Goal: Task Accomplishment & Management: Complete application form

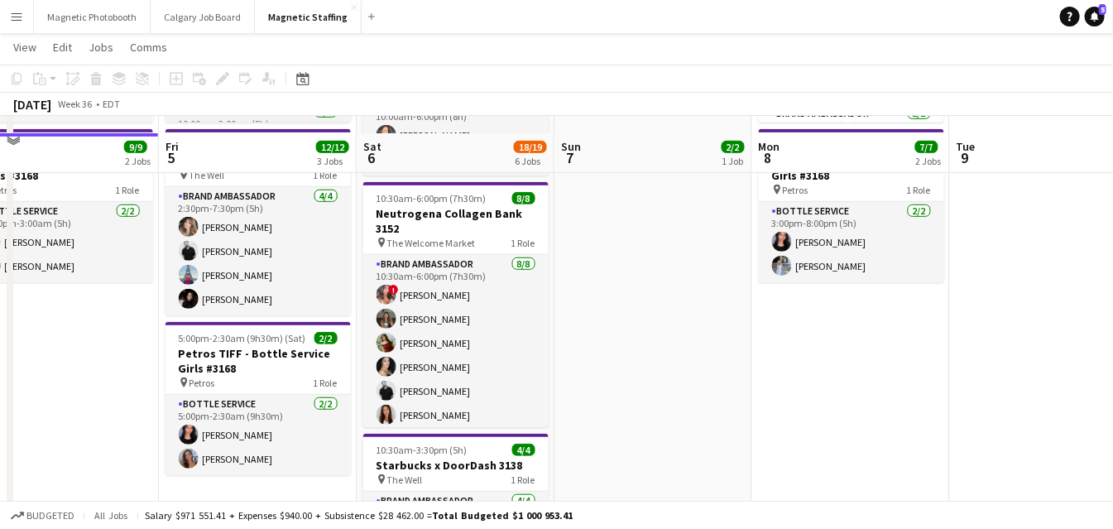
scroll to position [678, 0]
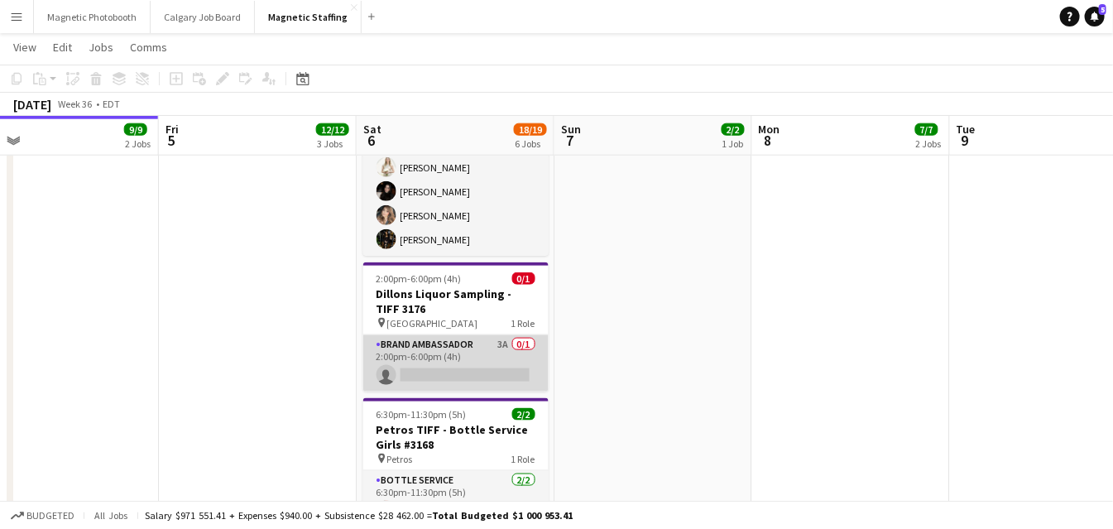
click at [409, 360] on app-card-role "Brand Ambassador 3A 0/1 2:00pm-6:00pm (4h) single-neutral-actions" at bounding box center [455, 363] width 185 height 56
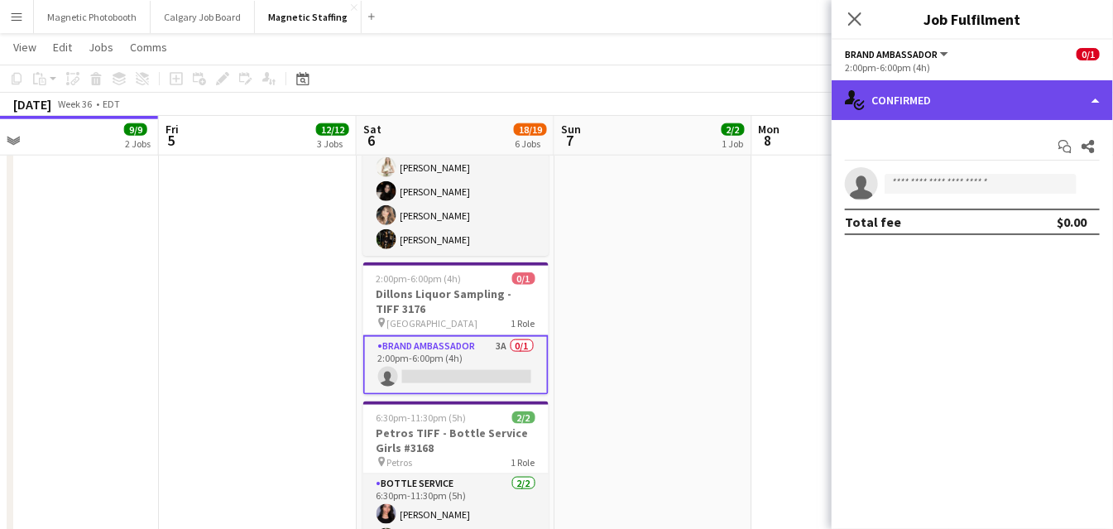
click at [991, 85] on div "single-neutral-actions-check-2 Confirmed" at bounding box center [971, 100] width 281 height 40
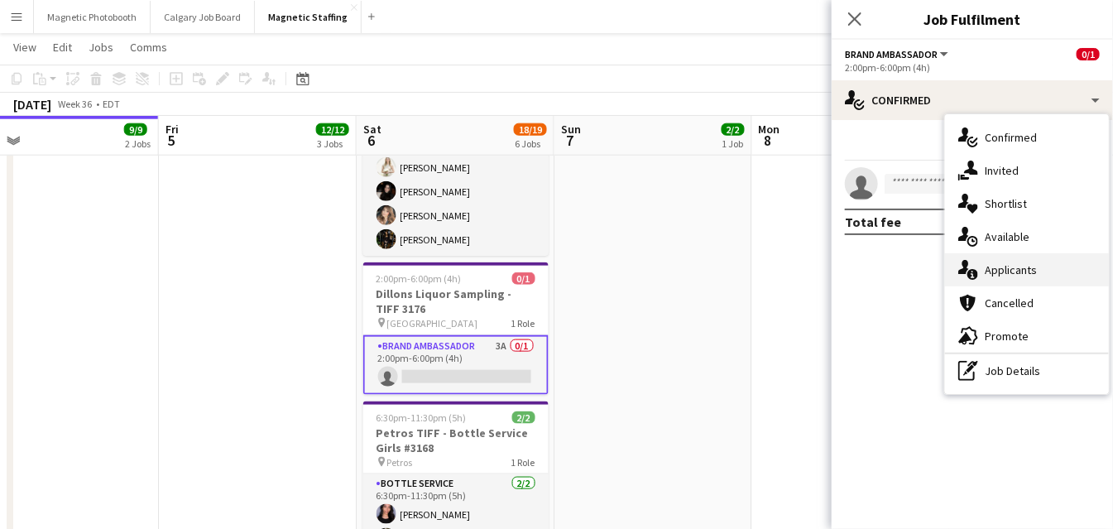
click at [983, 272] on div "single-neutral-actions-information Applicants" at bounding box center [1027, 269] width 164 height 33
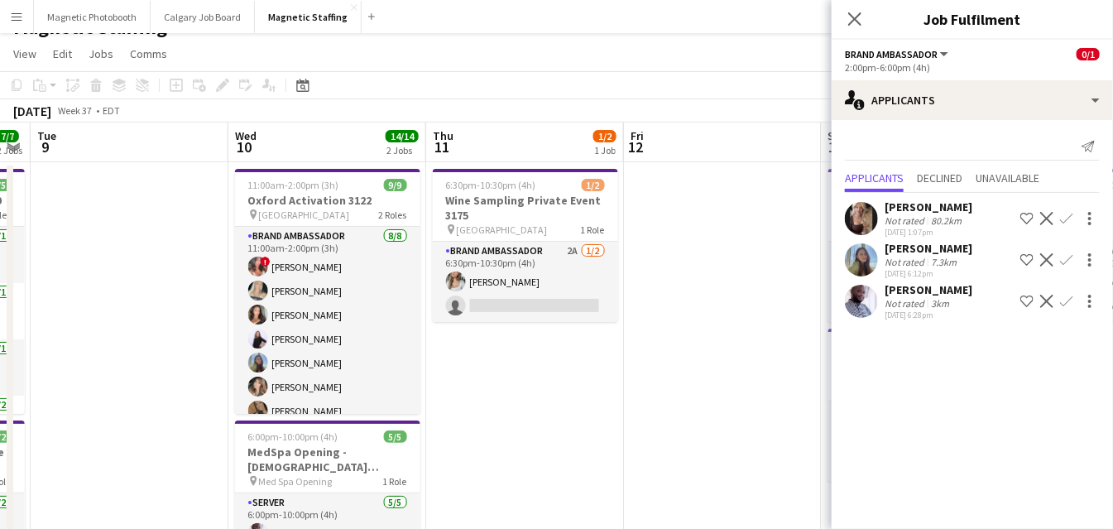
scroll to position [0, 0]
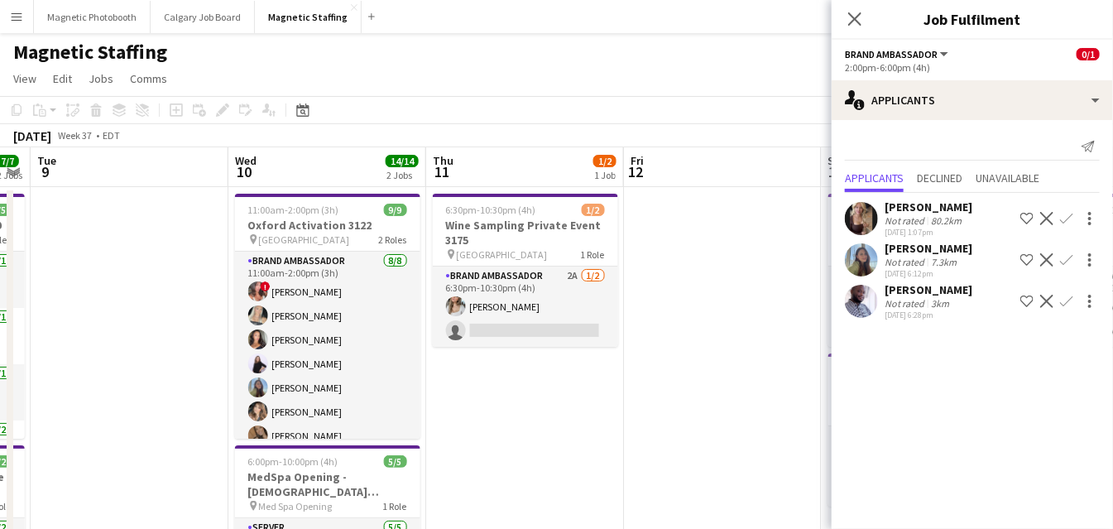
click at [589, 316] on app-card-role "Brand Ambassador 2A [DATE] 6:30pm-10:30pm (4h) [PERSON_NAME] single-neutral-act…" at bounding box center [525, 306] width 185 height 80
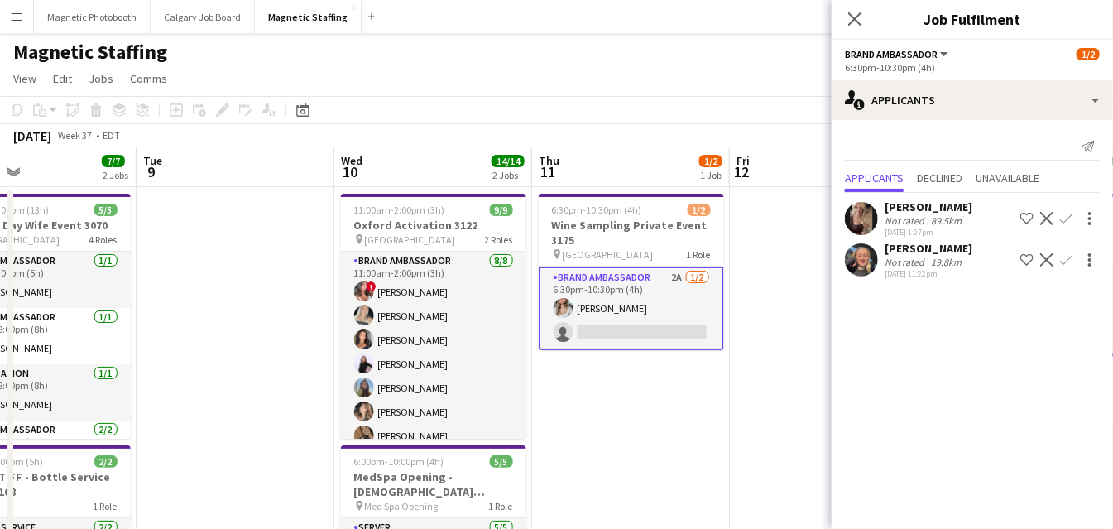
drag, startPoint x: 766, startPoint y: 218, endPoint x: 392, endPoint y: 284, distance: 379.6
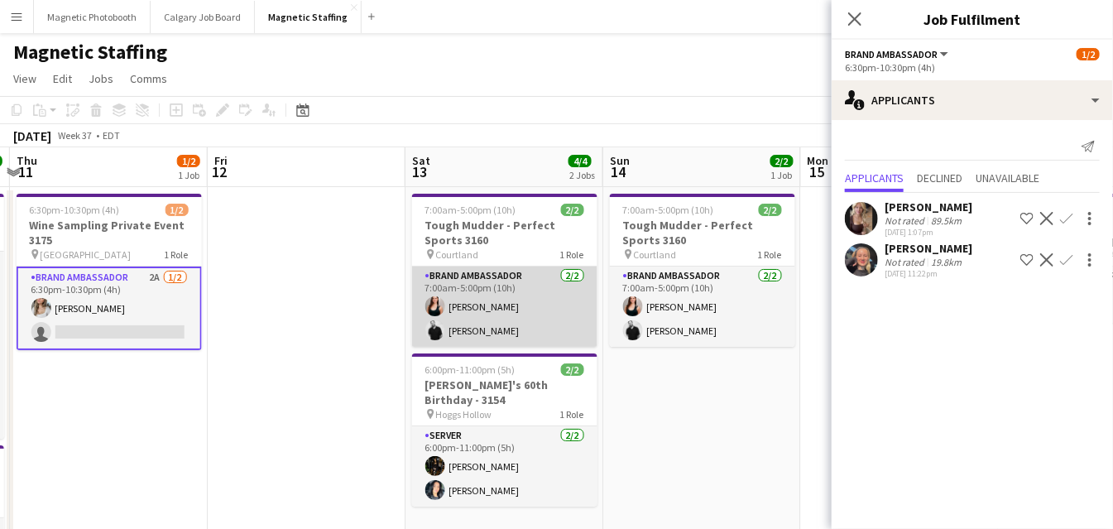
click at [531, 312] on app-card-role "Brand Ambassador [DATE] 7:00am-5:00pm (10h) [PERSON_NAME] [PERSON_NAME]" at bounding box center [504, 306] width 185 height 80
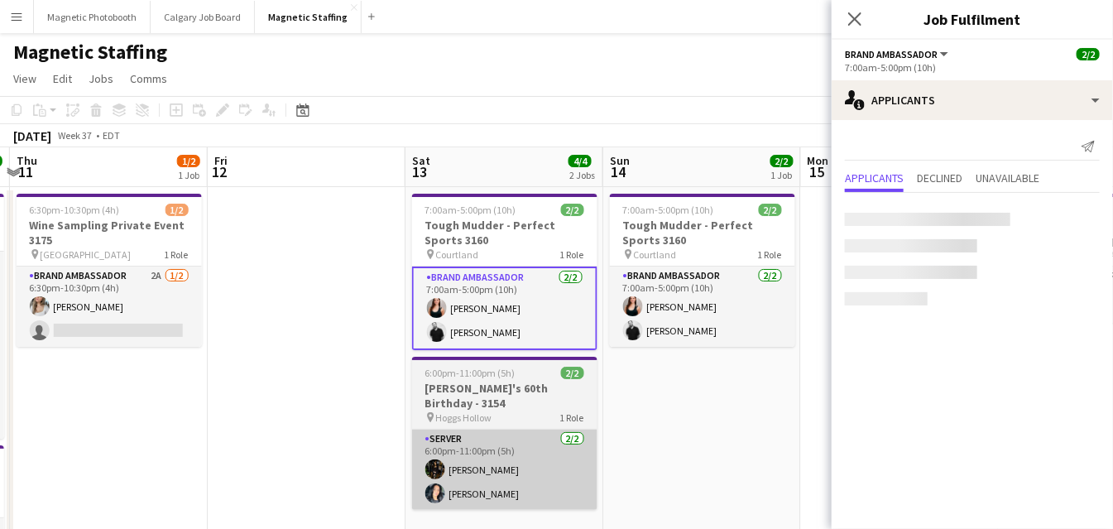
click at [528, 429] on app-card-role "Server [DATE] 6:00pm-11:00pm (5h) [PERSON_NAME] [PERSON_NAME]" at bounding box center [504, 469] width 185 height 80
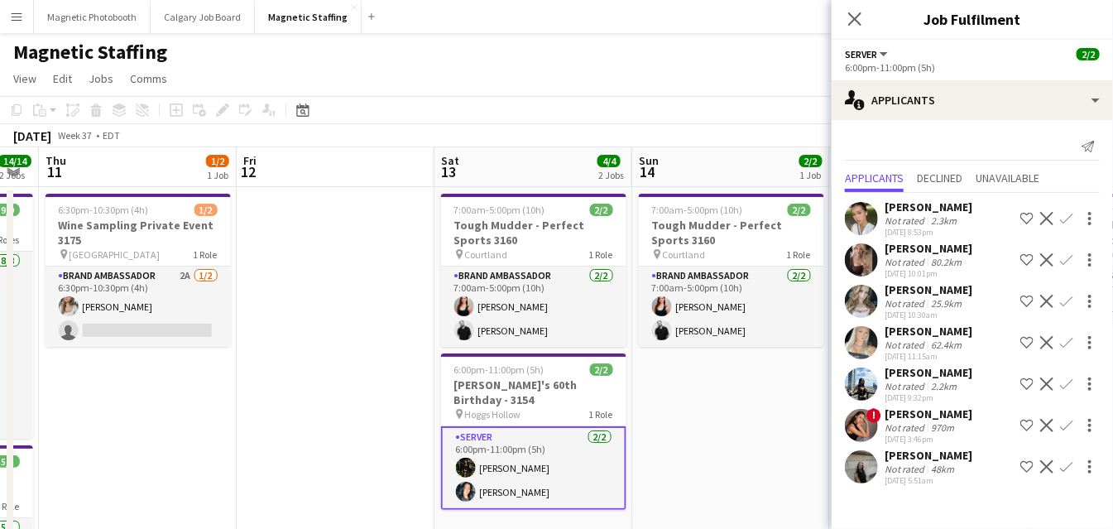
drag, startPoint x: 711, startPoint y: 374, endPoint x: 229, endPoint y: 397, distance: 482.8
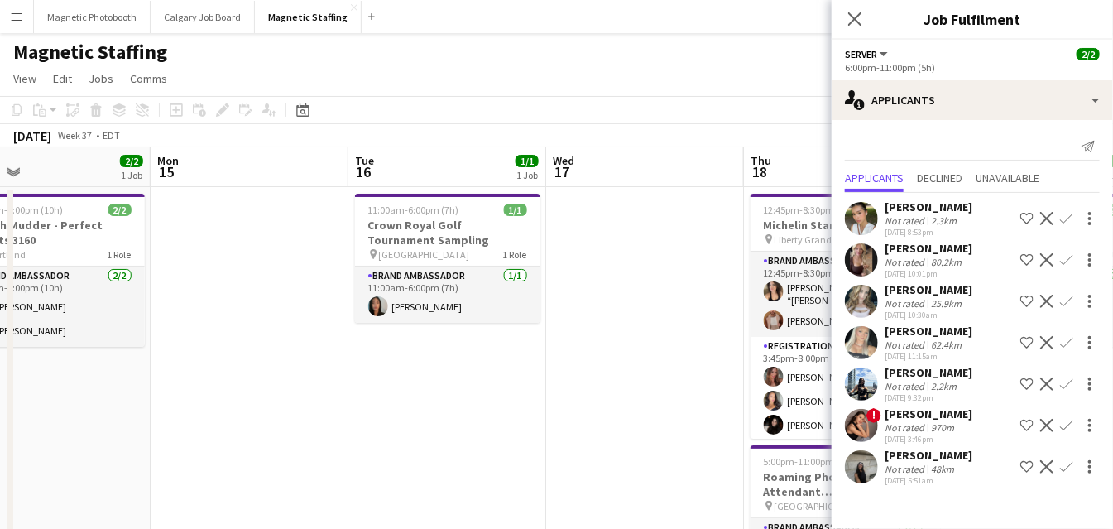
drag, startPoint x: 605, startPoint y: 390, endPoint x: 814, endPoint y: 313, distance: 223.3
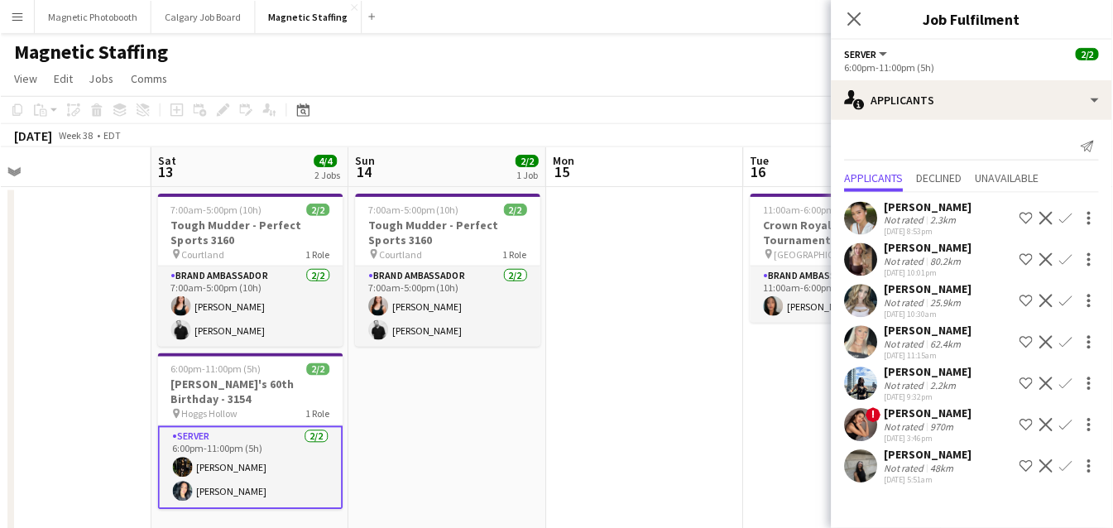
scroll to position [0, 444]
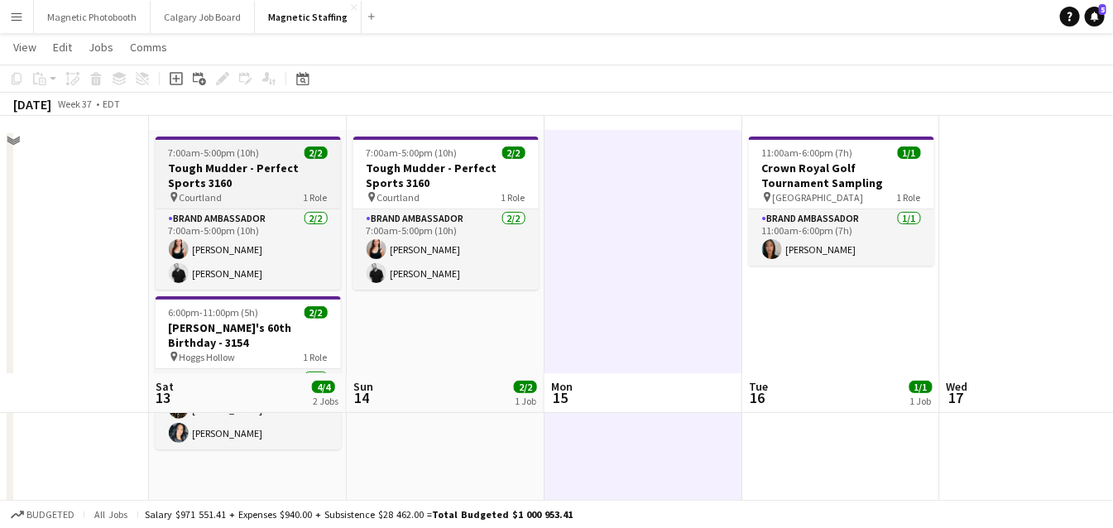
scroll to position [0, 0]
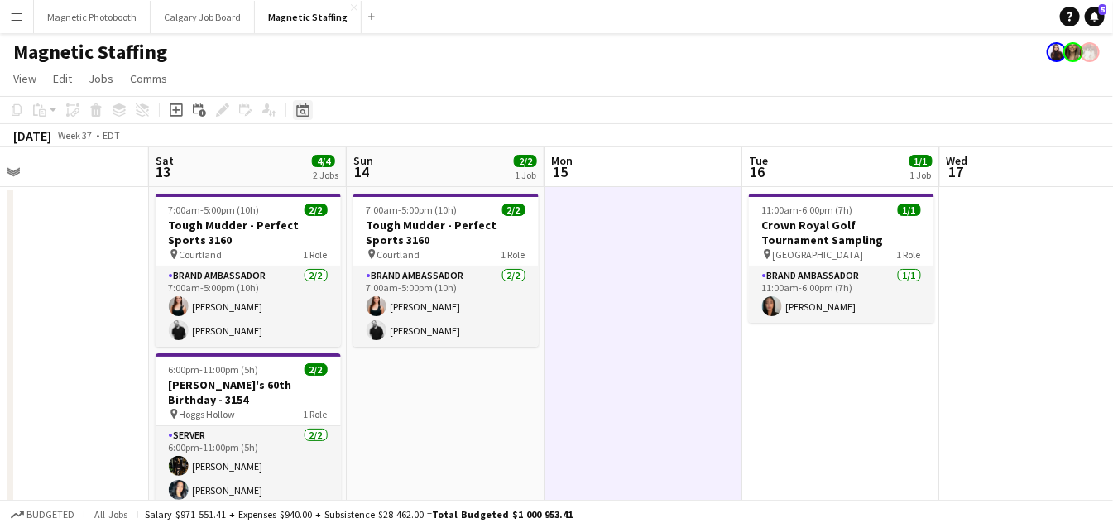
click at [310, 119] on div "Date picker" at bounding box center [303, 110] width 20 height 20
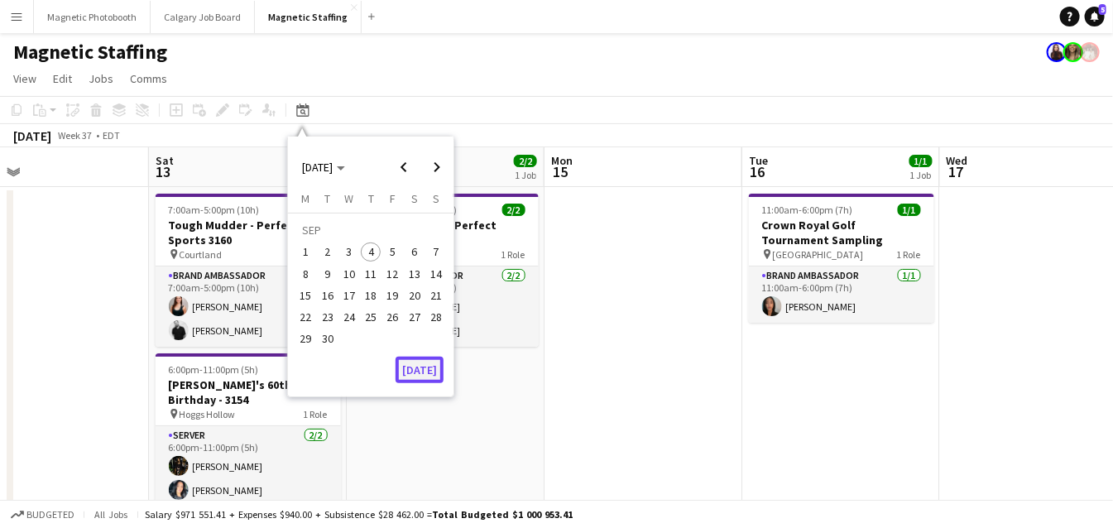
click at [430, 372] on button "[DATE]" at bounding box center [419, 370] width 48 height 26
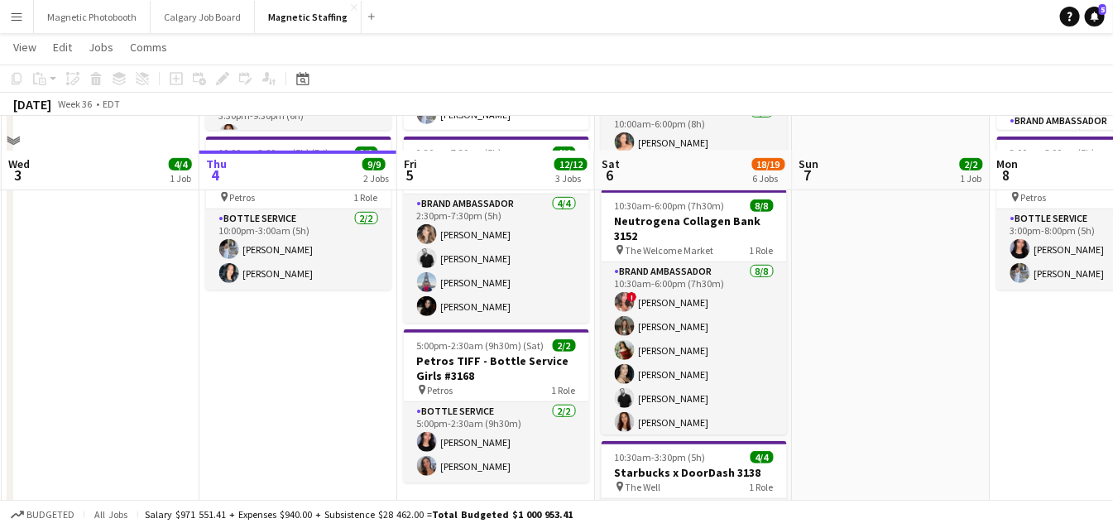
scroll to position [343, 0]
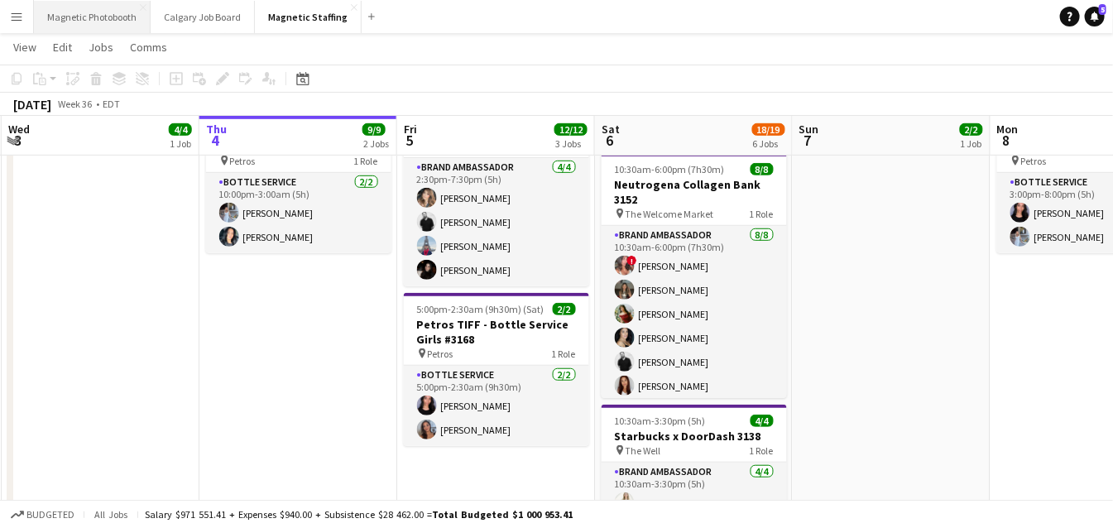
click at [87, 23] on button "Magnetic Photobooth Close" at bounding box center [92, 17] width 117 height 32
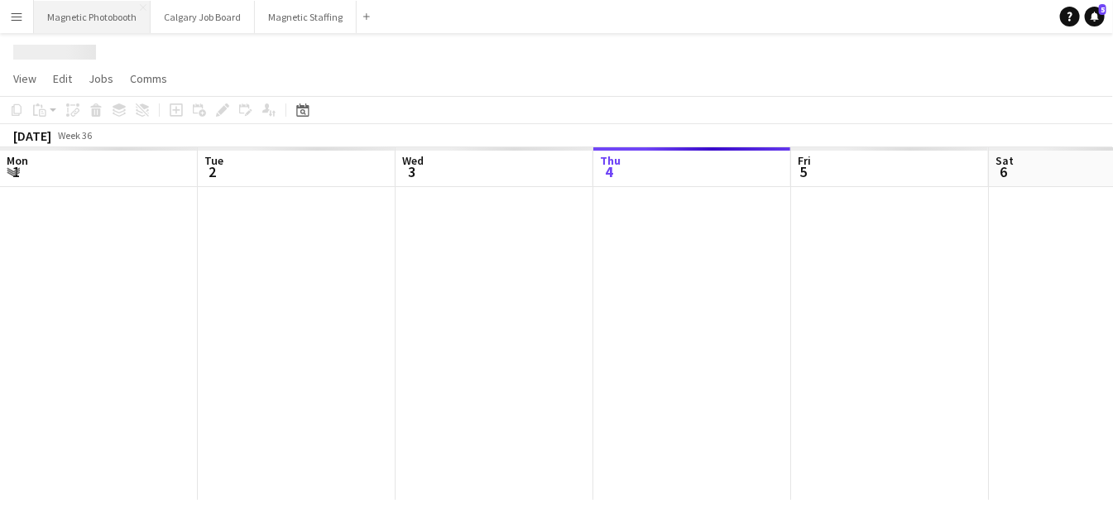
scroll to position [0, 395]
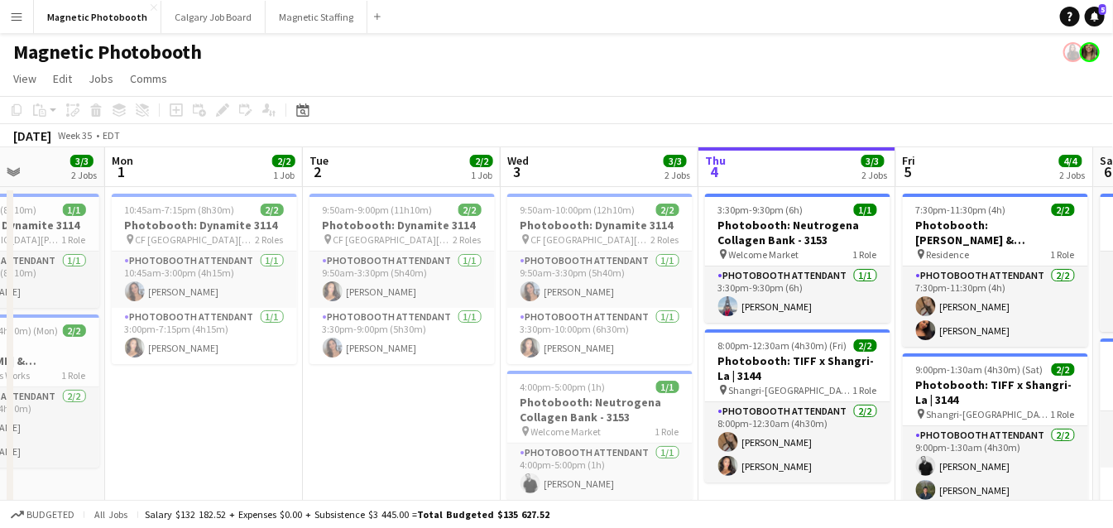
drag, startPoint x: 160, startPoint y: 325, endPoint x: 811, endPoint y: 300, distance: 651.5
click at [810, 301] on app-calendar-viewport "Fri 29 Sat 30 2/2 1 Job Sun 31 3/3 2 Jobs Mon 1 2/2 1 Job Tue 2 2/2 1 Job Wed 3…" at bounding box center [556, 521] width 1113 height 749
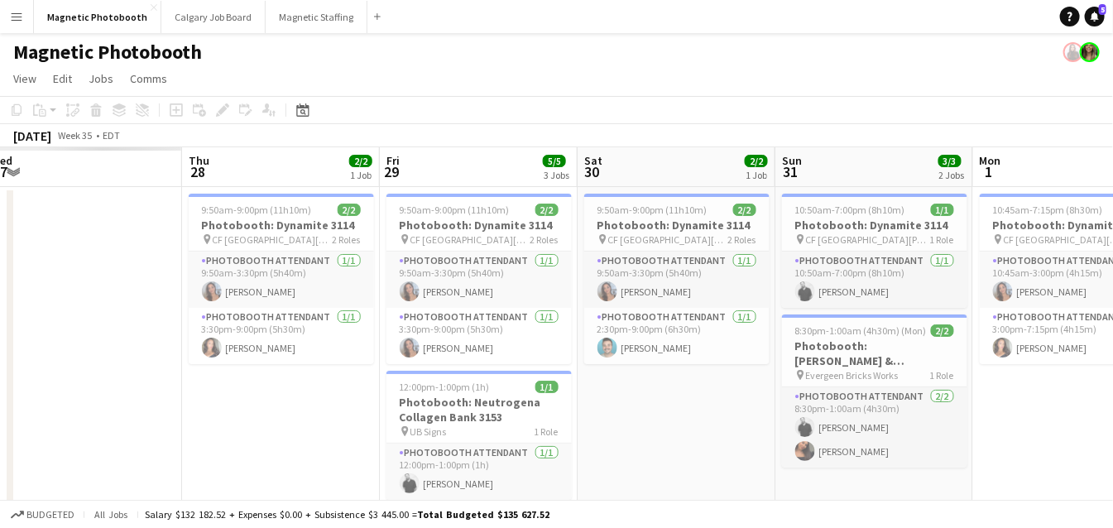
drag, startPoint x: 434, startPoint y: 255, endPoint x: 783, endPoint y: 254, distance: 348.3
click at [780, 254] on app-calendar-viewport "Mon 25 Tue 26 Wed 27 Thu 28 2/2 1 Job Fri 29 5/5 3 Jobs Sat 30 2/2 1 Job Sun 31…" at bounding box center [556, 521] width 1113 height 749
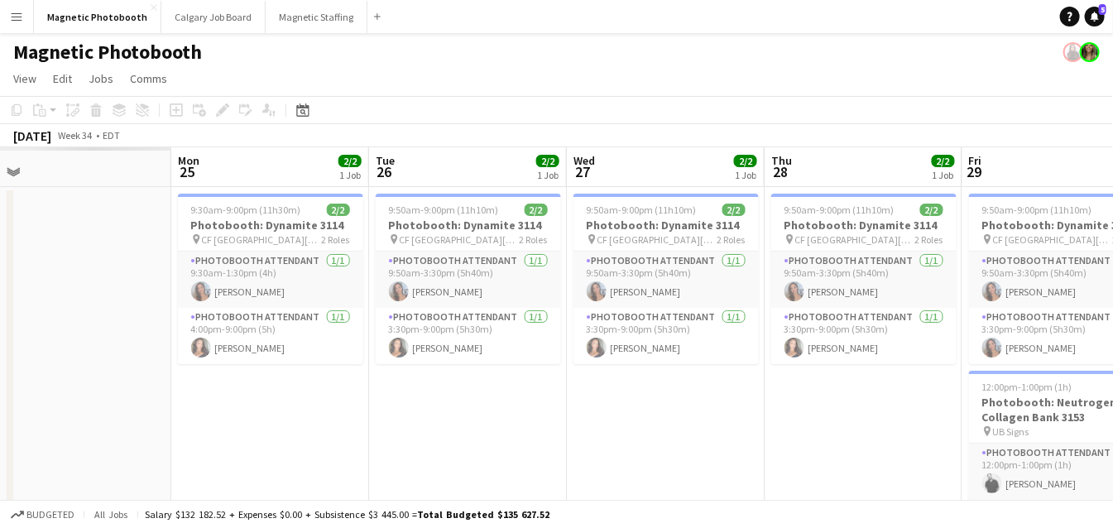
drag, startPoint x: 772, startPoint y: 314, endPoint x: 955, endPoint y: 314, distance: 183.6
click at [955, 314] on app-calendar-viewport "Fri 22 Sat 23 Sun 24 Mon 25 2/2 1 Job Tue 26 2/2 1 Job Wed 27 2/2 1 Job Thu 28 …" at bounding box center [556, 521] width 1113 height 749
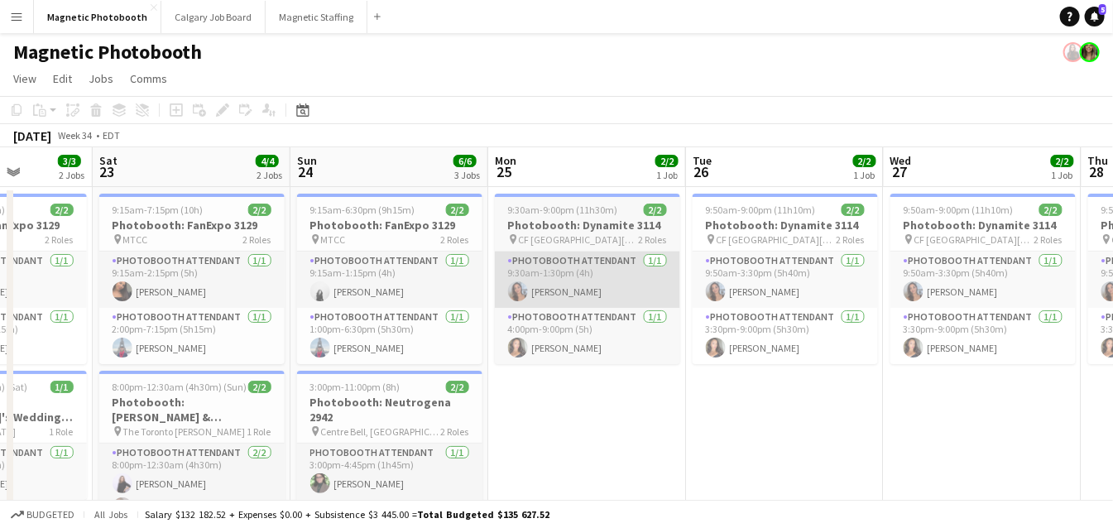
drag, startPoint x: 427, startPoint y: 315, endPoint x: 990, endPoint y: 287, distance: 564.0
click at [1006, 284] on app-calendar-viewport "Wed 20 Thu 21 Fri 22 3/3 2 Jobs Sat 23 4/4 2 Jobs Sun 24 6/6 3 Jobs Mon 25 2/2 …" at bounding box center [556, 521] width 1113 height 749
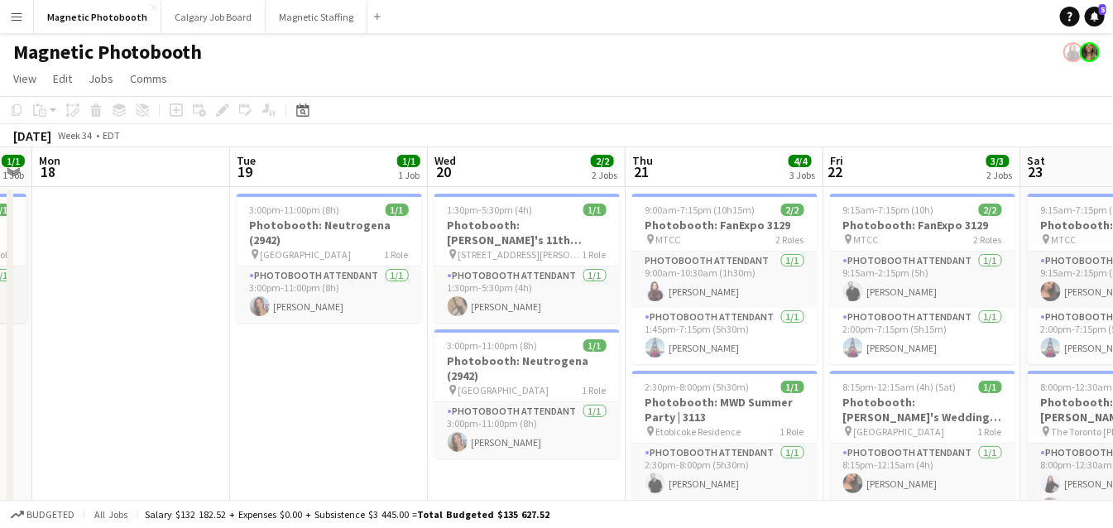
scroll to position [0, 519]
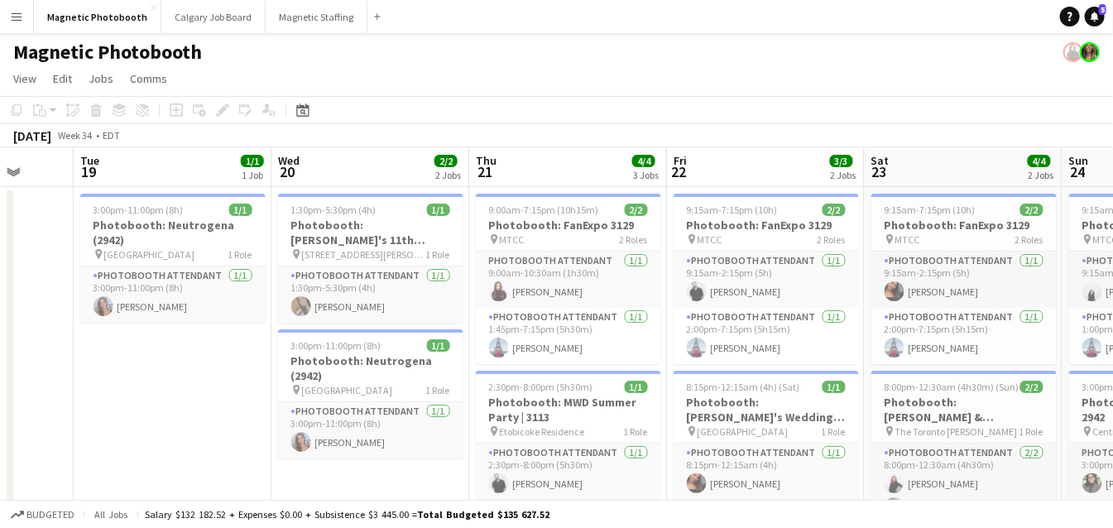
drag, startPoint x: 329, startPoint y: 336, endPoint x: 701, endPoint y: 325, distance: 372.4
click at [701, 326] on app-calendar-viewport "Sat 16 Sun 17 1/1 1 Job Mon 18 Tue 19 1/1 1 Job Wed 20 2/2 2 Jobs Thu 21 4/4 3 …" at bounding box center [556, 521] width 1113 height 749
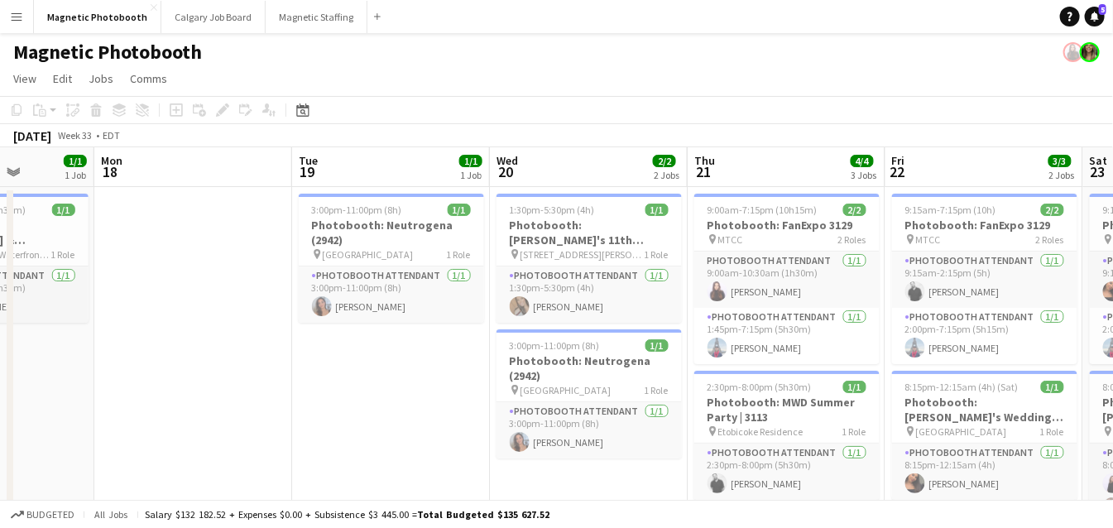
drag, startPoint x: 247, startPoint y: 385, endPoint x: 508, endPoint y: 385, distance: 260.6
click at [507, 385] on app-calendar-viewport "Fri 15 Sat 16 2/2 1 Job Sun 17 1/1 1 Job Mon 18 Tue 19 1/1 1 Job Wed 20 2/2 2 J…" at bounding box center [556, 521] width 1113 height 749
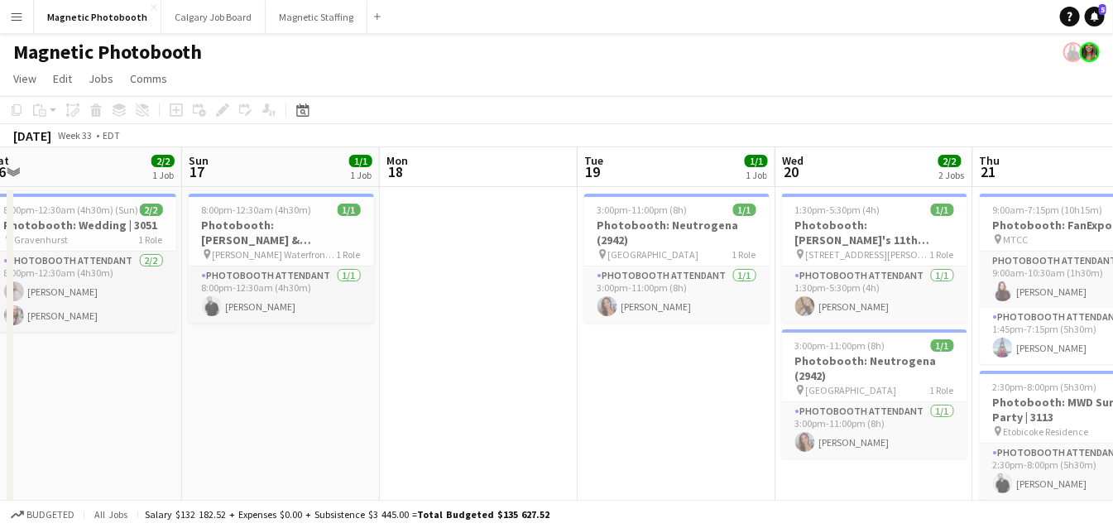
scroll to position [0, 391]
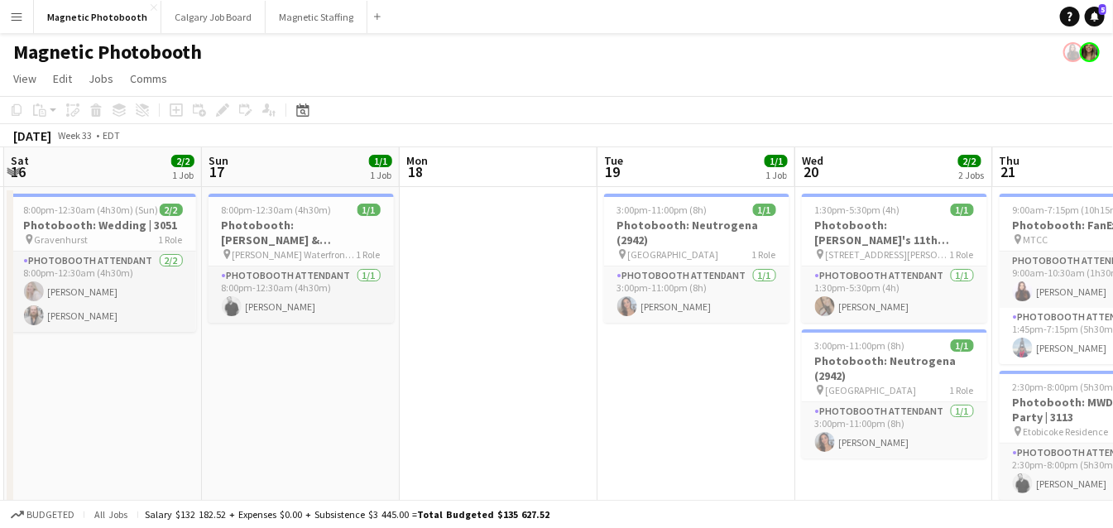
drag, startPoint x: 169, startPoint y: 369, endPoint x: 668, endPoint y: 343, distance: 500.3
click at [664, 343] on app-calendar-viewport "Thu 14 Fri 15 4/4 2 Jobs Sat 16 2/2 1 Job Sun 17 1/1 1 Job Mon 18 Tue 19 1/1 1 …" at bounding box center [556, 521] width 1113 height 749
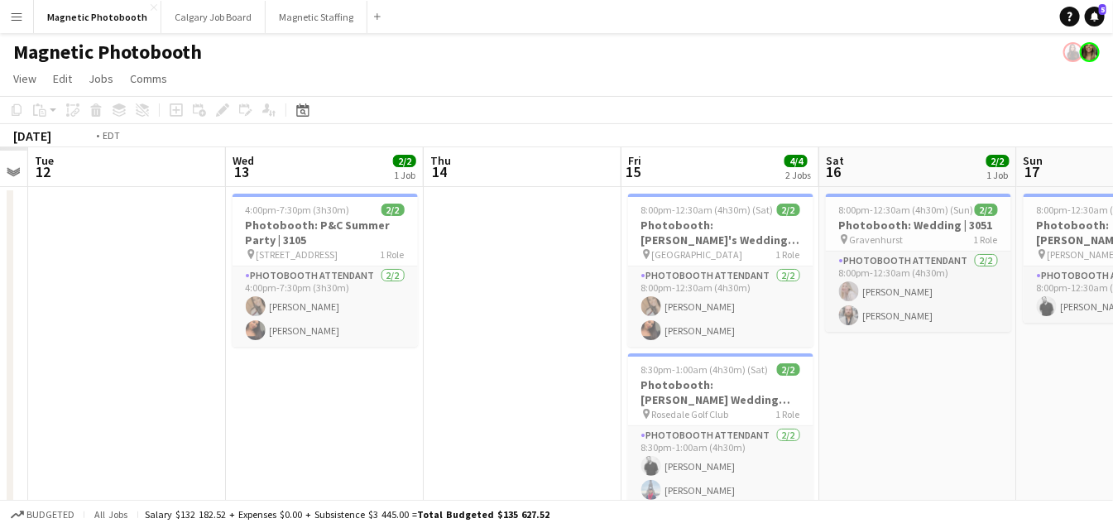
drag, startPoint x: 360, startPoint y: 352, endPoint x: 919, endPoint y: 338, distance: 559.4
click at [919, 337] on app-calendar-viewport "Sun 10 Mon 11 Tue 12 Wed 13 2/2 1 Job Thu 14 Fri 15 4/4 2 Jobs Sat 16 2/2 1 Job…" at bounding box center [556, 521] width 1113 height 749
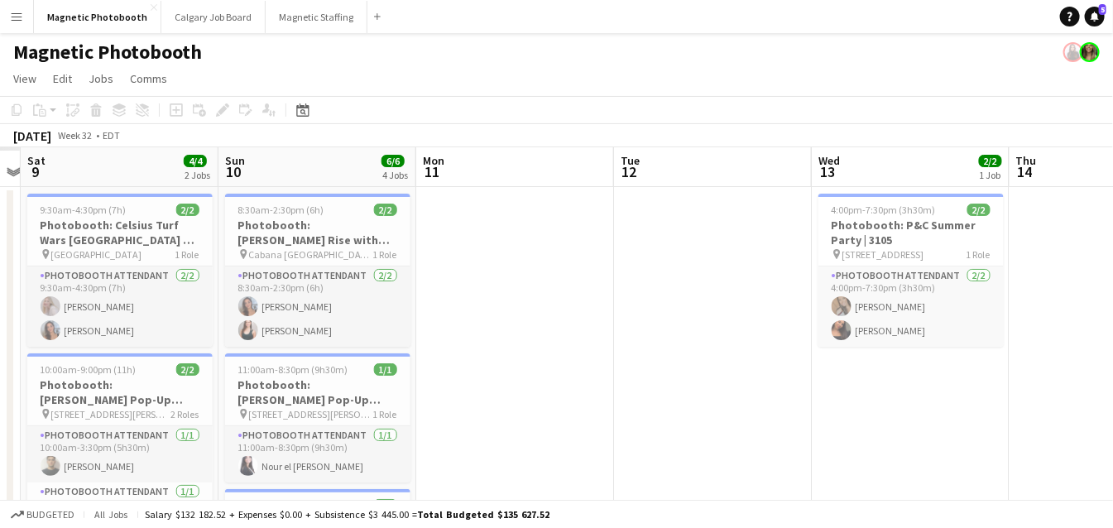
scroll to position [0, 372]
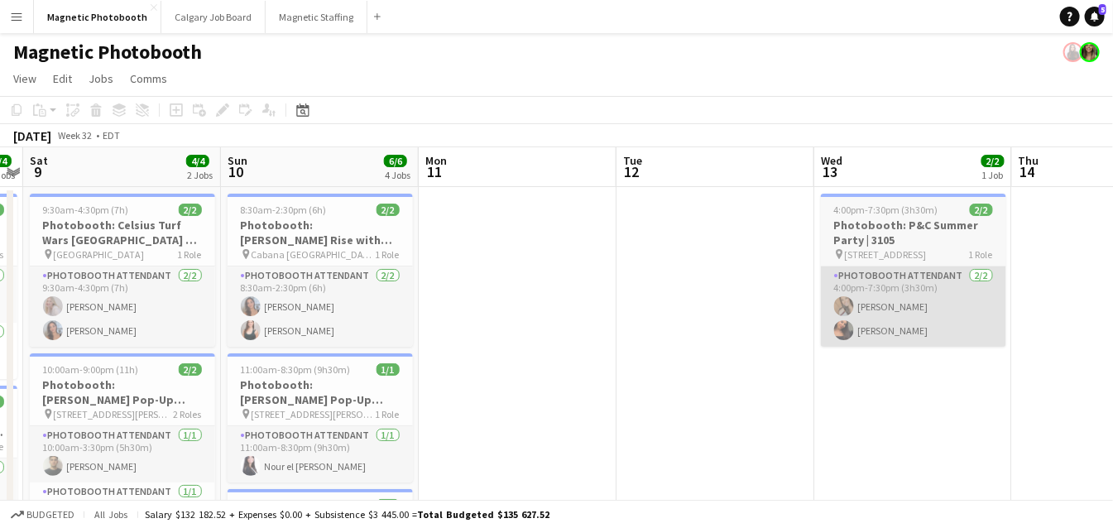
drag, startPoint x: 454, startPoint y: 352, endPoint x: 835, endPoint y: 345, distance: 381.4
click at [844, 346] on app-calendar-viewport "Thu 7 3/3 2 Jobs Fri 8 4/4 2 Jobs Sat 9 4/4 2 Jobs Sun 10 6/6 4 Jobs Mon 11 Tue…" at bounding box center [556, 521] width 1113 height 749
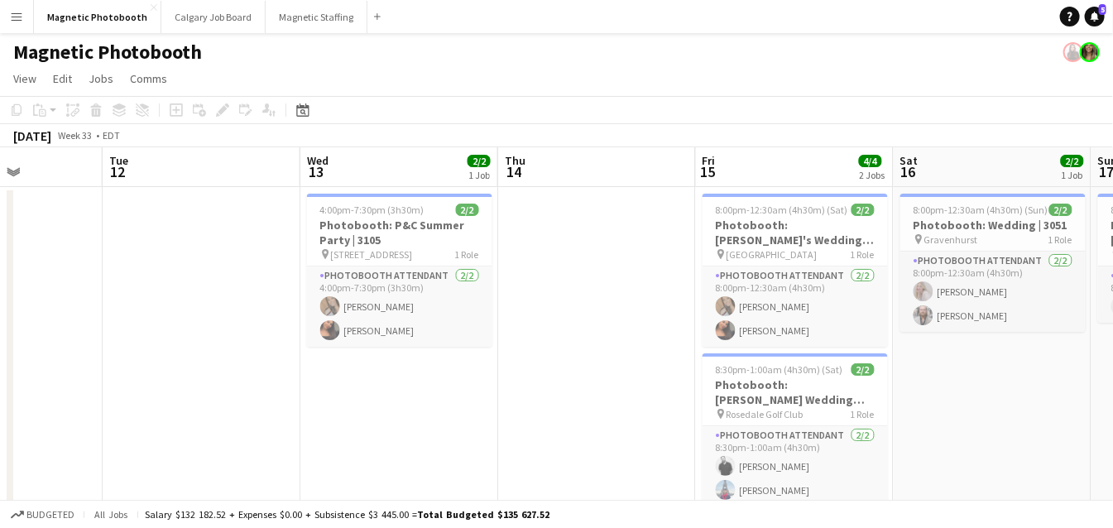
scroll to position [0, 689]
drag, startPoint x: 304, startPoint y: 30, endPoint x: 291, endPoint y: 30, distance: 13.2
click at [305, 30] on button "Magnetic Staffing Close" at bounding box center [317, 17] width 102 height 32
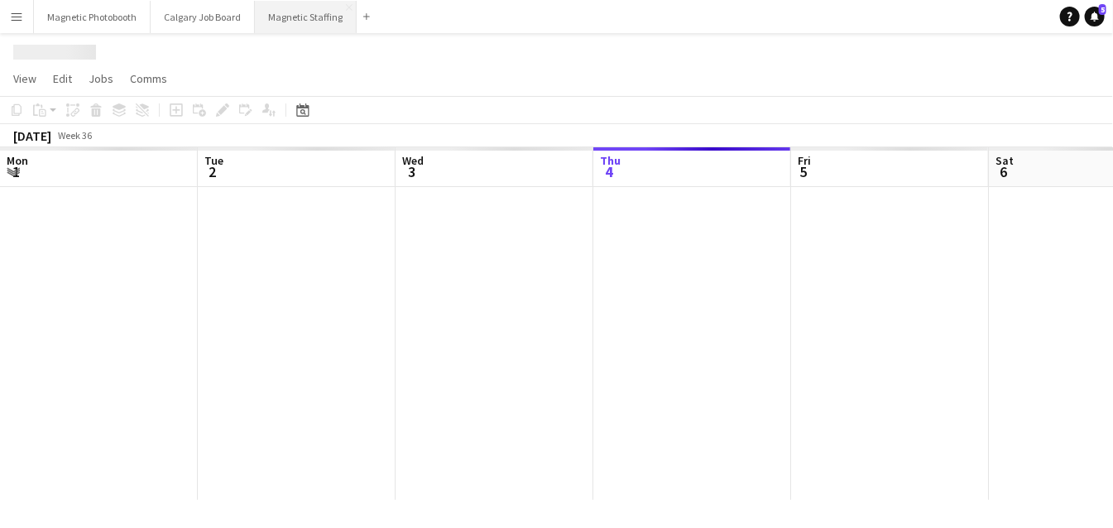
scroll to position [0, 395]
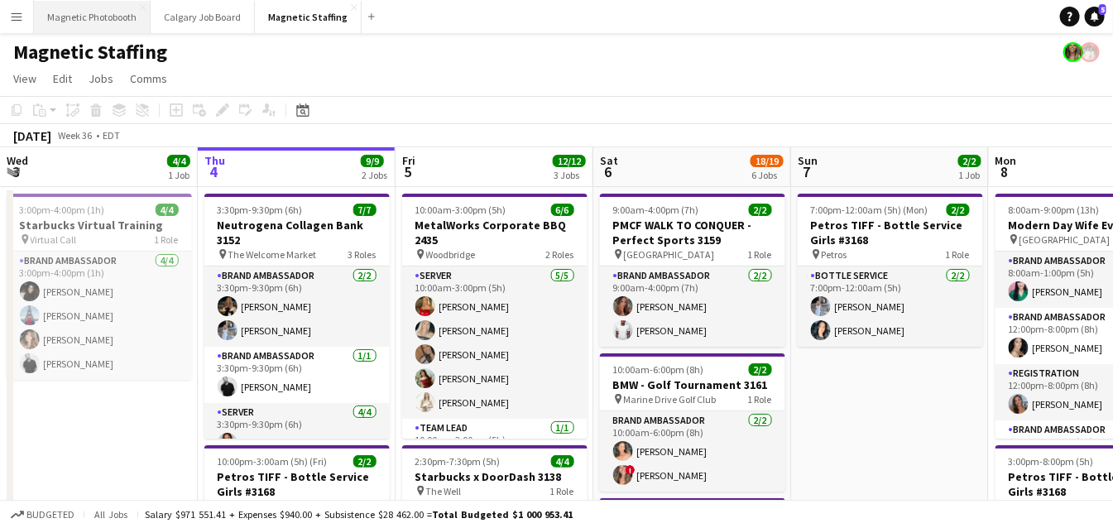
click at [106, 30] on button "Magnetic Photobooth Close" at bounding box center [92, 17] width 117 height 32
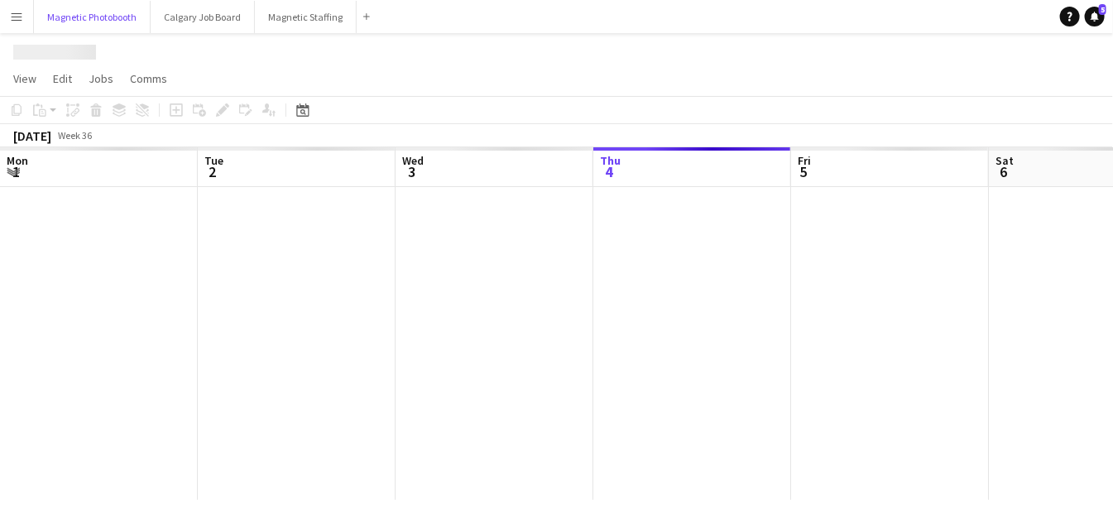
scroll to position [0, 395]
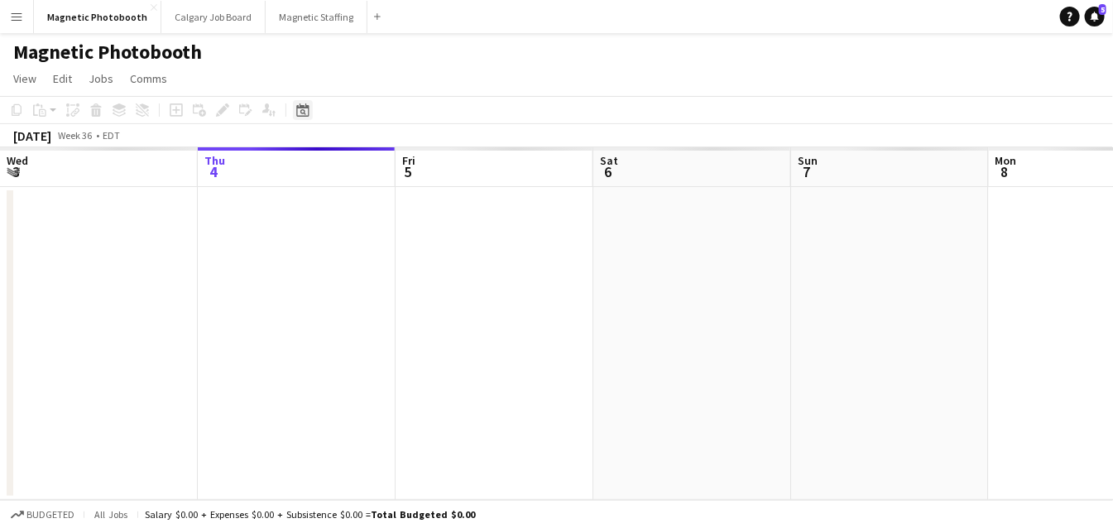
click at [303, 111] on icon at bounding box center [303, 112] width 6 height 6
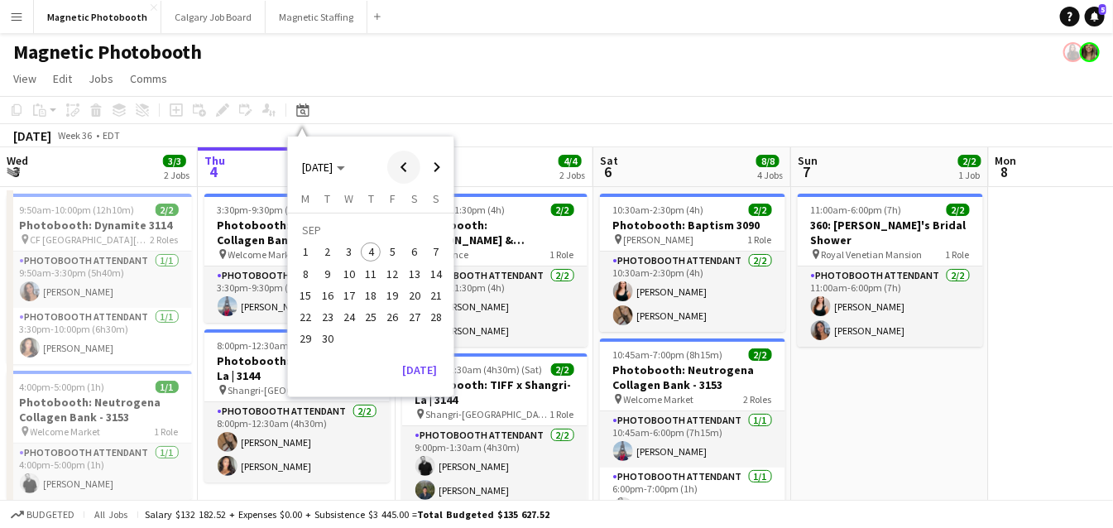
click at [405, 163] on span "Previous month" at bounding box center [403, 167] width 33 height 33
click at [414, 258] on span "9" at bounding box center [415, 257] width 20 height 20
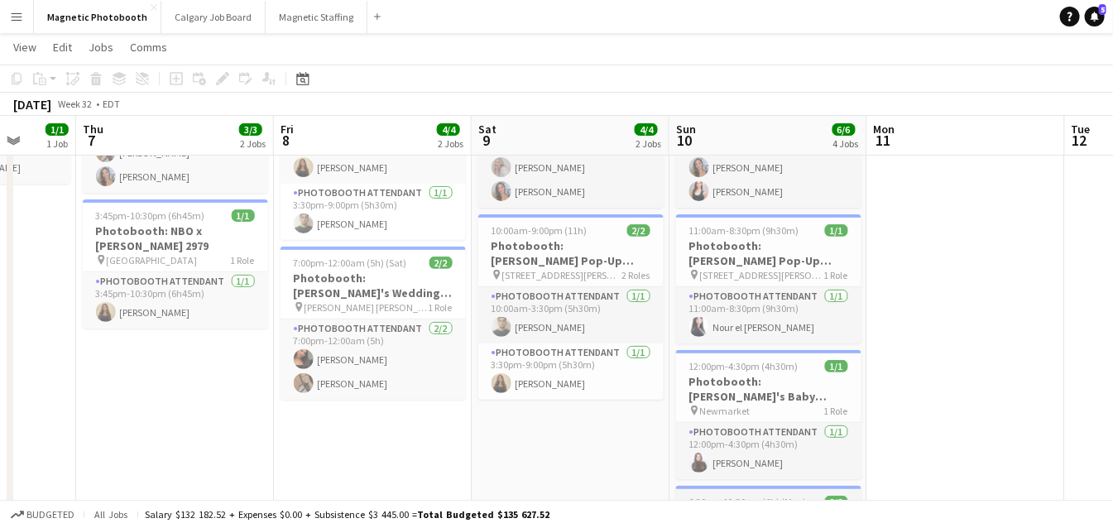
scroll to position [136, 0]
click at [293, 35] on app-page-menu "View Day view expanded Day view collapsed Month view Date picker Jump to [DATE]…" at bounding box center [556, 48] width 1113 height 31
click at [297, 19] on button "Magnetic Staffing Close" at bounding box center [317, 17] width 102 height 32
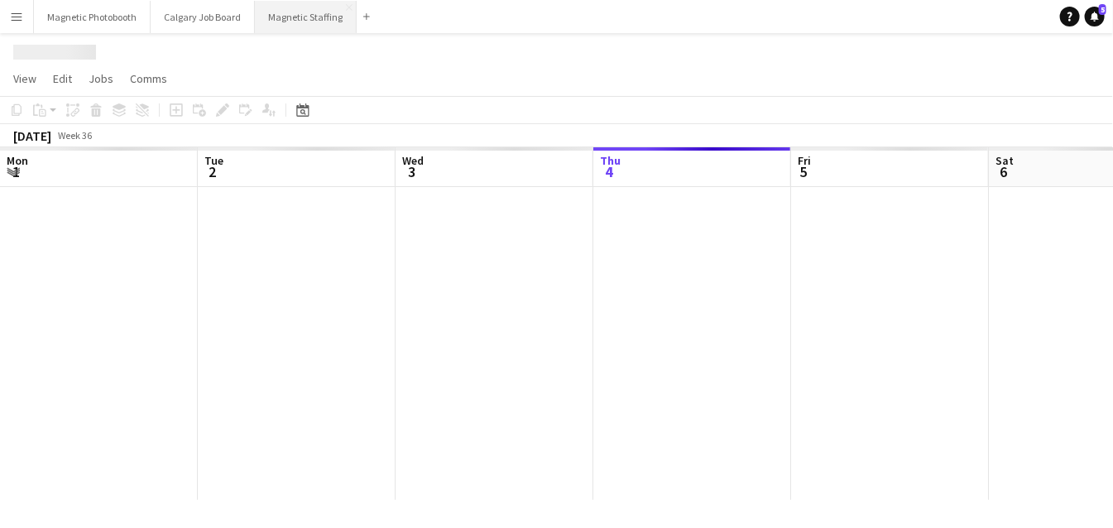
scroll to position [0, 395]
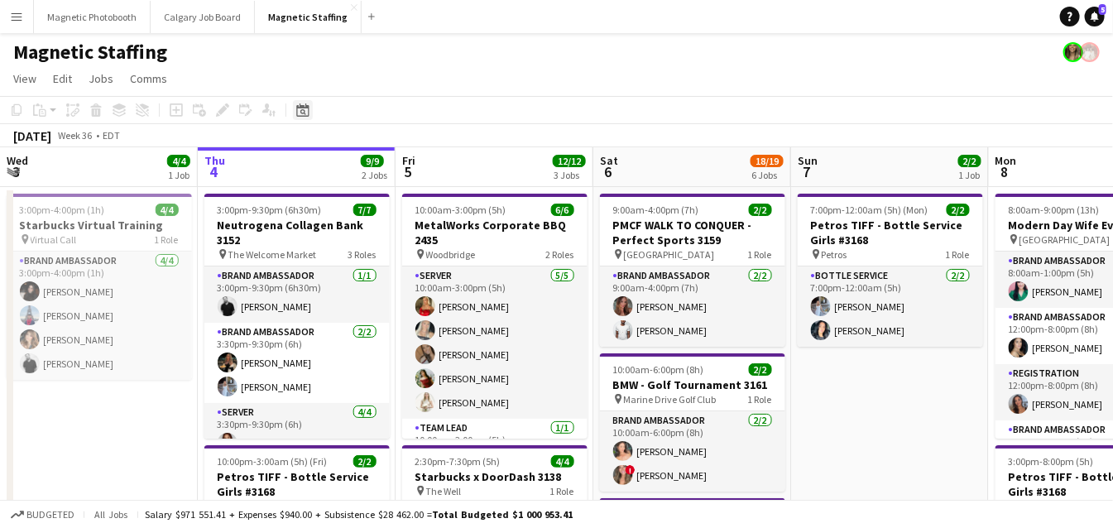
click at [304, 113] on icon "Date picker" at bounding box center [302, 109] width 13 height 13
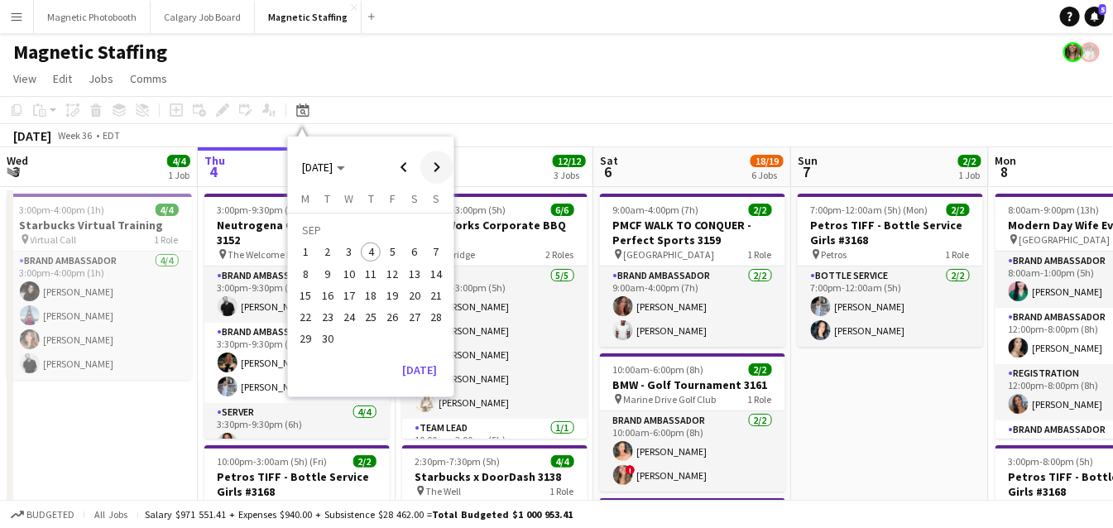
click at [446, 165] on span "Next month" at bounding box center [436, 167] width 33 height 33
click at [328, 317] on span "21" at bounding box center [328, 317] width 20 height 20
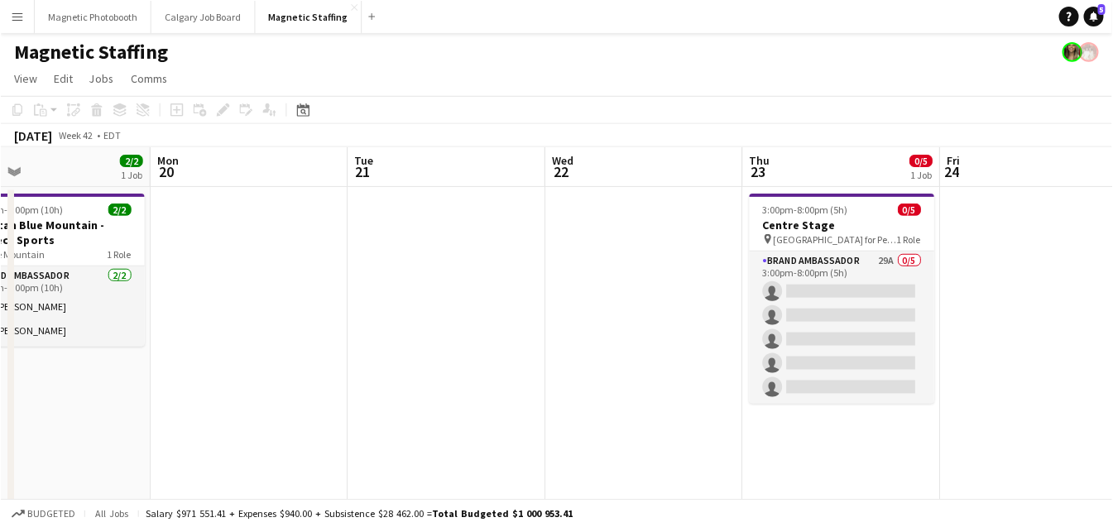
scroll to position [0, 397]
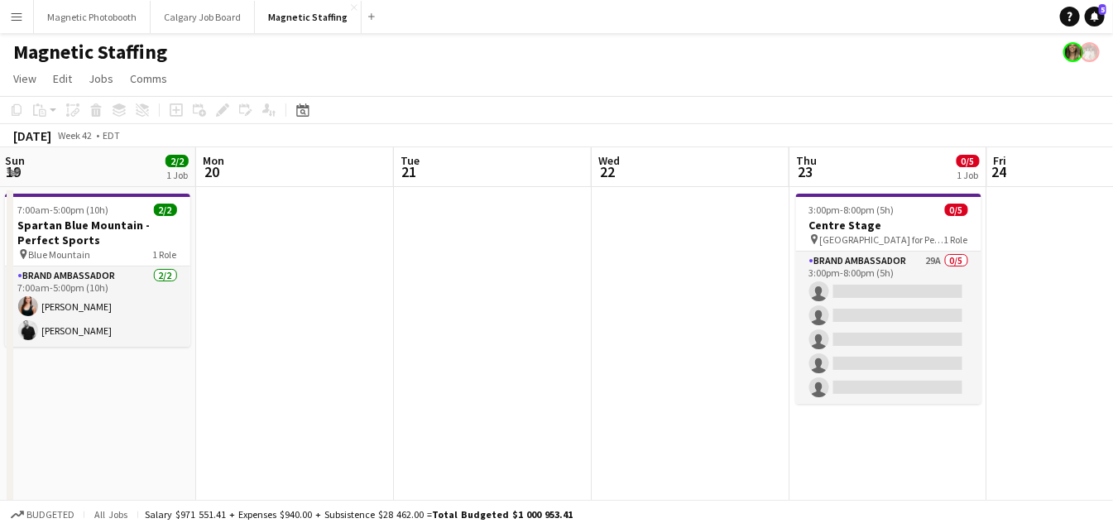
drag, startPoint x: 367, startPoint y: 259, endPoint x: 537, endPoint y: 250, distance: 169.8
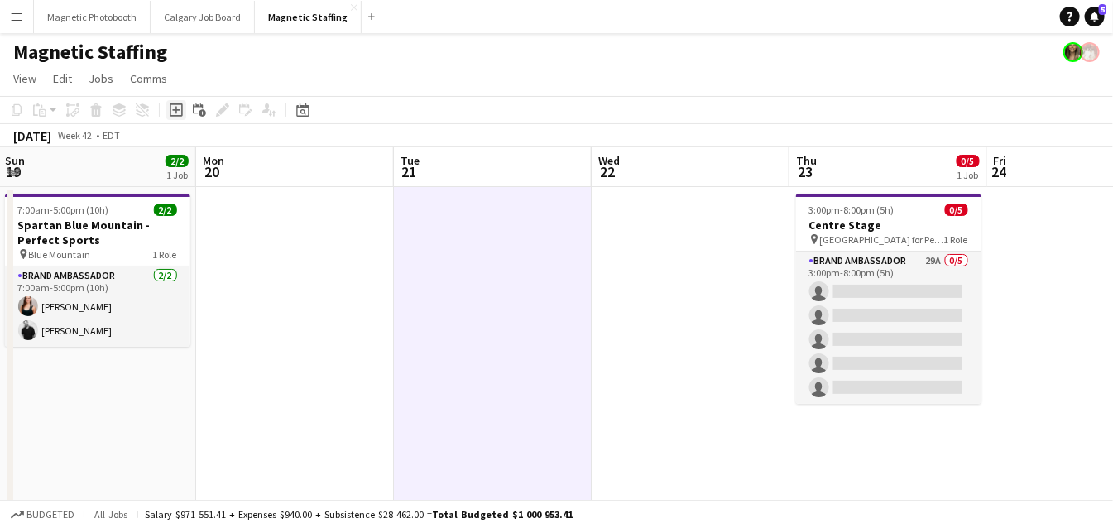
click at [175, 111] on icon "Add job" at bounding box center [176, 109] width 13 height 13
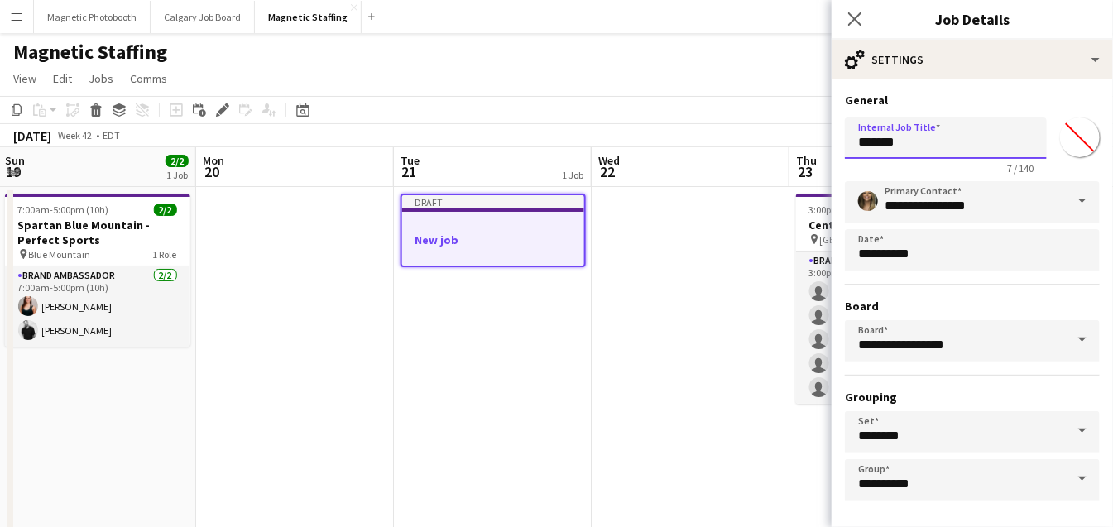
drag, startPoint x: 916, startPoint y: 141, endPoint x: 682, endPoint y: 124, distance: 233.9
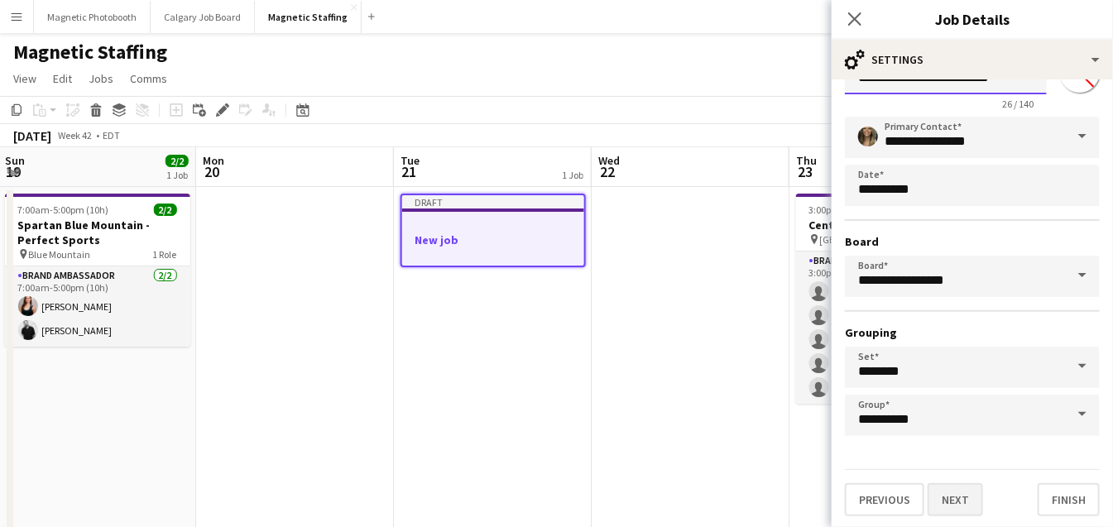
type input "**********"
click at [961, 508] on button "Next" at bounding box center [954, 499] width 55 height 33
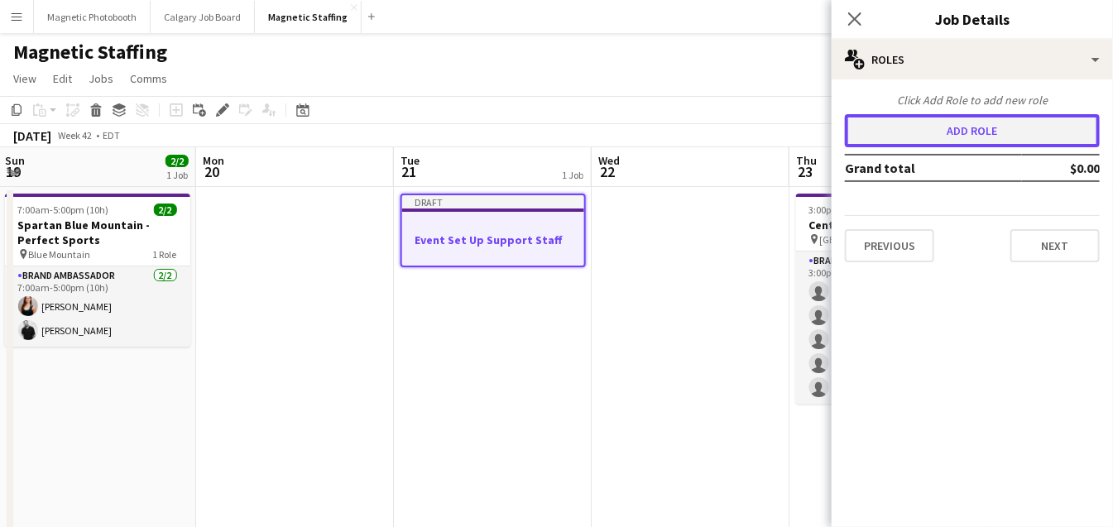
click at [971, 137] on button "Add role" at bounding box center [972, 130] width 255 height 33
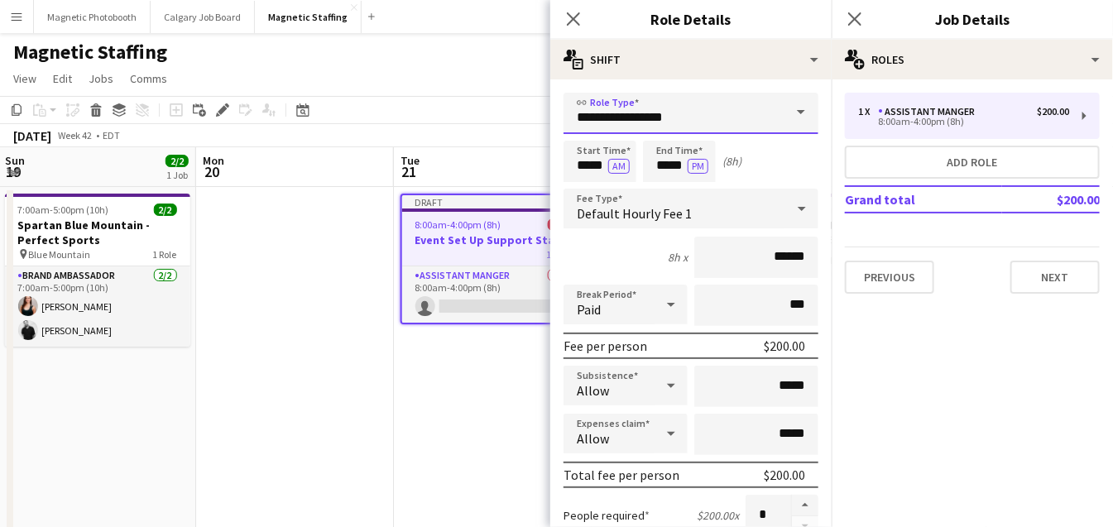
drag, startPoint x: 681, startPoint y: 121, endPoint x: 452, endPoint y: 49, distance: 240.2
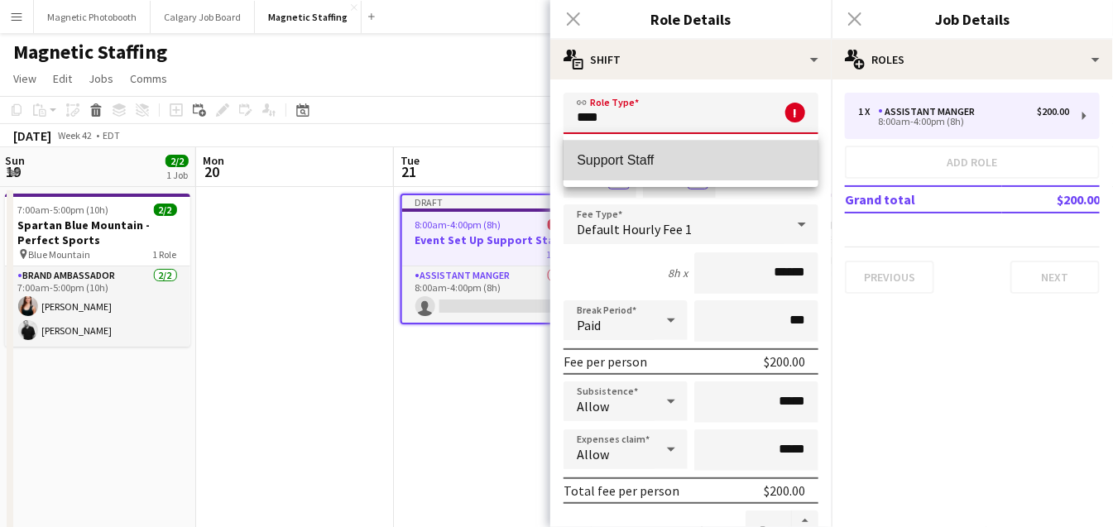
click at [685, 165] on span "Support Staff" at bounding box center [691, 160] width 228 height 16
type input "**********"
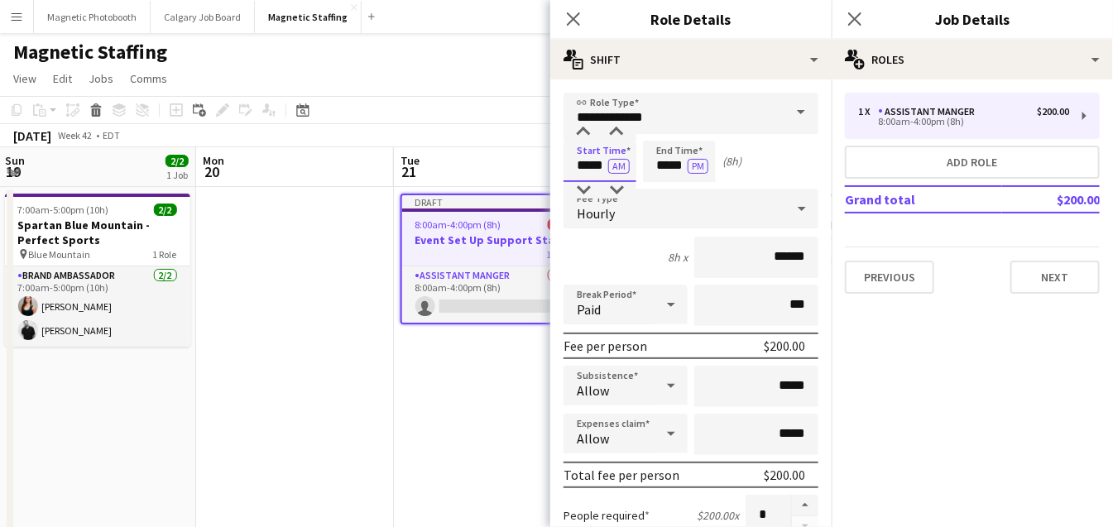
drag, startPoint x: 602, startPoint y: 169, endPoint x: 532, endPoint y: 168, distance: 70.3
drag, startPoint x: 594, startPoint y: 168, endPoint x: 490, endPoint y: 162, distance: 104.4
type input "*****"
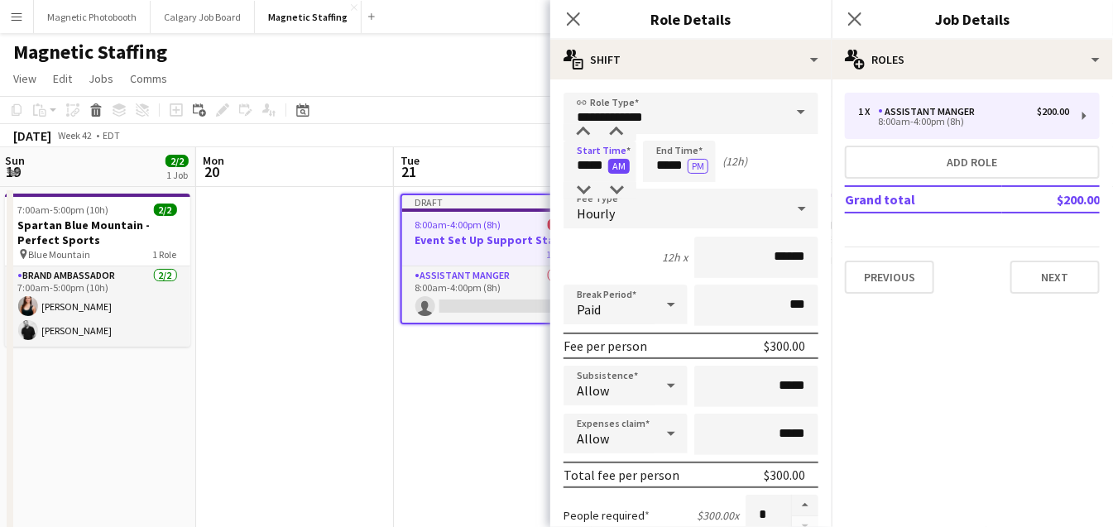
click at [619, 162] on button "AM" at bounding box center [619, 166] width 22 height 15
drag, startPoint x: 685, startPoint y: 165, endPoint x: 553, endPoint y: 164, distance: 131.5
click at [569, 166] on div "Start Time ***** PM End Time ***** PM (24h)" at bounding box center [690, 161] width 255 height 41
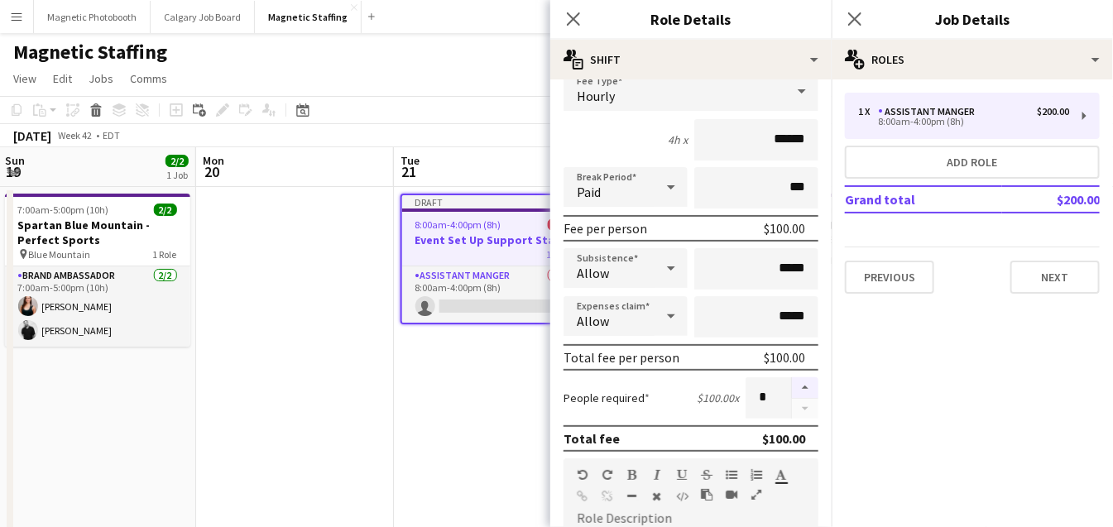
type input "*****"
click at [807, 383] on button "button" at bounding box center [805, 388] width 26 height 22
type input "*"
click at [784, 139] on input "******" at bounding box center [756, 139] width 124 height 41
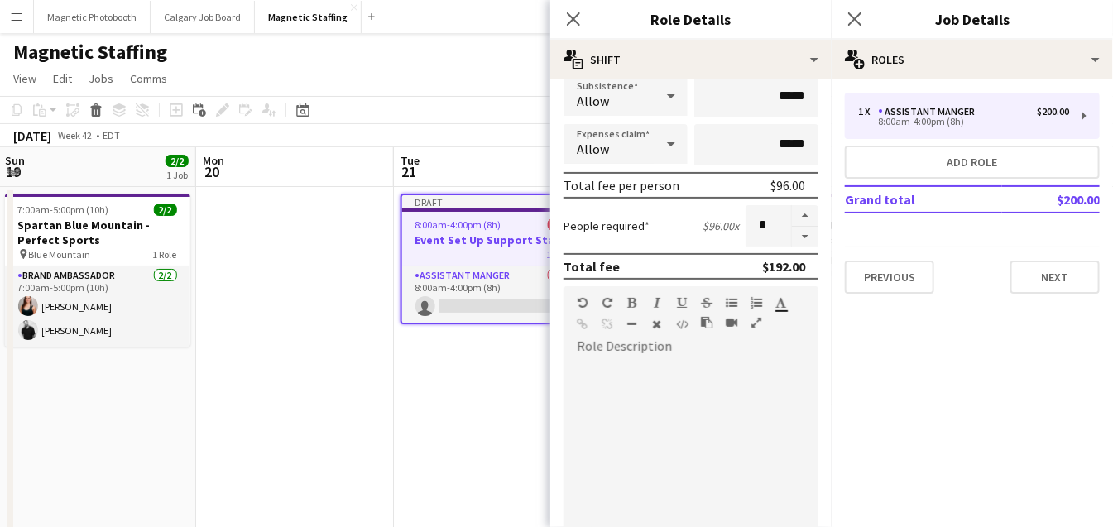
scroll to position [416, 0]
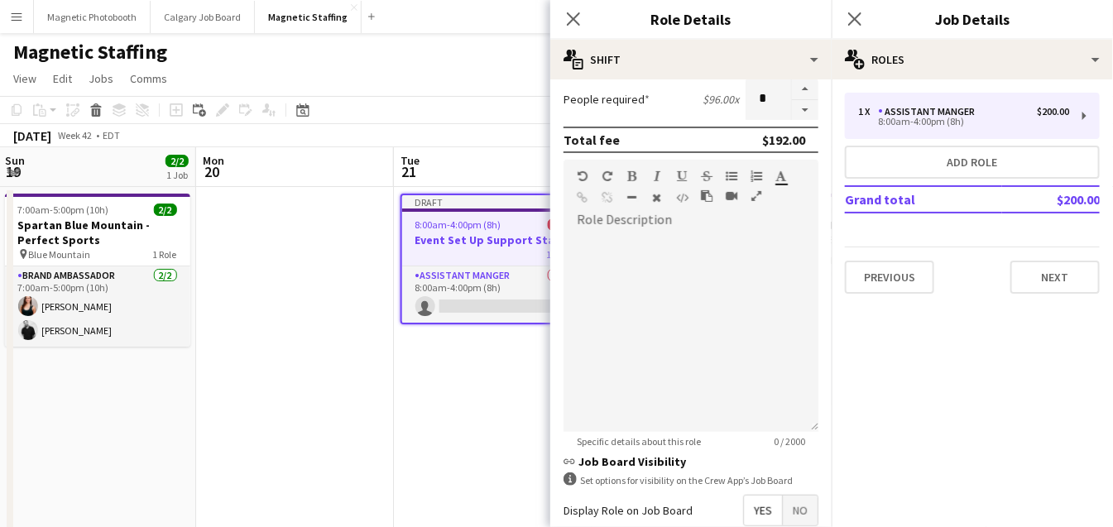
type input "******"
click at [701, 299] on div at bounding box center [690, 332] width 255 height 199
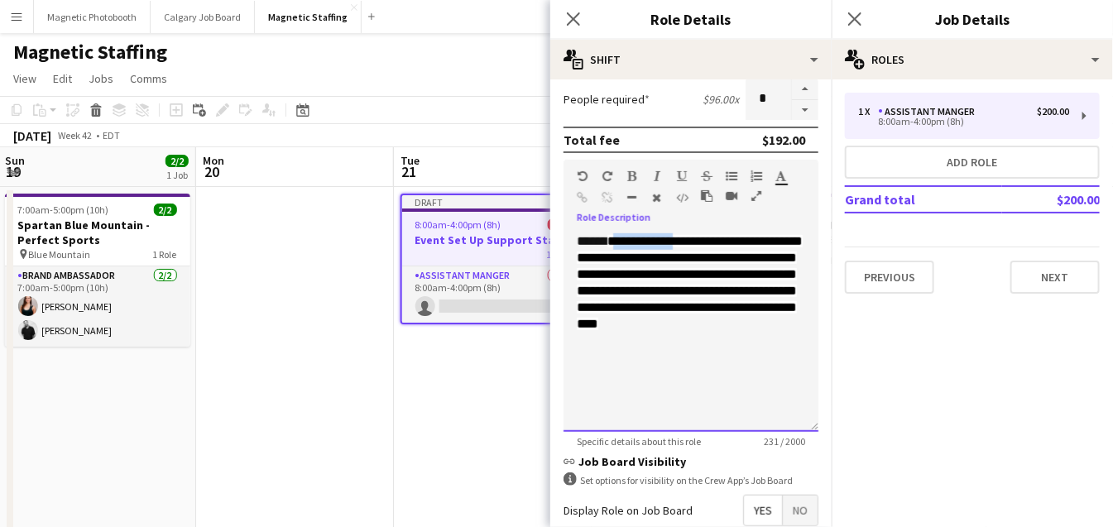
drag, startPoint x: 661, startPoint y: 244, endPoint x: 612, endPoint y: 239, distance: 49.1
click at [612, 239] on span "**********" at bounding box center [690, 282] width 226 height 95
click at [706, 242] on span "**********" at bounding box center [690, 274] width 226 height 79
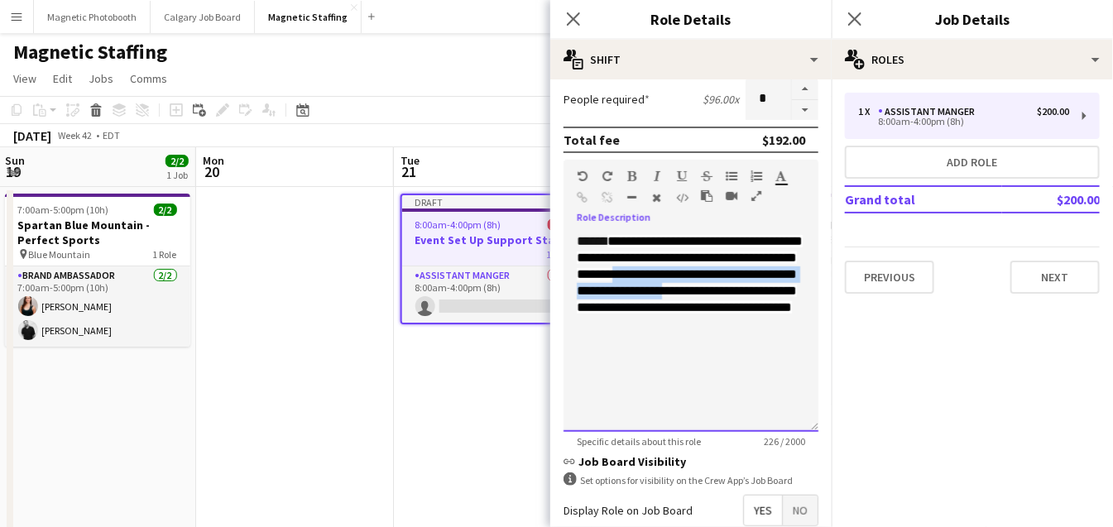
drag, startPoint x: 692, startPoint y: 272, endPoint x: 802, endPoint y: 290, distance: 110.6
click at [802, 290] on span "**********" at bounding box center [690, 274] width 226 height 79
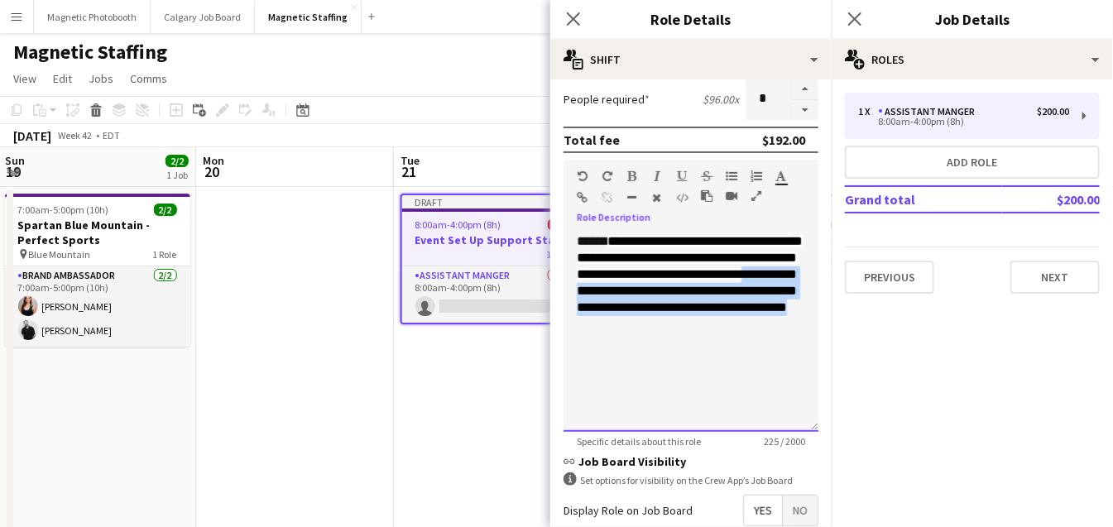
drag, startPoint x: 630, startPoint y: 289, endPoint x: 774, endPoint y: 326, distance: 149.5
click at [774, 327] on div "**********" at bounding box center [690, 332] width 255 height 199
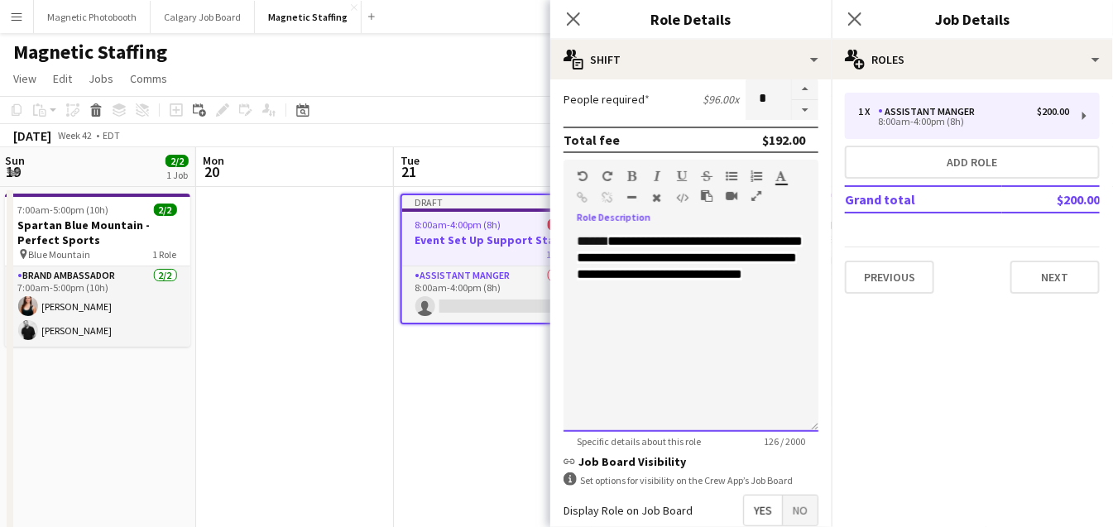
click at [679, 271] on span "**********" at bounding box center [690, 257] width 226 height 45
drag, startPoint x: 772, startPoint y: 272, endPoint x: 779, endPoint y: 291, distance: 20.4
click at [780, 292] on div "**********" at bounding box center [690, 332] width 255 height 199
click at [640, 280] on span "**********" at bounding box center [690, 257] width 226 height 45
click at [649, 280] on span "**********" at bounding box center [690, 257] width 226 height 45
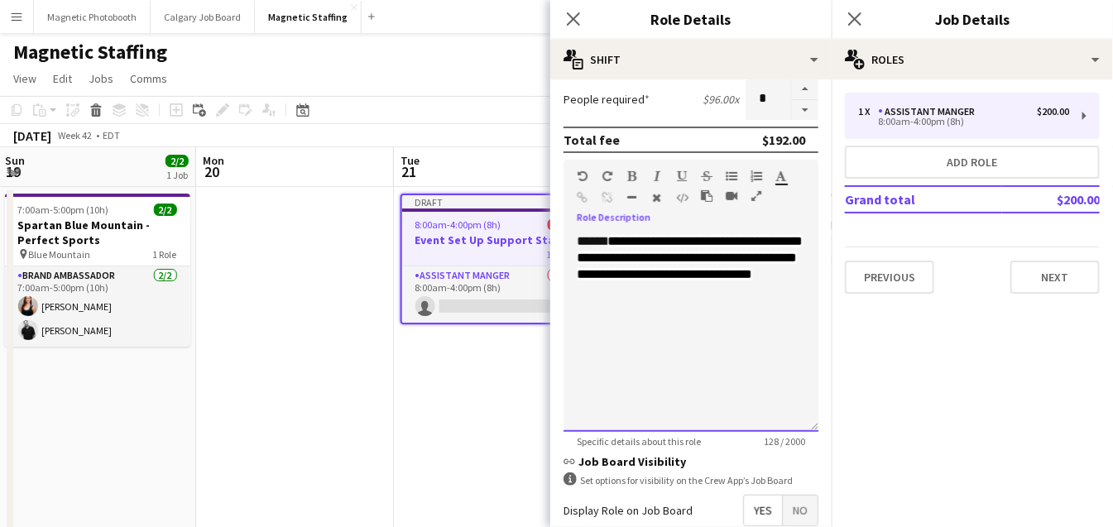
click at [700, 379] on div "**********" at bounding box center [690, 332] width 255 height 199
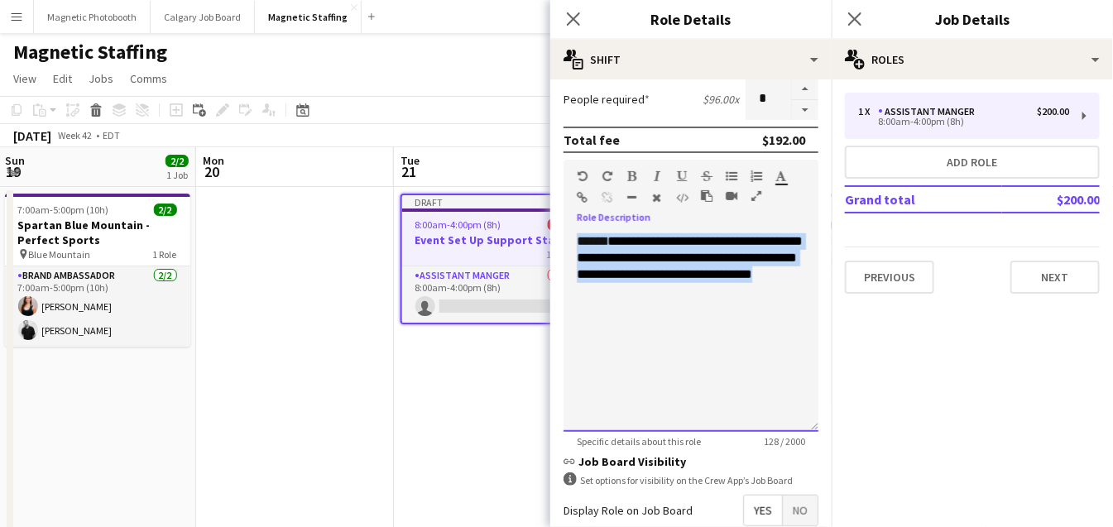
drag, startPoint x: 610, startPoint y: 290, endPoint x: 543, endPoint y: 224, distance: 93.6
click at [660, 196] on icon "button" at bounding box center [657, 198] width 9 height 12
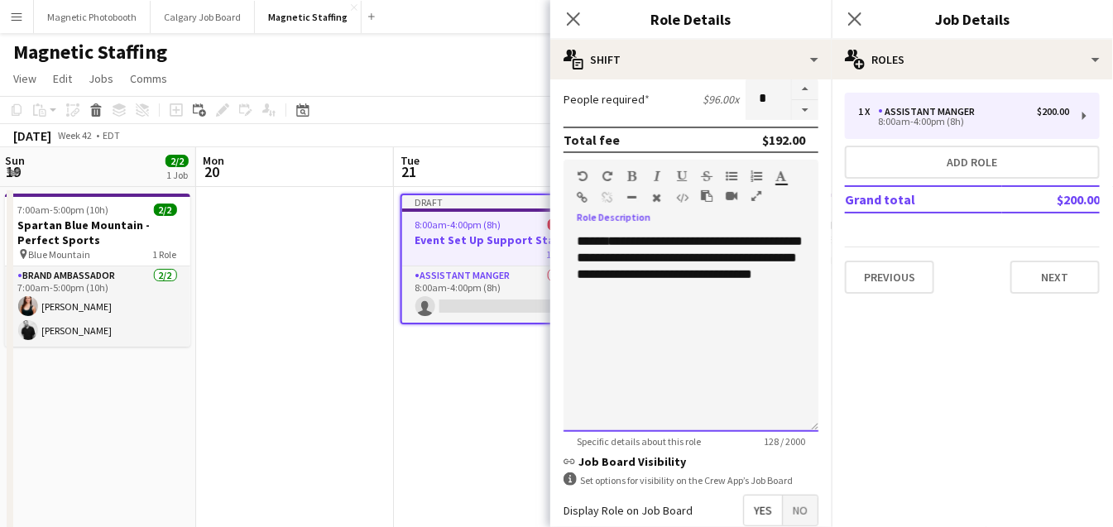
click at [659, 317] on div "**********" at bounding box center [690, 332] width 255 height 199
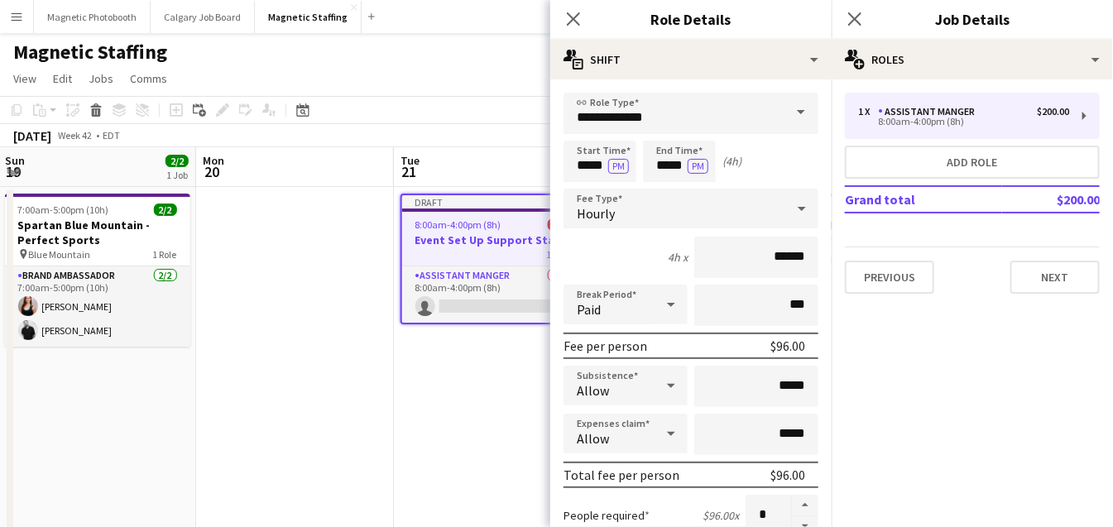
scroll to position [591, 0]
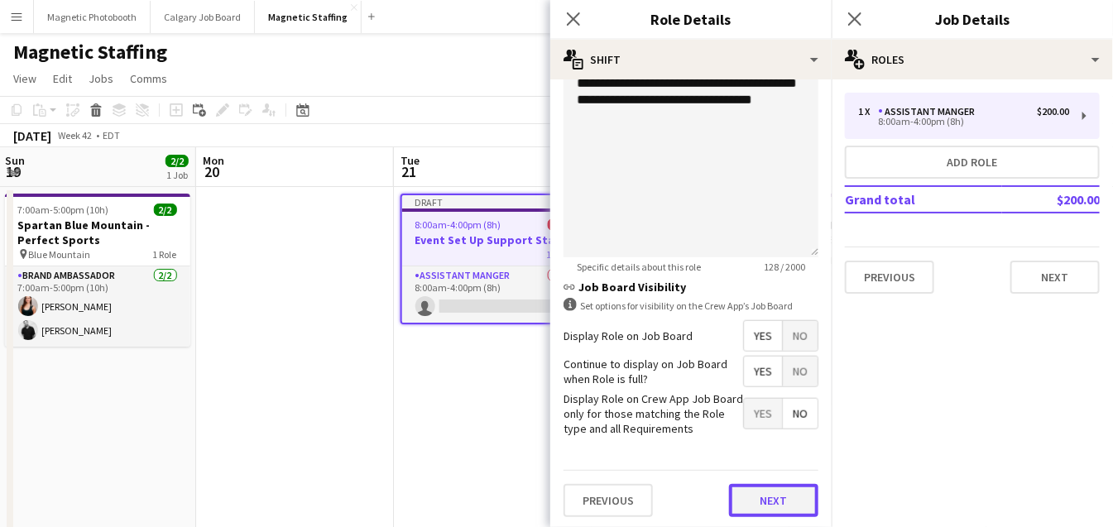
click at [785, 494] on button "Next" at bounding box center [773, 500] width 89 height 33
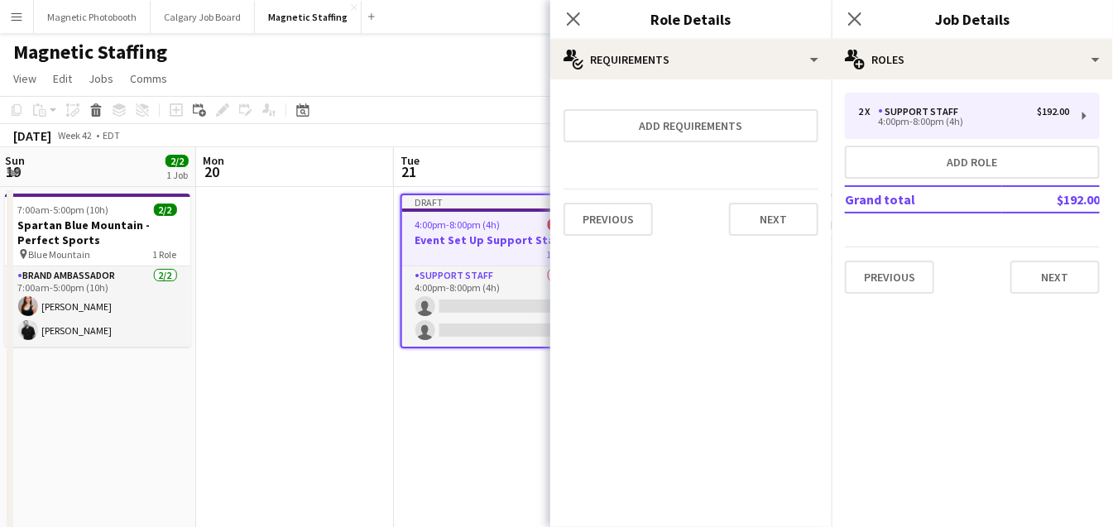
scroll to position [0, 0]
click at [778, 224] on button "Next" at bounding box center [773, 219] width 89 height 33
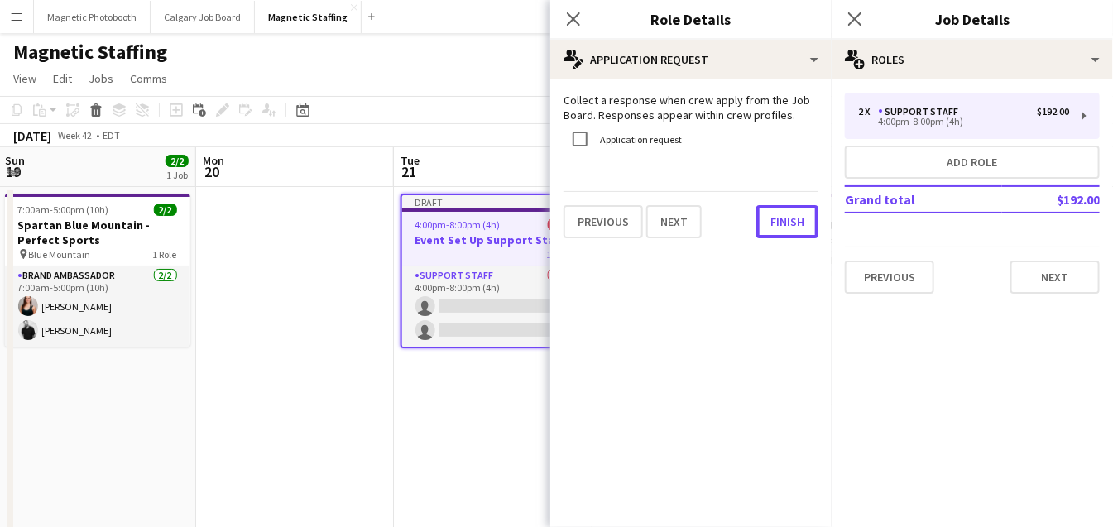
click at [778, 224] on button "Finish" at bounding box center [787, 221] width 62 height 33
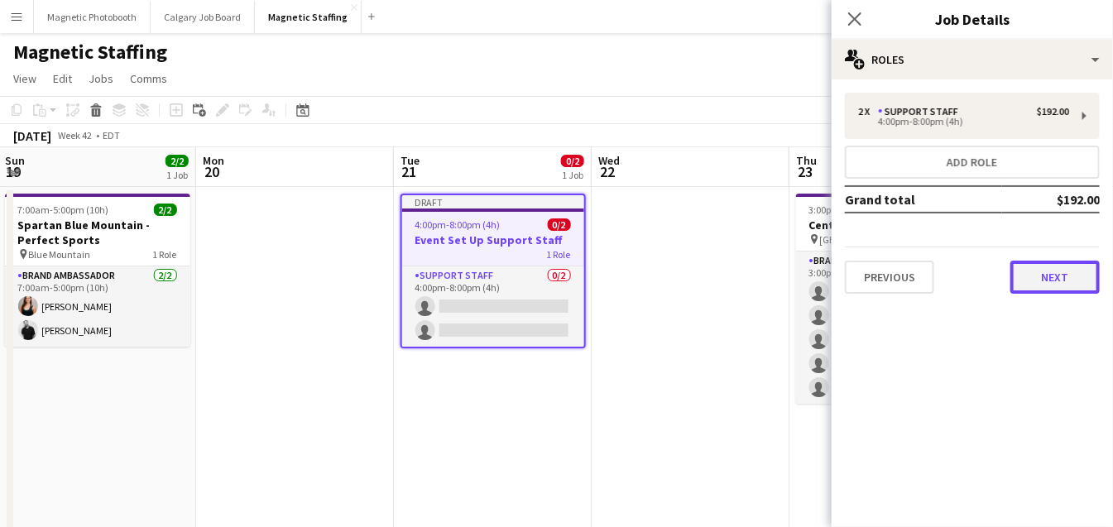
click at [1042, 275] on button "Next" at bounding box center [1054, 277] width 89 height 33
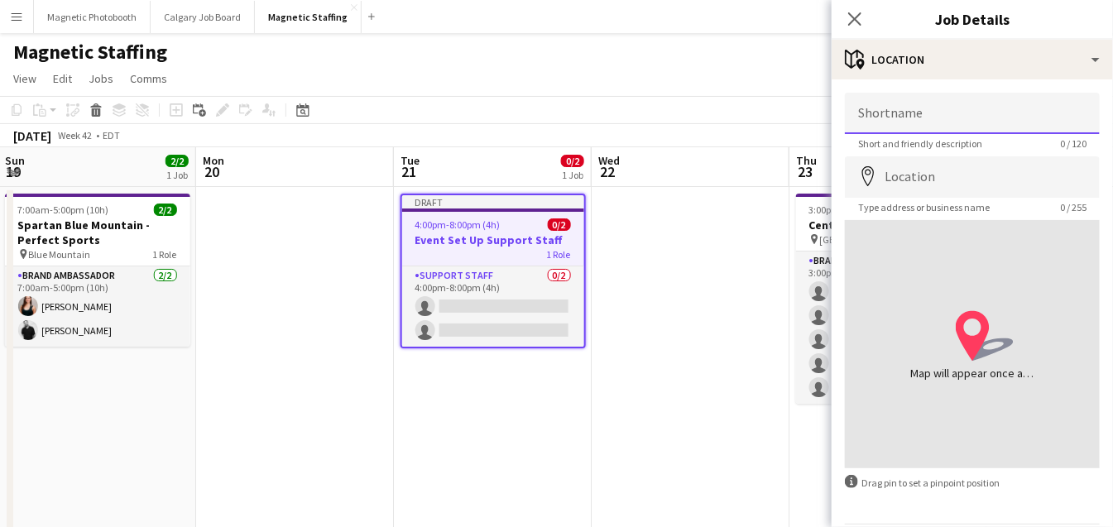
click at [946, 113] on input "Shortname" at bounding box center [972, 113] width 255 height 41
type input "****"
click at [916, 178] on input "Location" at bounding box center [972, 176] width 255 height 41
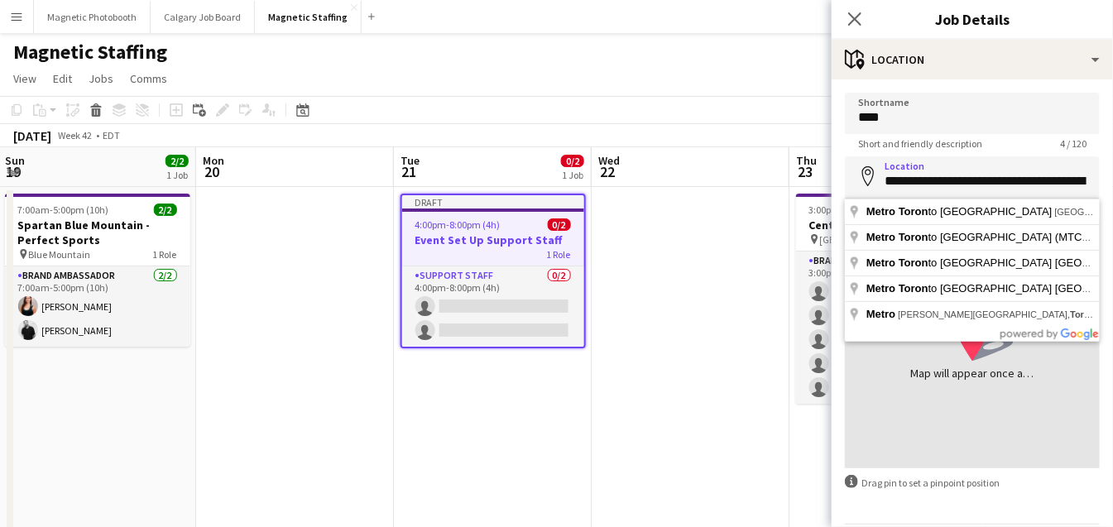
type input "**********"
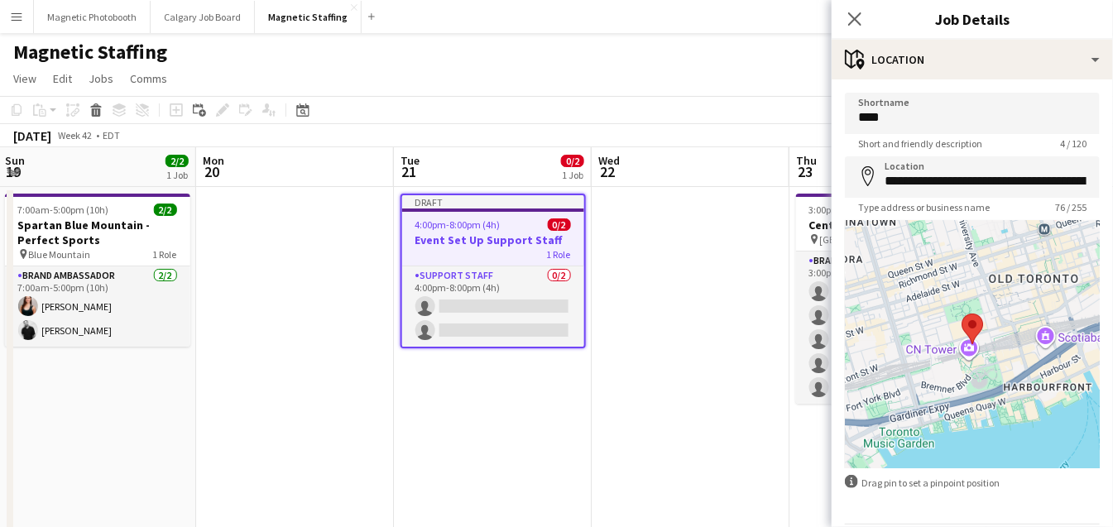
scroll to position [56, 0]
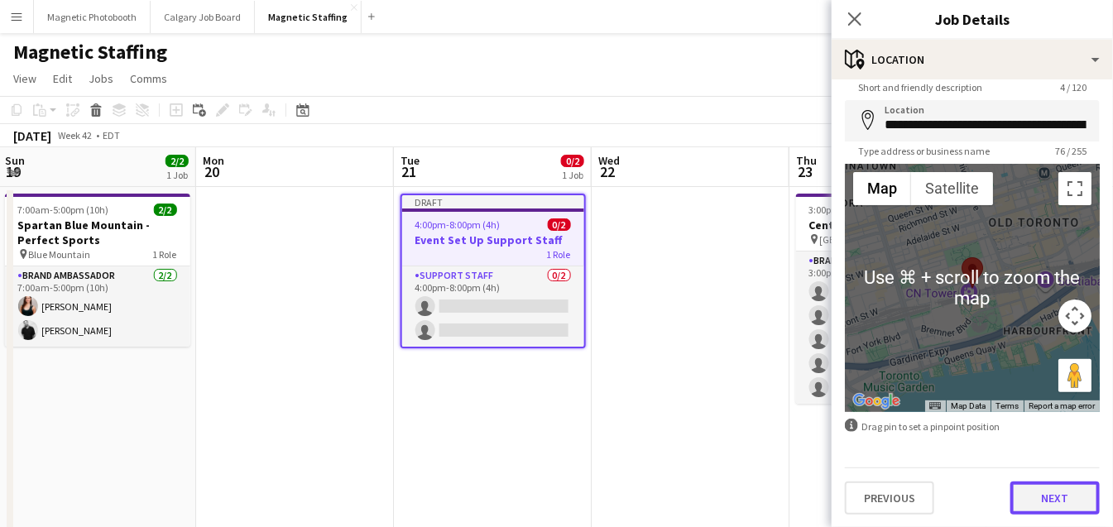
click at [1065, 507] on button "Next" at bounding box center [1054, 497] width 89 height 33
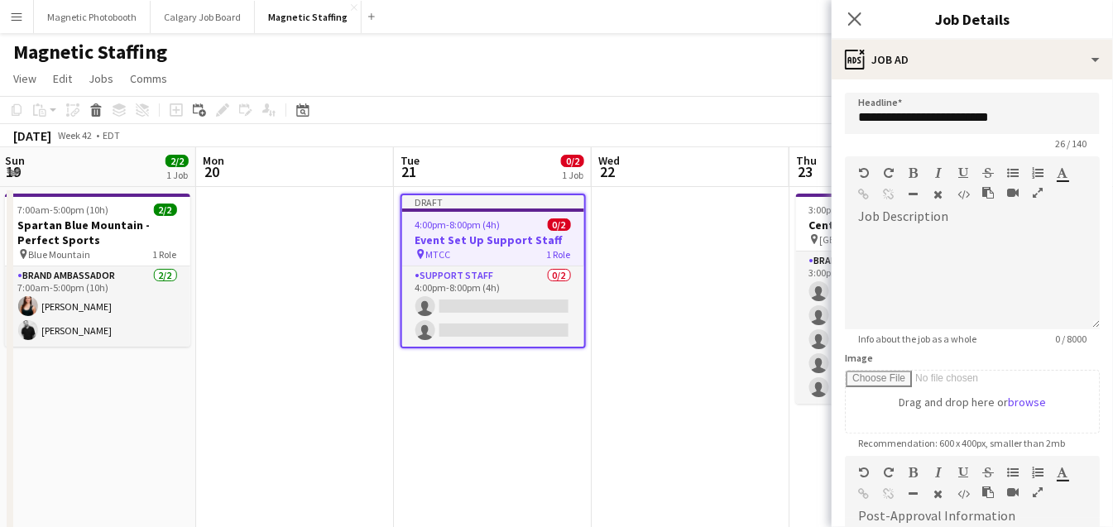
scroll to position [290, 0]
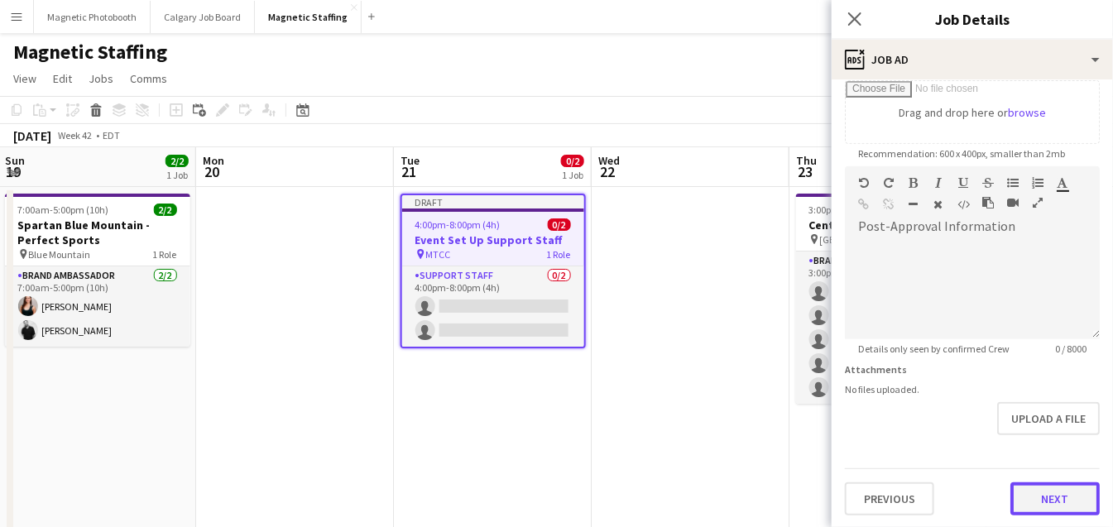
click at [1051, 507] on button "Next" at bounding box center [1054, 498] width 89 height 33
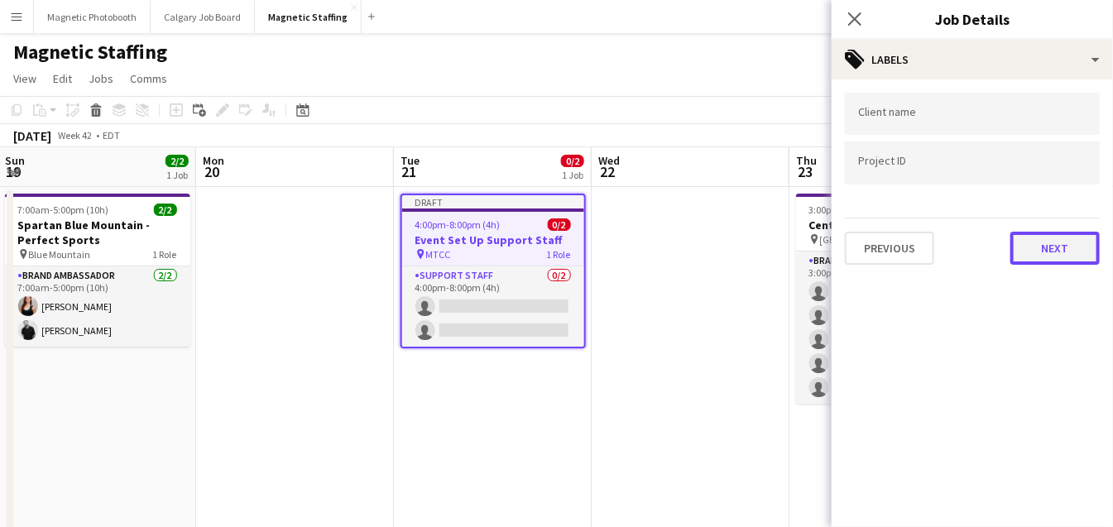
click at [1054, 245] on button "Next" at bounding box center [1054, 248] width 89 height 33
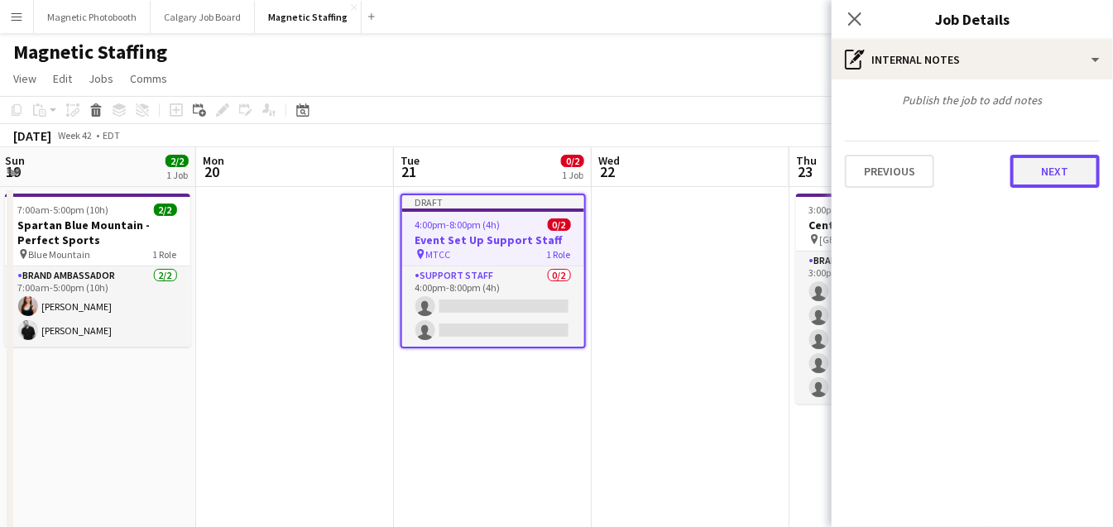
click at [1064, 180] on button "Next" at bounding box center [1054, 171] width 89 height 33
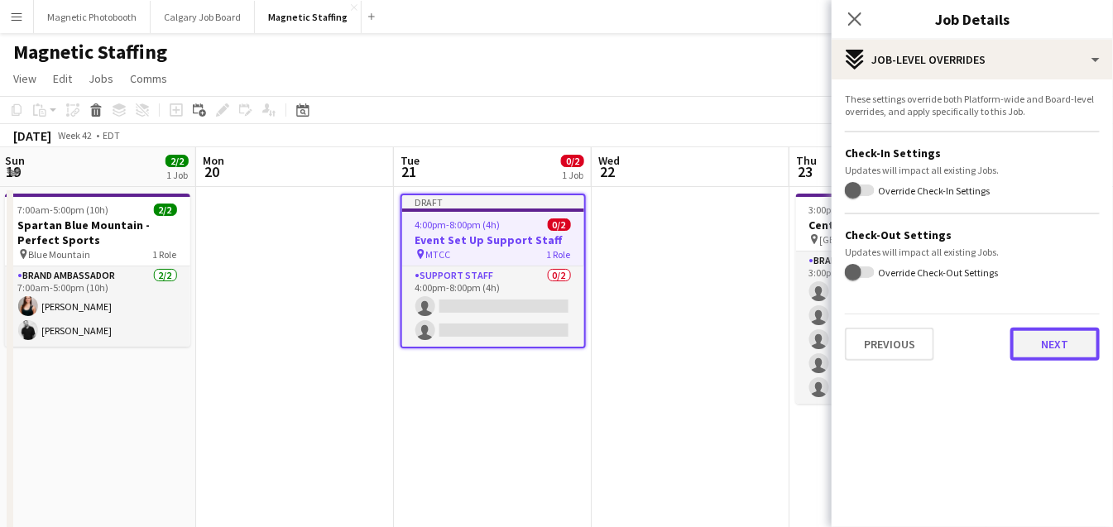
click at [1065, 343] on button "Next" at bounding box center [1054, 344] width 89 height 33
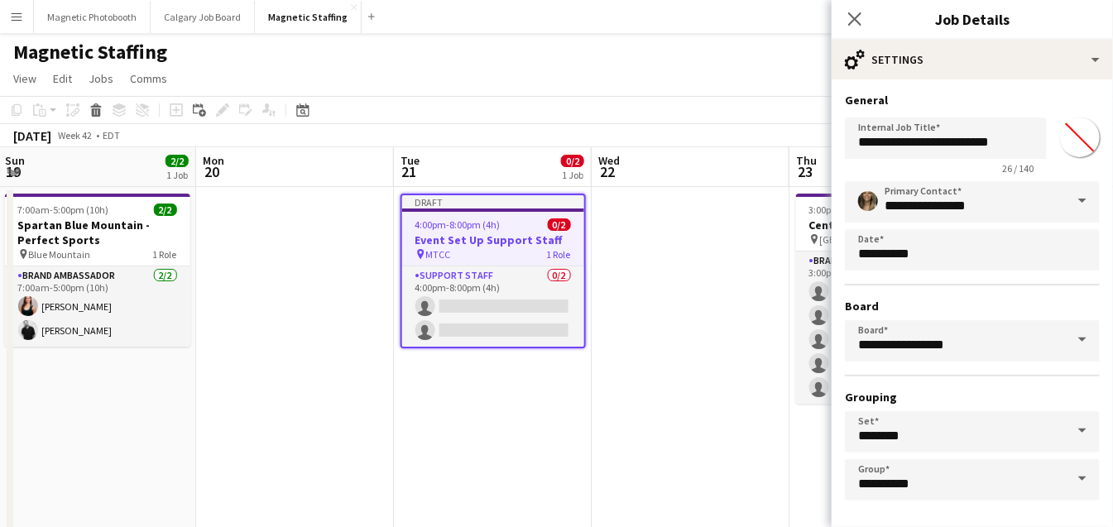
scroll to position [65, 0]
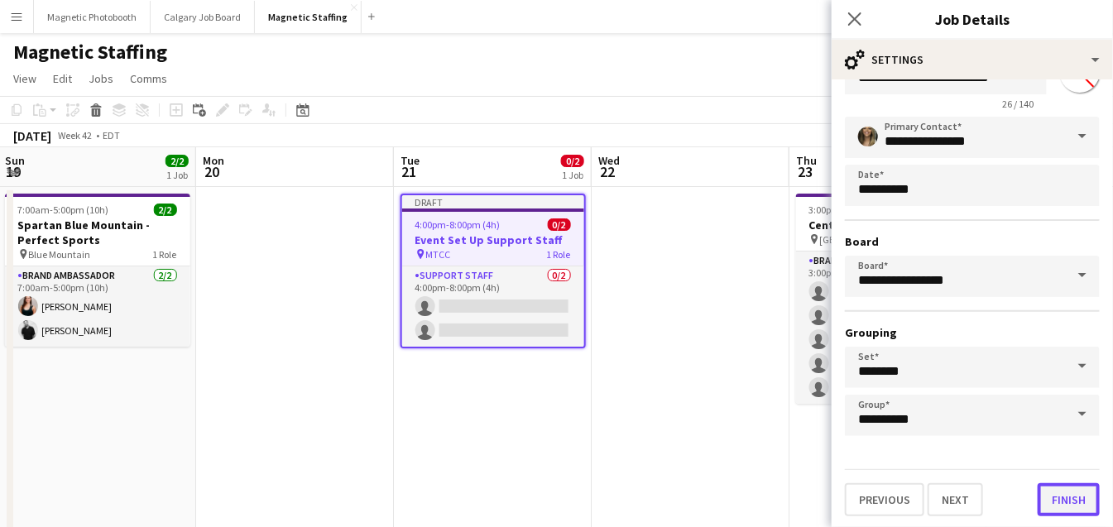
click at [1059, 499] on button "Finish" at bounding box center [1068, 499] width 62 height 33
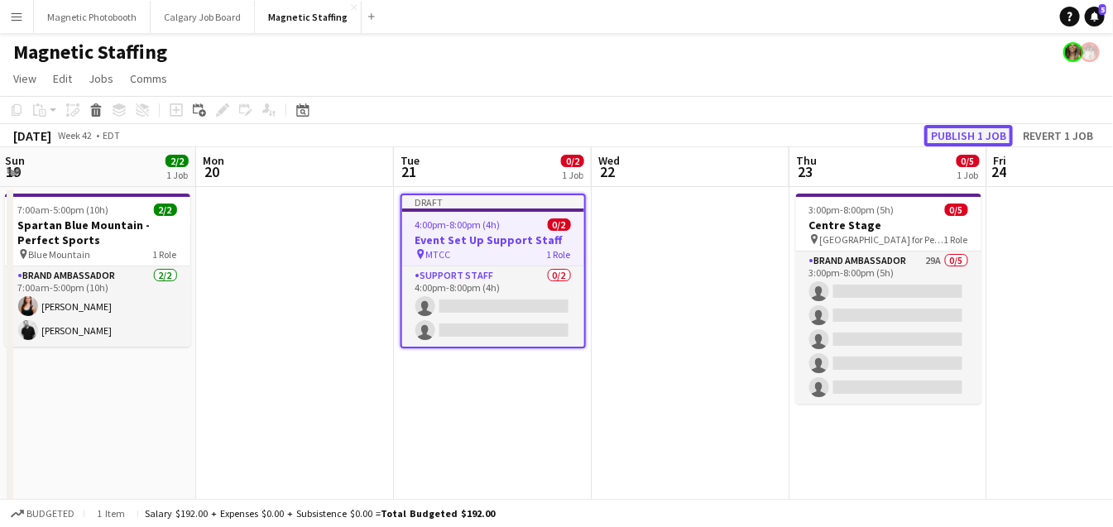
click at [986, 135] on button "Publish 1 job" at bounding box center [968, 136] width 89 height 22
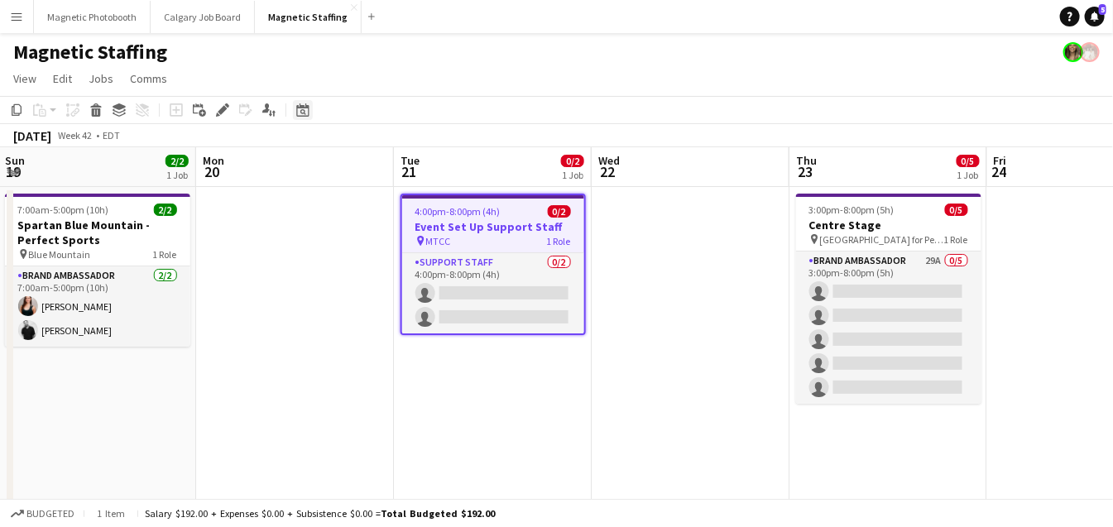
click at [306, 108] on icon "Date picker" at bounding box center [302, 109] width 13 height 13
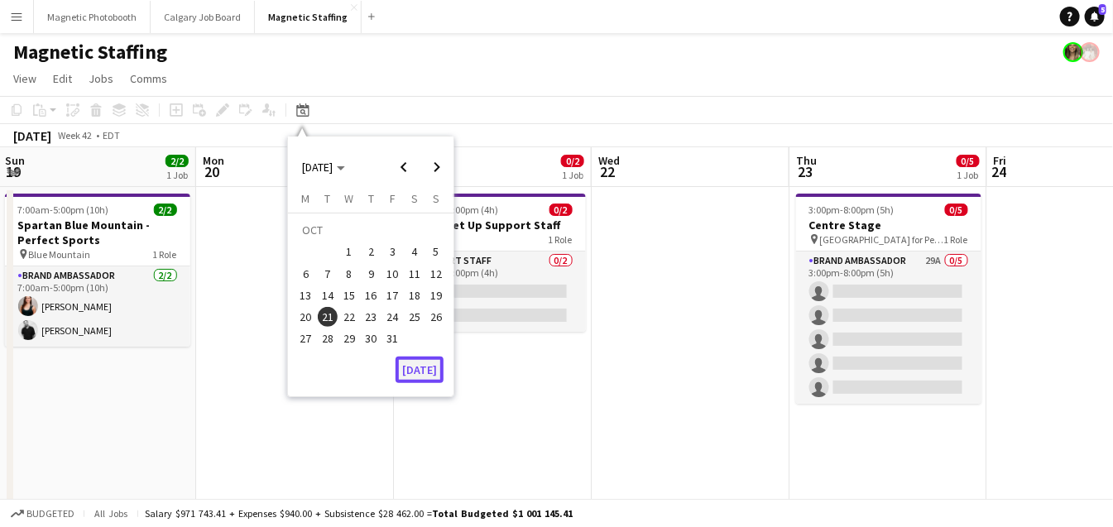
click at [405, 370] on button "[DATE]" at bounding box center [419, 370] width 48 height 26
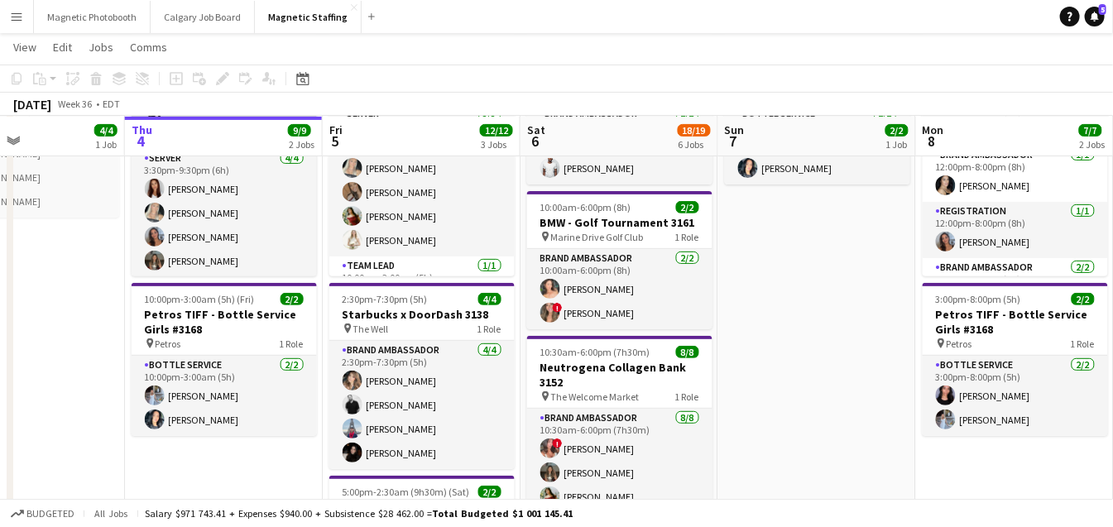
scroll to position [0, 531]
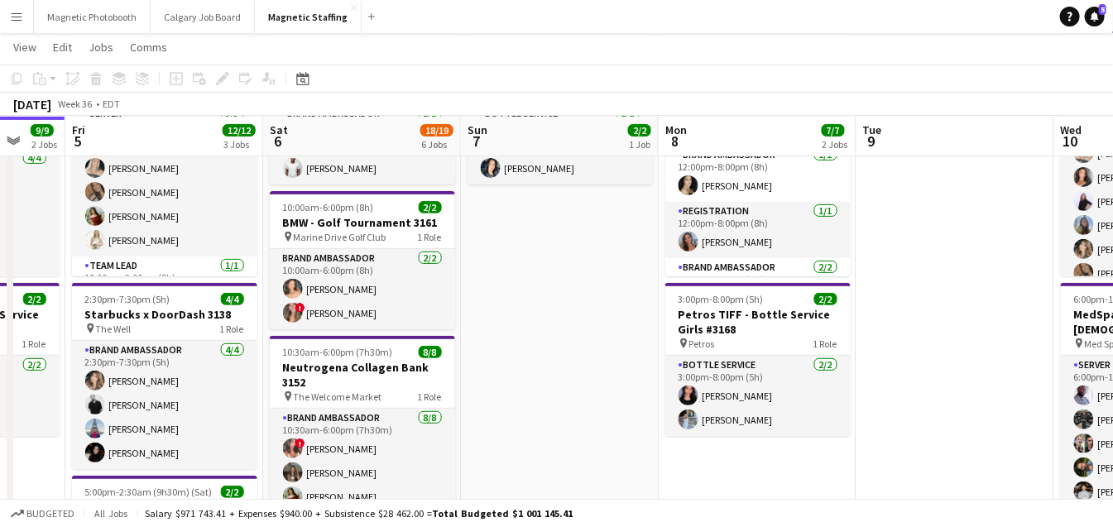
drag, startPoint x: 518, startPoint y: 216, endPoint x: 79, endPoint y: 246, distance: 440.3
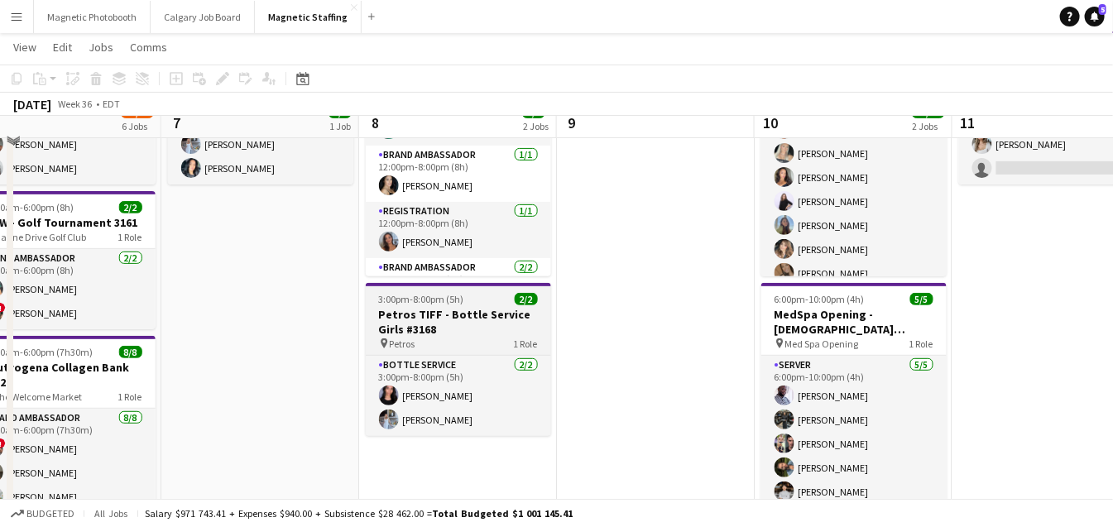
scroll to position [0, 0]
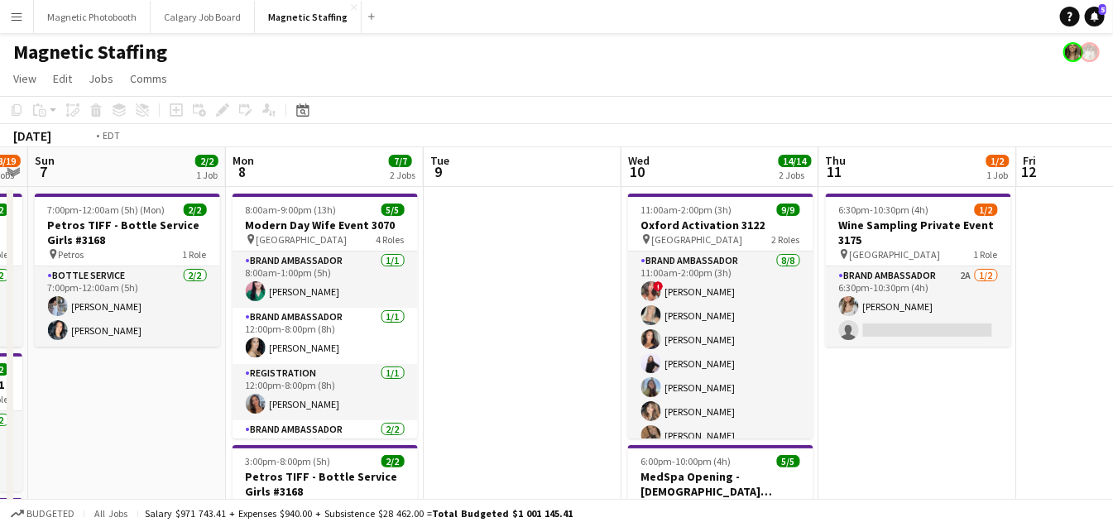
drag, startPoint x: 720, startPoint y: 303, endPoint x: 108, endPoint y: 352, distance: 614.1
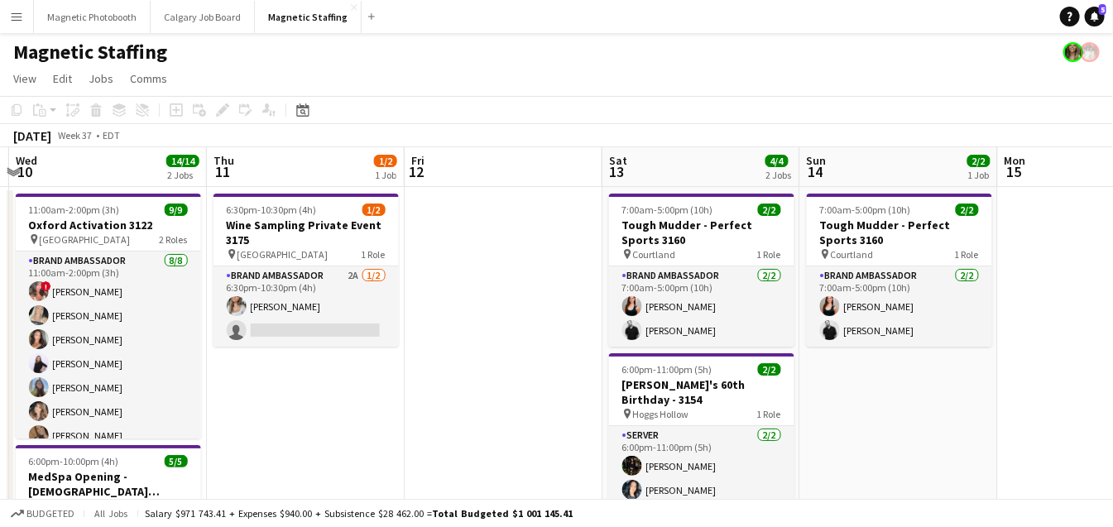
drag, startPoint x: 694, startPoint y: 353, endPoint x: 29, endPoint y: 354, distance: 665.1
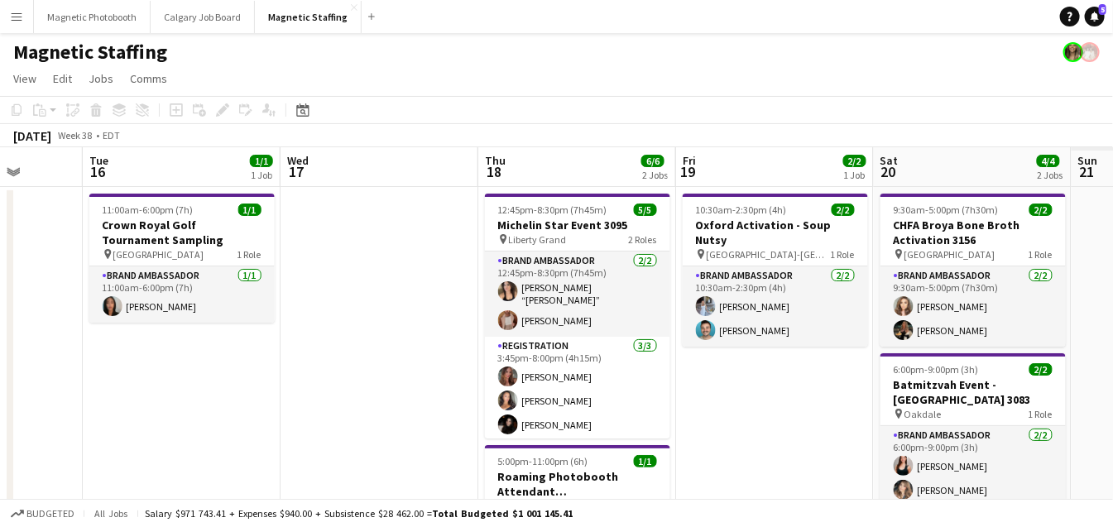
scroll to position [0, 540]
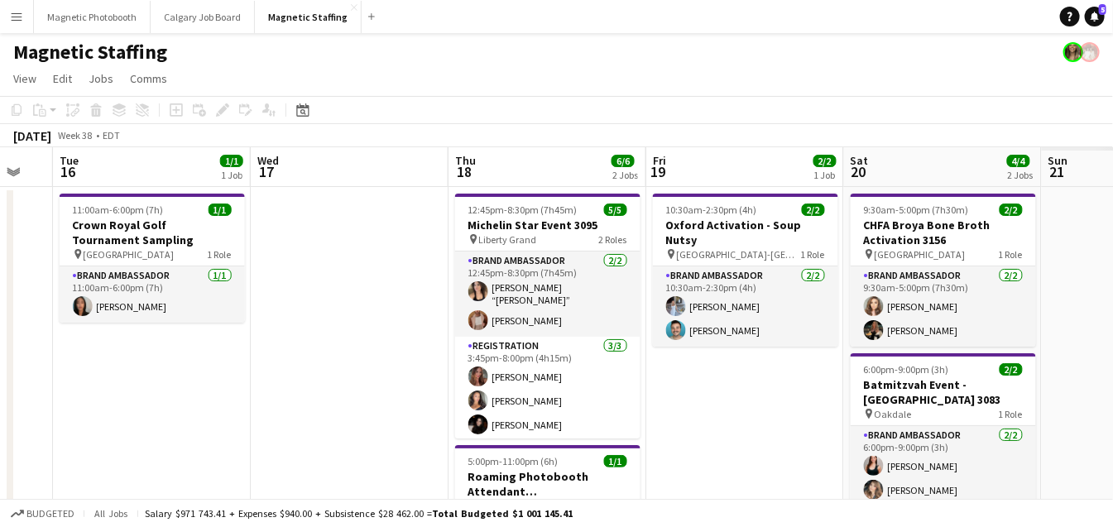
drag, startPoint x: 680, startPoint y: 348, endPoint x: 24, endPoint y: 351, distance: 656.0
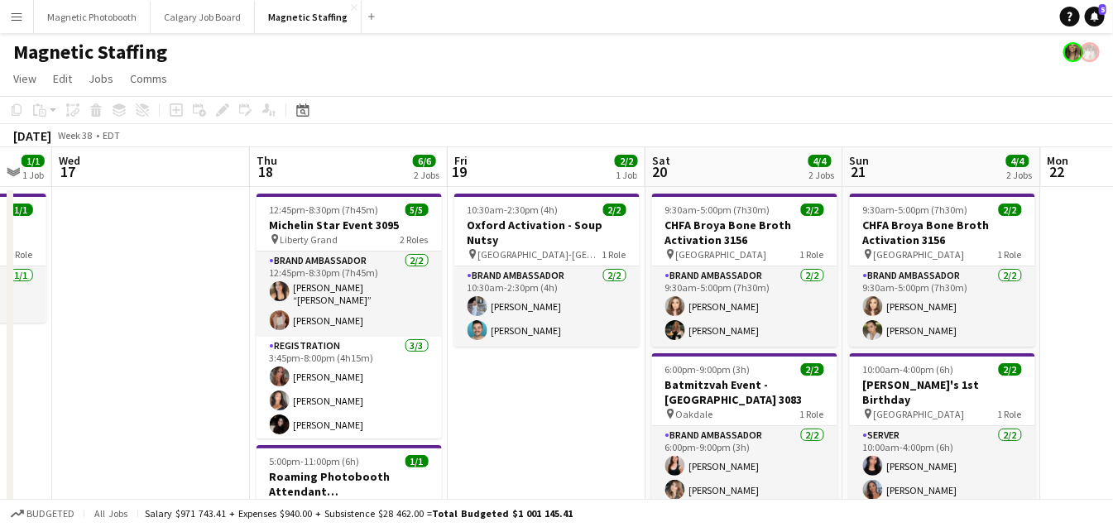
drag, startPoint x: 573, startPoint y: 357, endPoint x: 338, endPoint y: 357, distance: 235.8
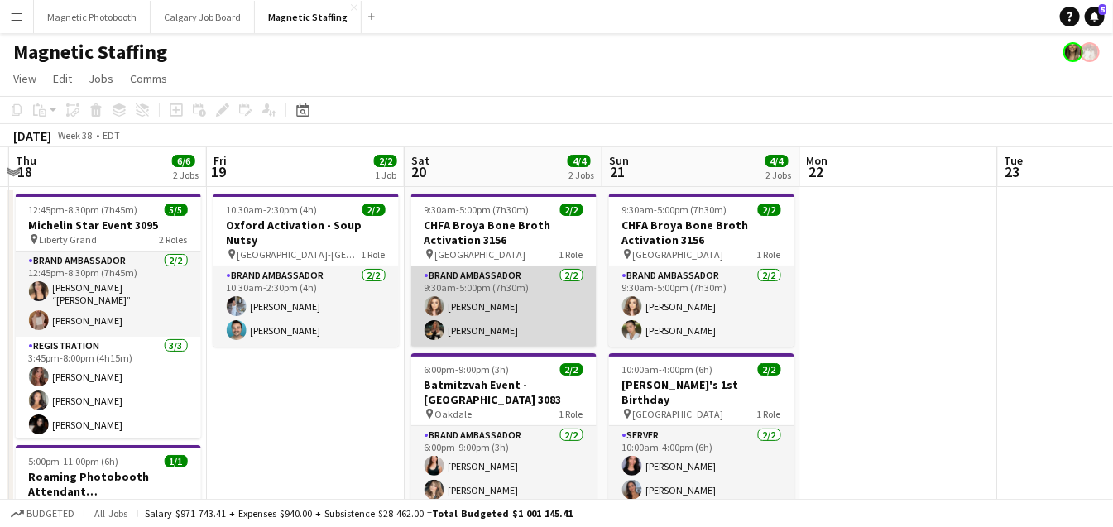
scroll to position [0, 583]
click at [525, 290] on app-card-role "Brand Ambassador [DATE] 9:30am-5:00pm (7h30m) [PERSON_NAME] [PERSON_NAME]" at bounding box center [504, 306] width 185 height 80
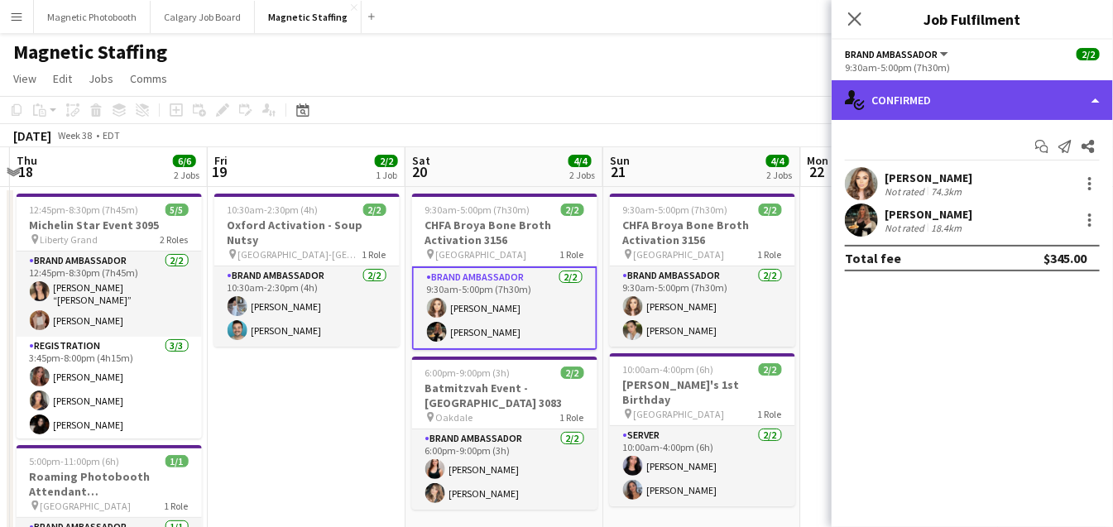
click at [943, 103] on div "single-neutral-actions-check-2 Confirmed" at bounding box center [971, 100] width 281 height 40
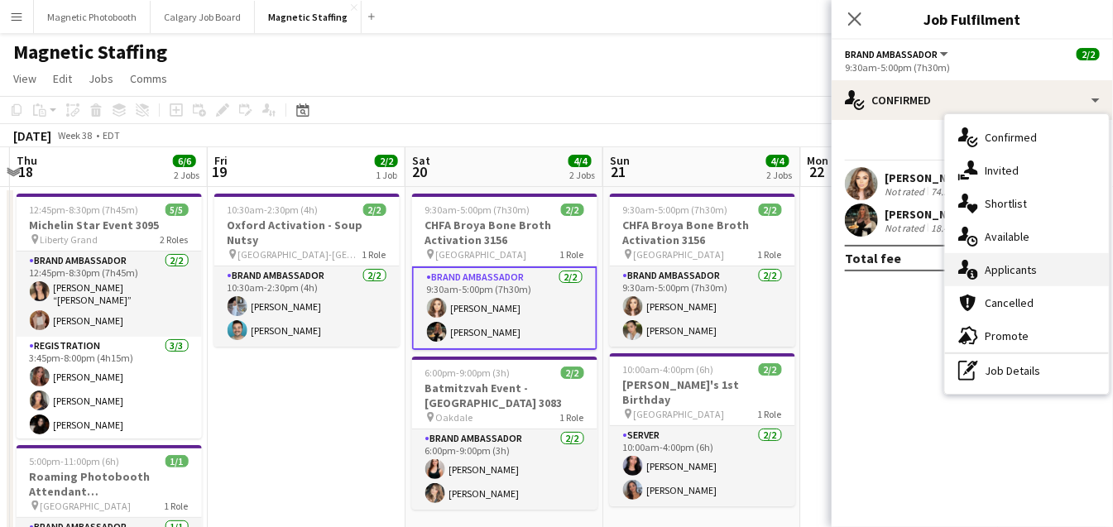
click at [984, 275] on span "Applicants" at bounding box center [1010, 269] width 52 height 15
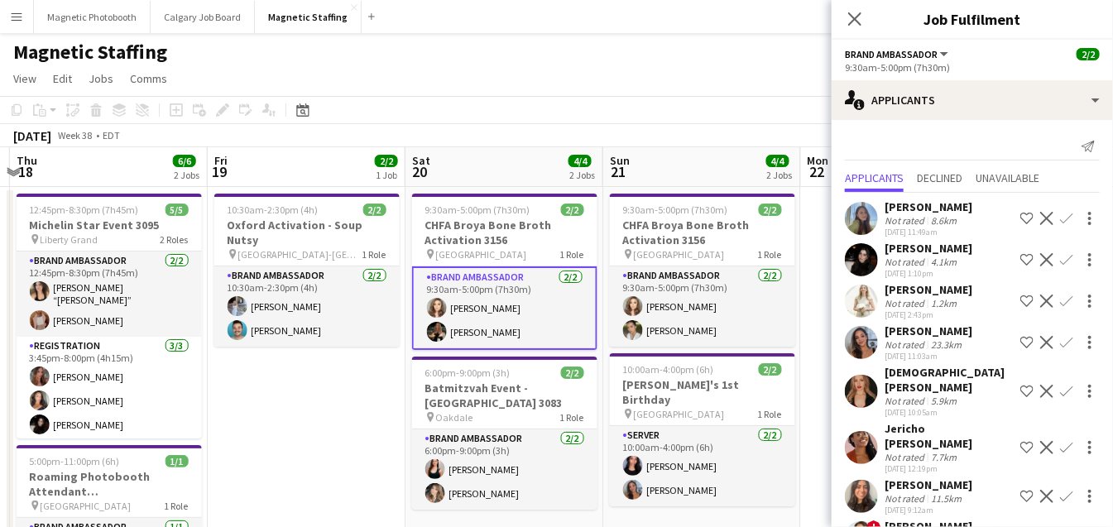
scroll to position [57, 0]
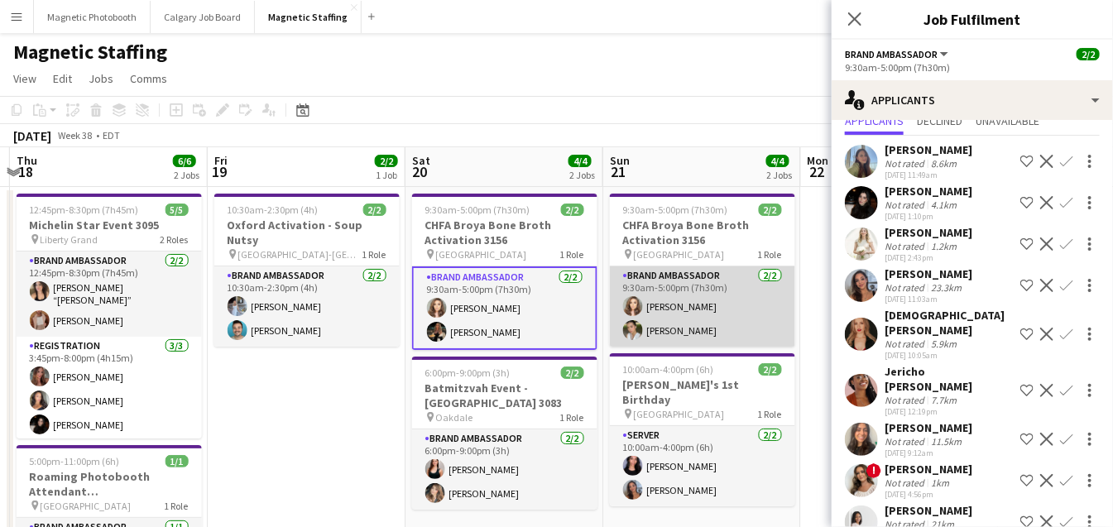
click at [700, 333] on app-card-role "Brand Ambassador [DATE] 9:30am-5:00pm (7h30m) [PERSON_NAME] [PERSON_NAME]" at bounding box center [702, 306] width 185 height 80
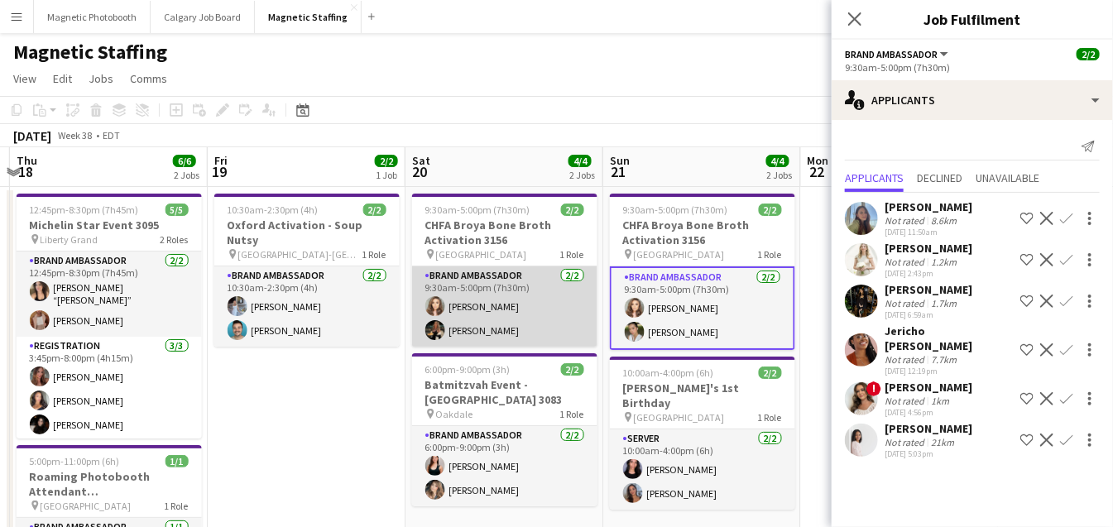
click at [552, 307] on app-card-role "Brand Ambassador [DATE] 9:30am-5:00pm (7h30m) [PERSON_NAME] [PERSON_NAME]" at bounding box center [504, 306] width 185 height 80
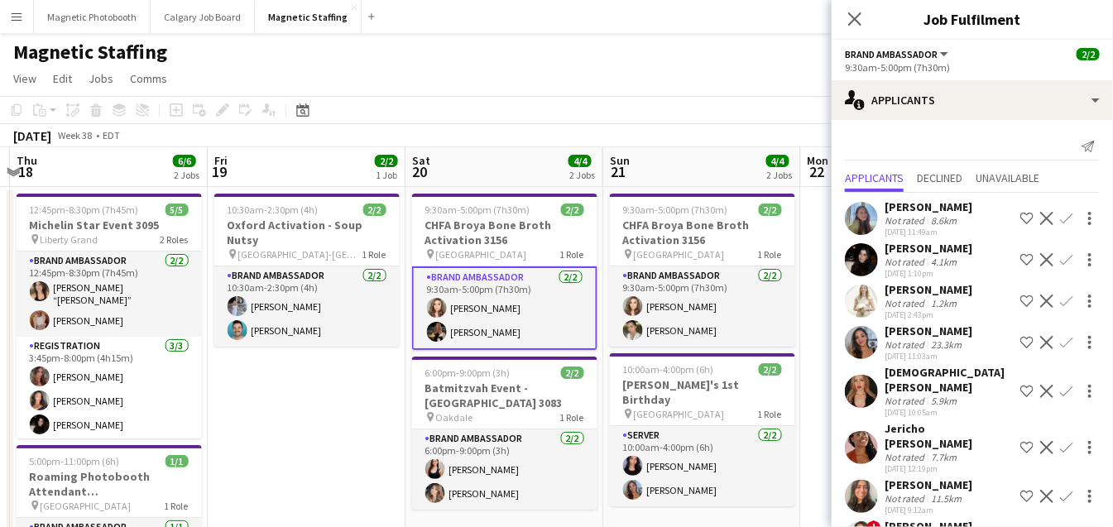
scroll to position [57, 0]
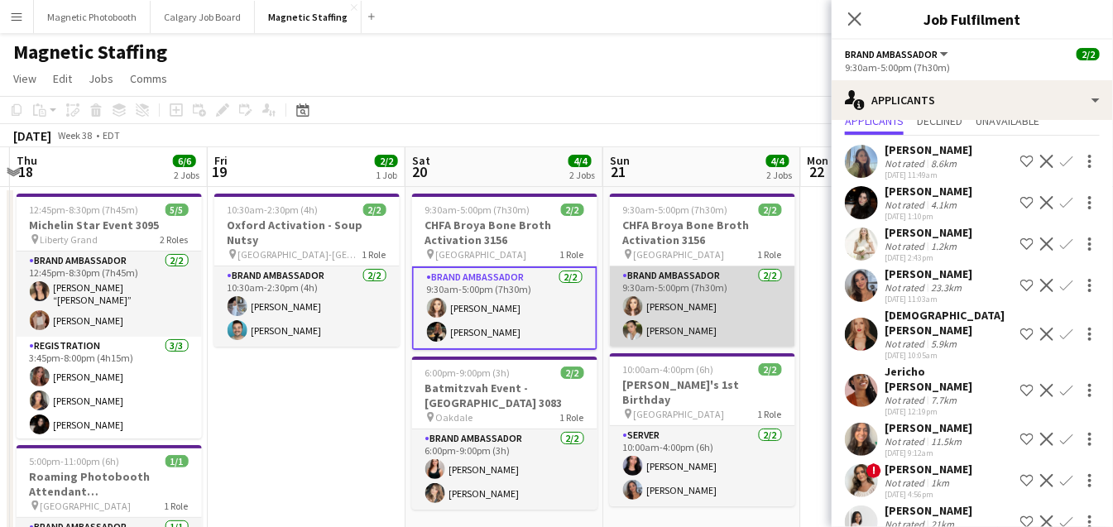
click at [695, 309] on app-card-role "Brand Ambassador [DATE] 9:30am-5:00pm (7h30m) [PERSON_NAME] [PERSON_NAME]" at bounding box center [702, 306] width 185 height 80
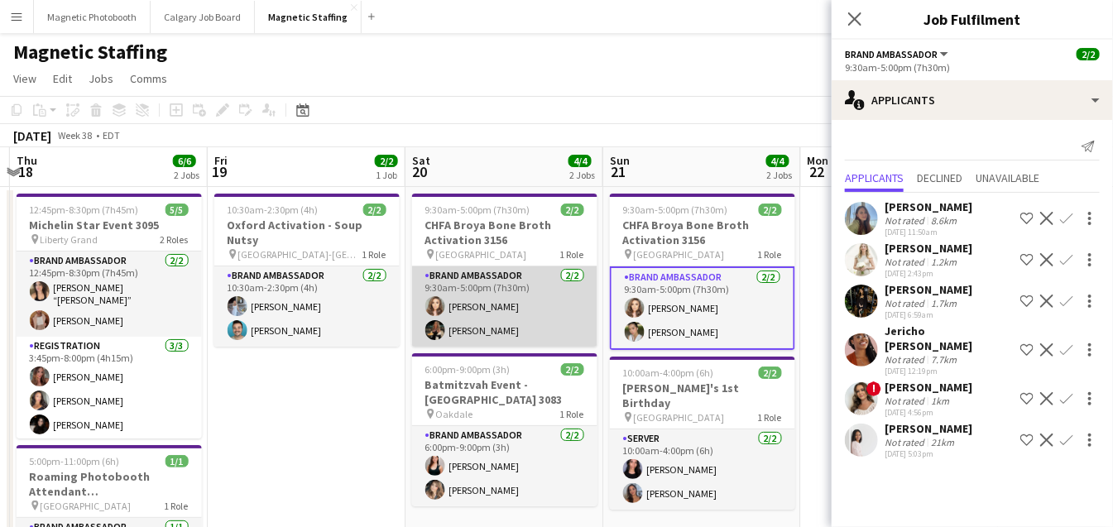
click at [548, 314] on app-card-role "Brand Ambassador [DATE] 9:30am-5:00pm (7h30m) [PERSON_NAME] [PERSON_NAME]" at bounding box center [504, 306] width 185 height 80
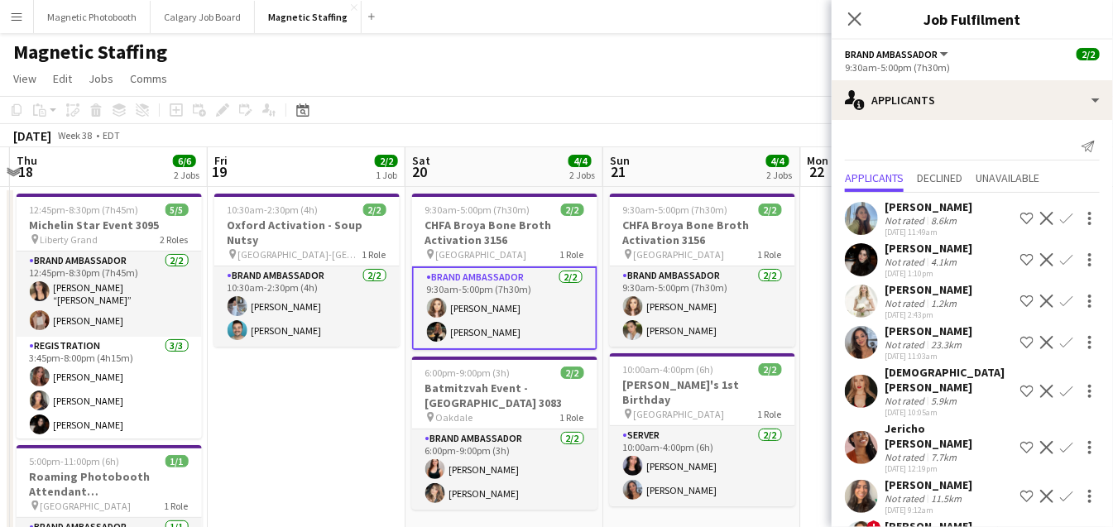
scroll to position [57, 0]
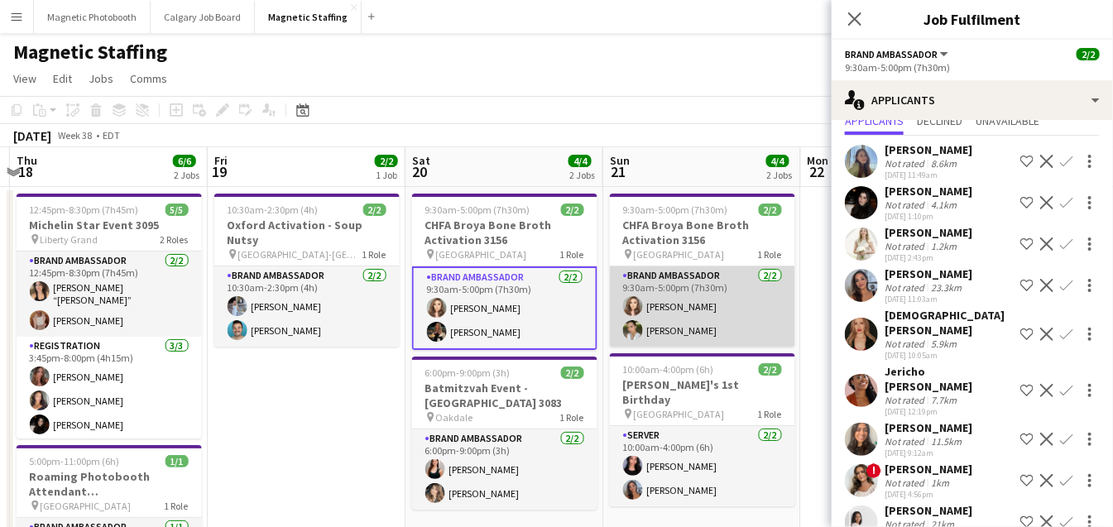
click at [710, 303] on app-card-role "Brand Ambassador [DATE] 9:30am-5:00pm (7h30m) [PERSON_NAME] [PERSON_NAME]" at bounding box center [702, 306] width 185 height 80
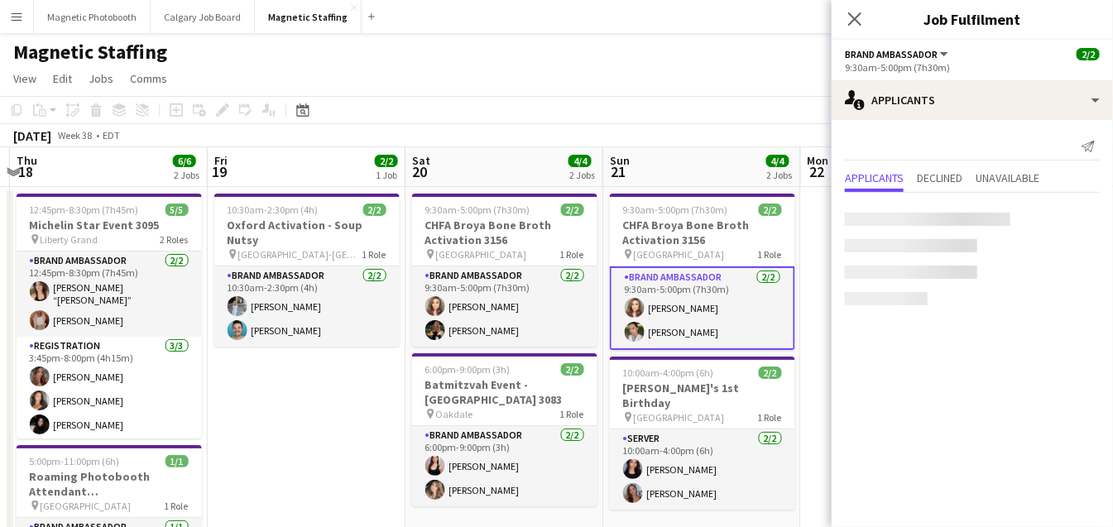
scroll to position [0, 0]
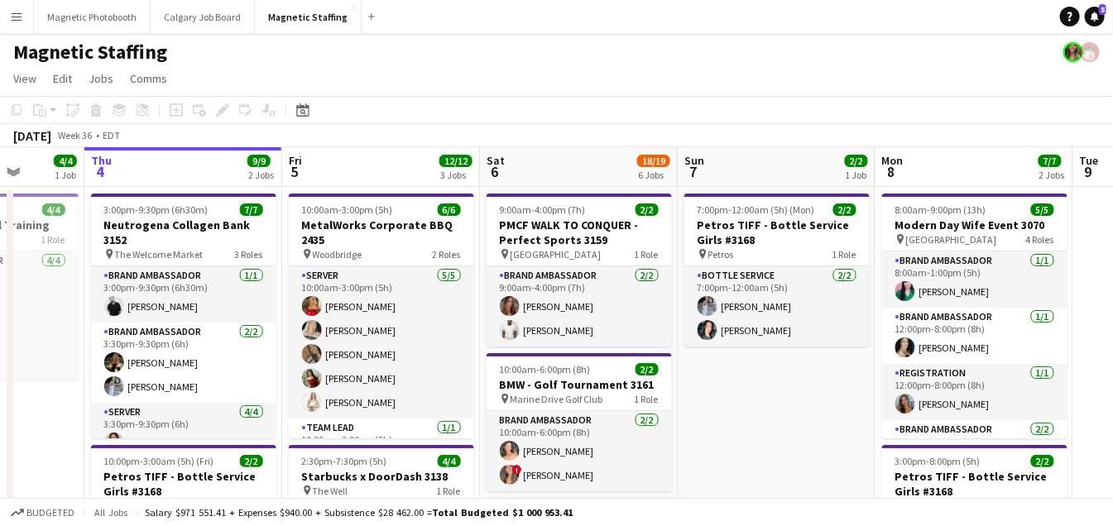
drag, startPoint x: 193, startPoint y: 335, endPoint x: 24, endPoint y: 361, distance: 170.8
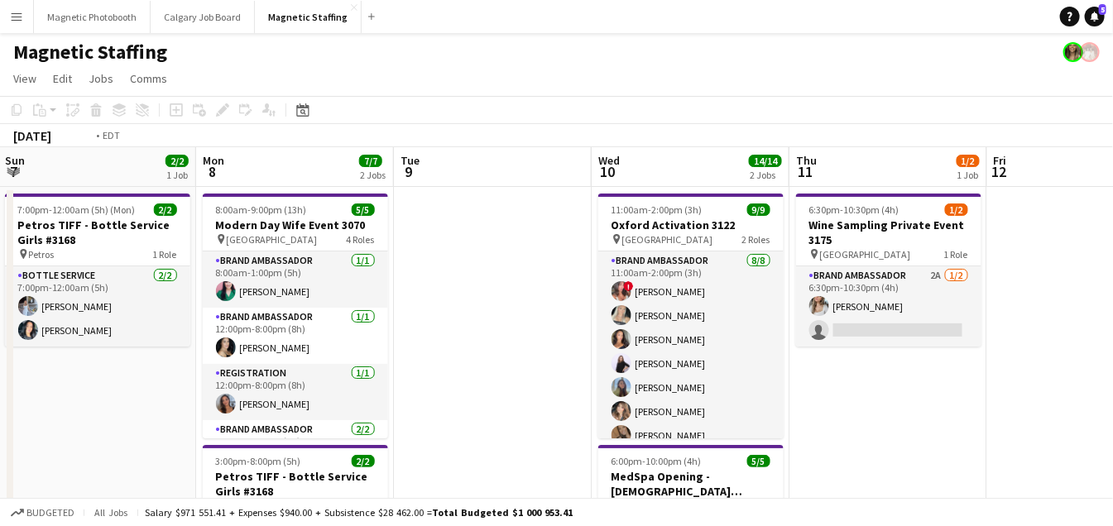
drag, startPoint x: 619, startPoint y: 350, endPoint x: 24, endPoint y: 393, distance: 596.3
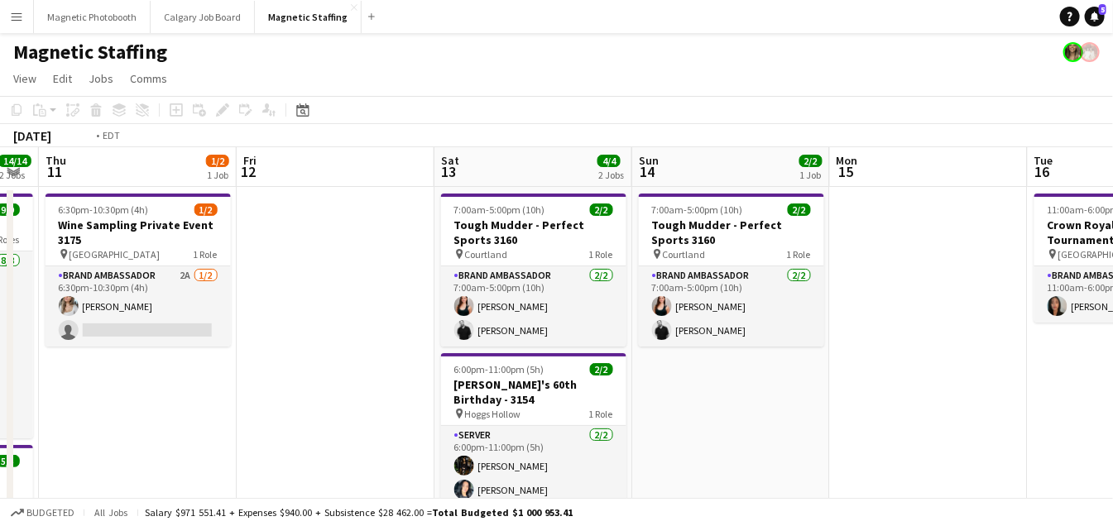
drag, startPoint x: 800, startPoint y: 389, endPoint x: 24, endPoint y: 472, distance: 780.4
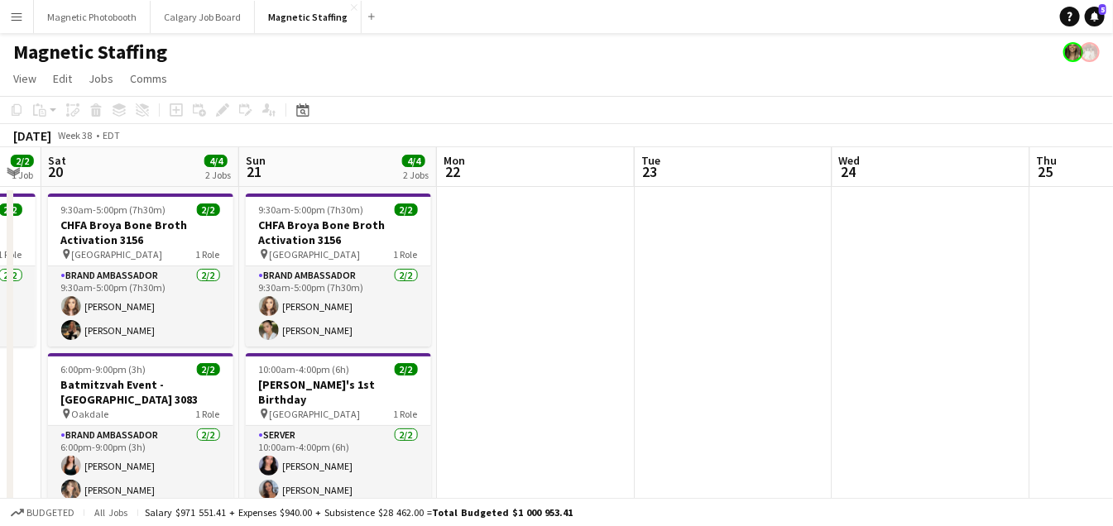
drag, startPoint x: 463, startPoint y: 435, endPoint x: 108, endPoint y: 439, distance: 354.9
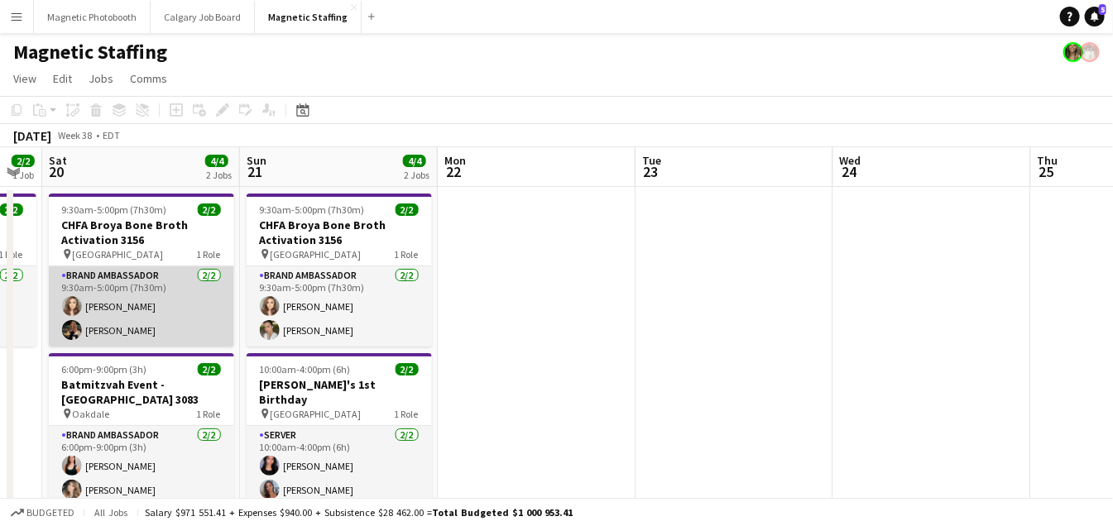
click at [153, 317] on app-card-role "Brand Ambassador [DATE] 9:30am-5:00pm (7h30m) [PERSON_NAME] [PERSON_NAME]" at bounding box center [141, 306] width 185 height 80
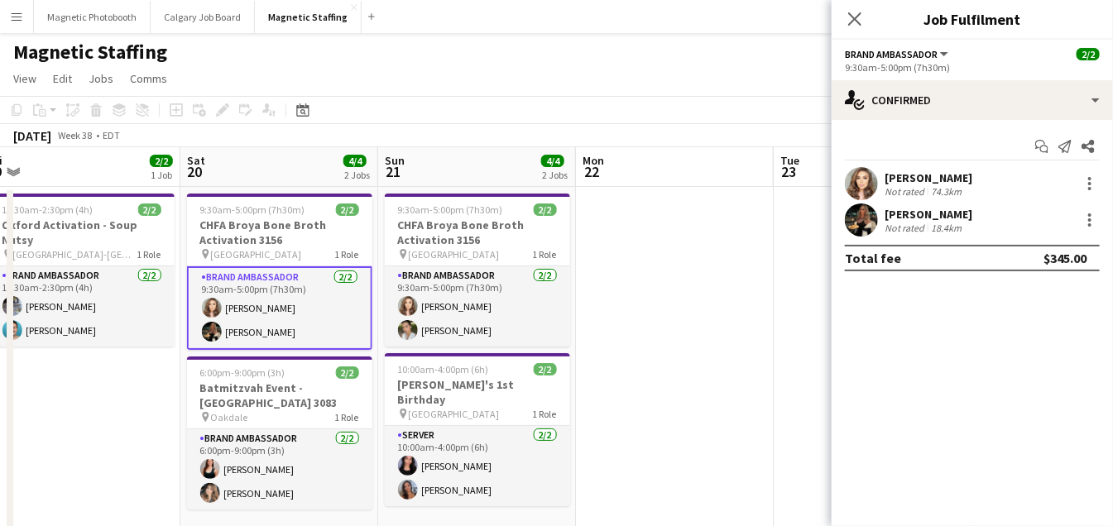
scroll to position [0, 380]
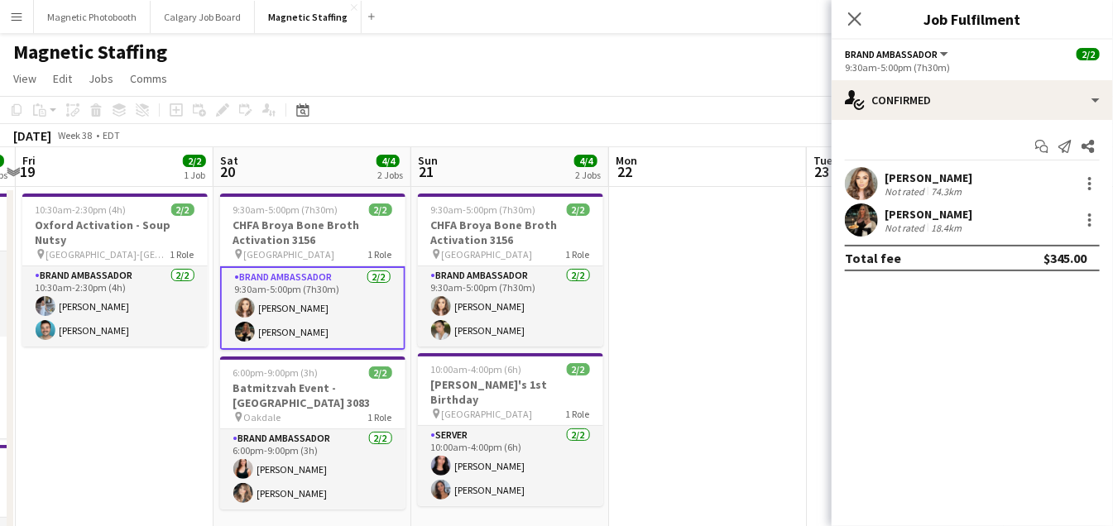
drag, startPoint x: 153, startPoint y: 317, endPoint x: 325, endPoint y: 312, distance: 172.1
click at [1094, 217] on div at bounding box center [1090, 220] width 20 height 20
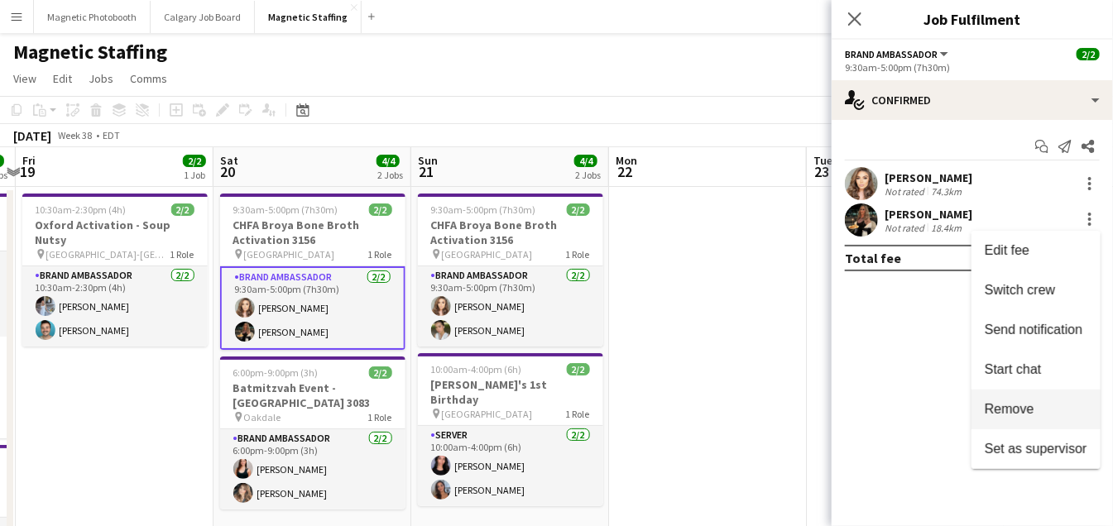
click at [1022, 404] on span "Remove" at bounding box center [1009, 409] width 50 height 14
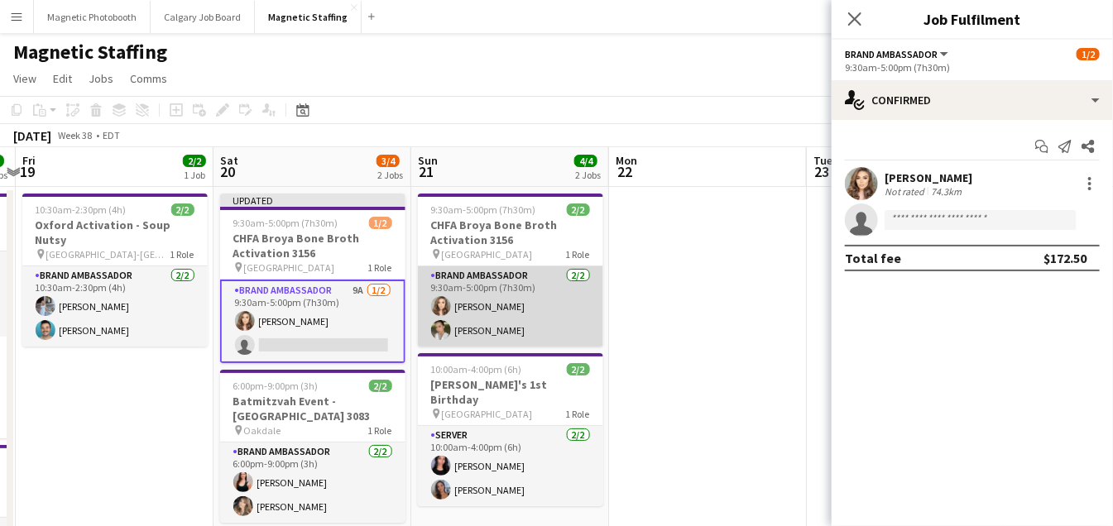
click at [466, 331] on app-card-role "Brand Ambassador [DATE] 9:30am-5:00pm (7h30m) [PERSON_NAME] [PERSON_NAME]" at bounding box center [510, 306] width 185 height 80
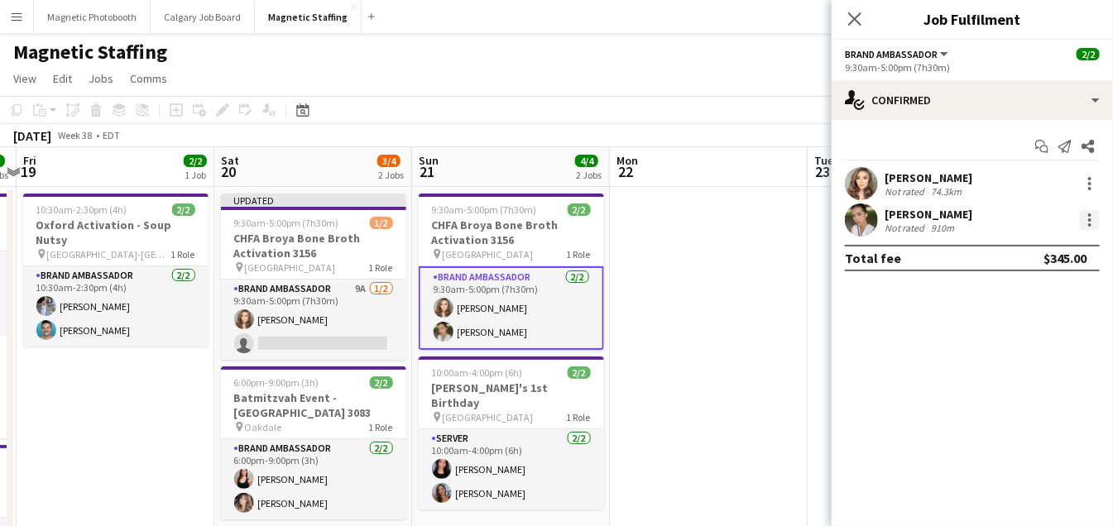
click at [1084, 214] on div at bounding box center [1090, 220] width 20 height 20
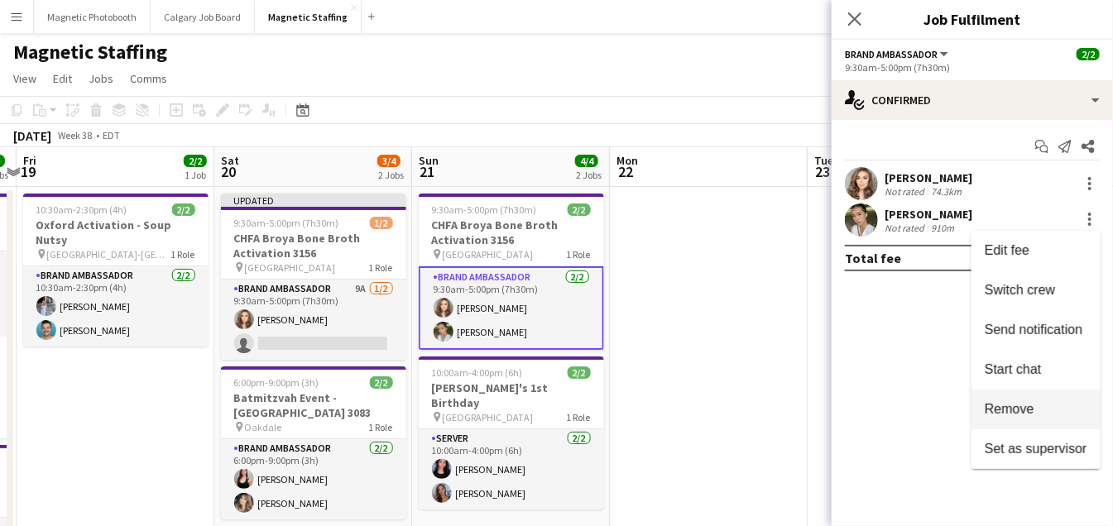
click at [1026, 417] on button "Remove" at bounding box center [1035, 410] width 129 height 40
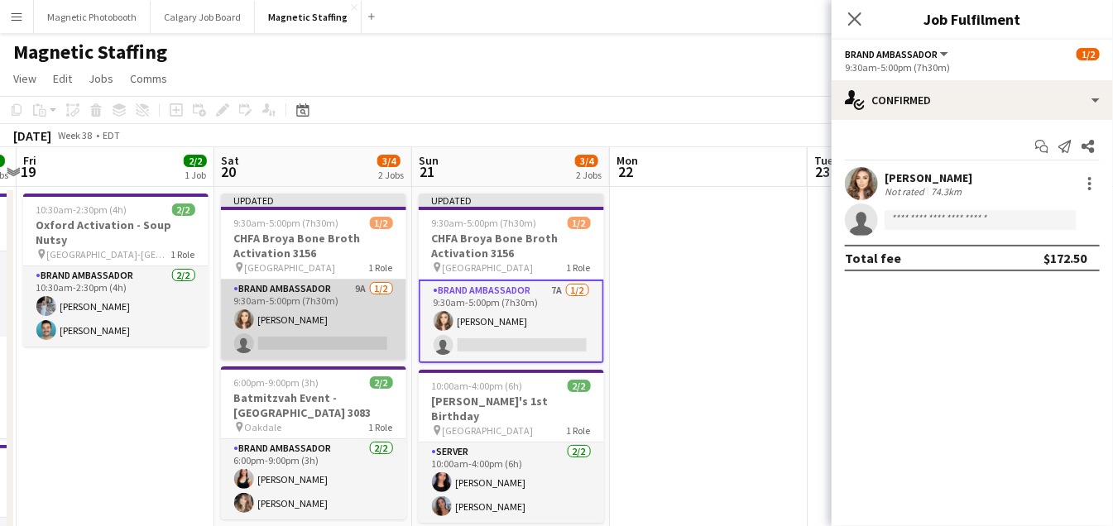
click at [299, 341] on app-card-role "Brand Ambassador 9A 1/2 9:30am-5:00pm (7h30m) Sabrina Couture single-neutral-ac…" at bounding box center [313, 320] width 185 height 80
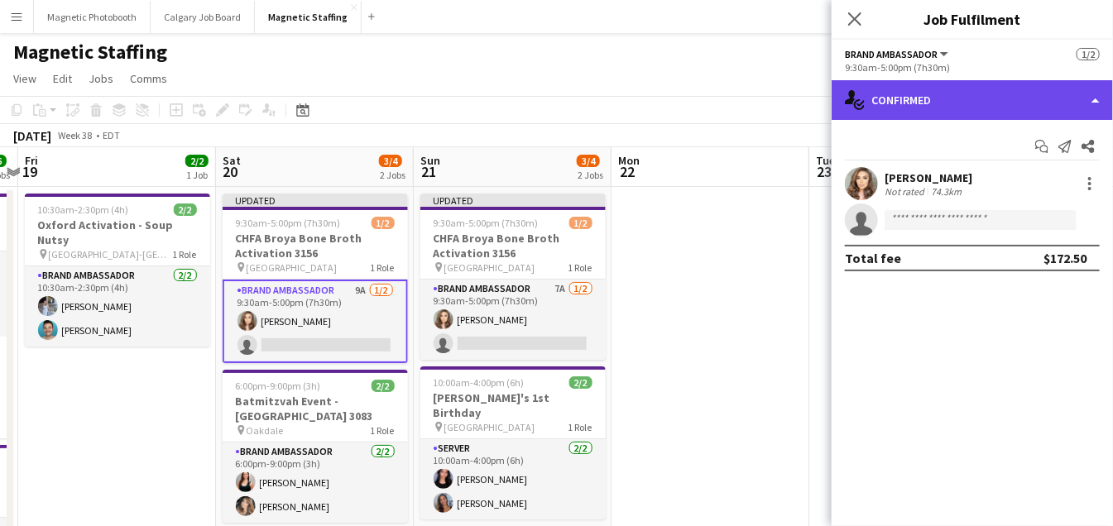
click at [948, 106] on div "single-neutral-actions-check-2 Confirmed" at bounding box center [971, 100] width 281 height 40
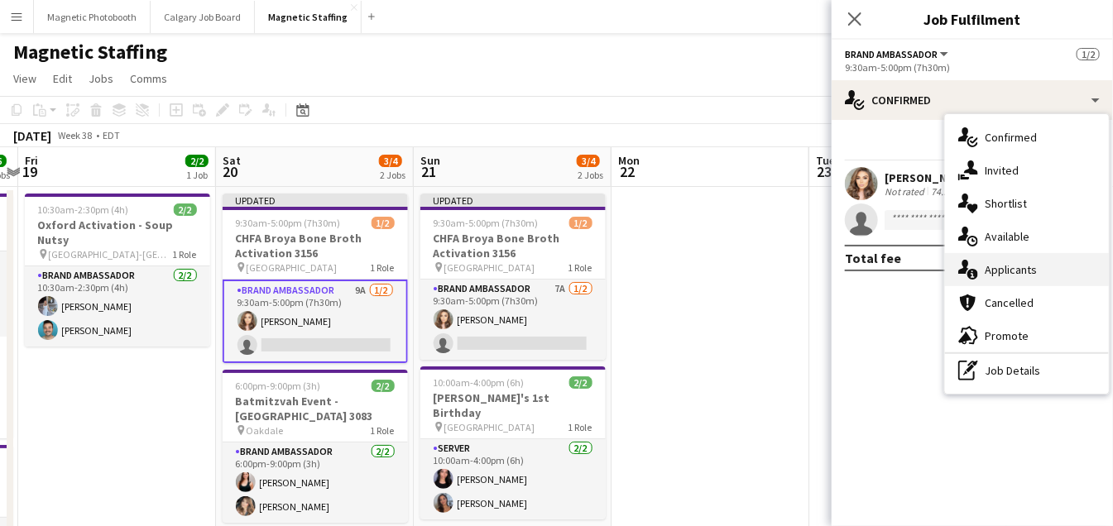
click at [989, 271] on span "Applicants" at bounding box center [1010, 269] width 52 height 15
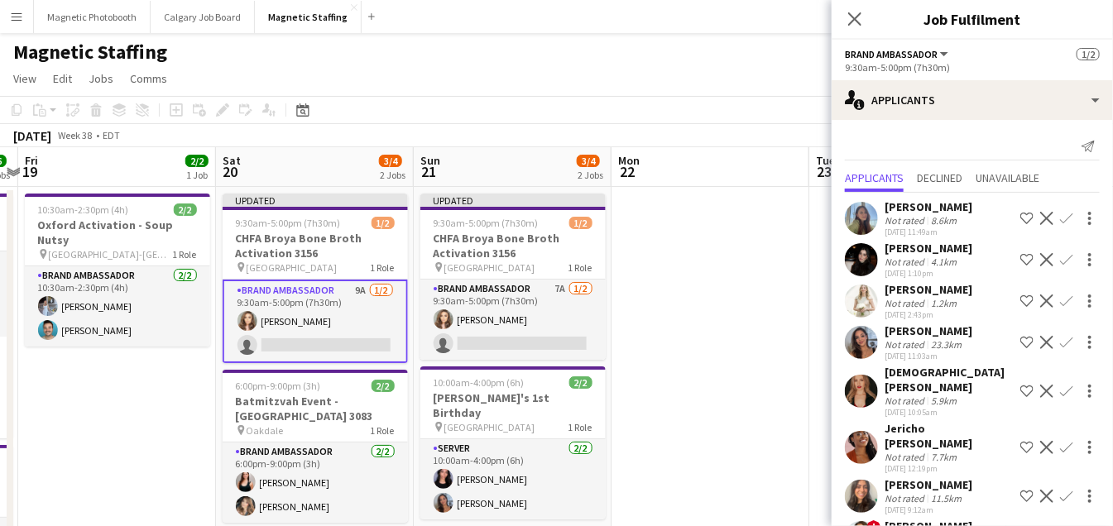
scroll to position [58, 0]
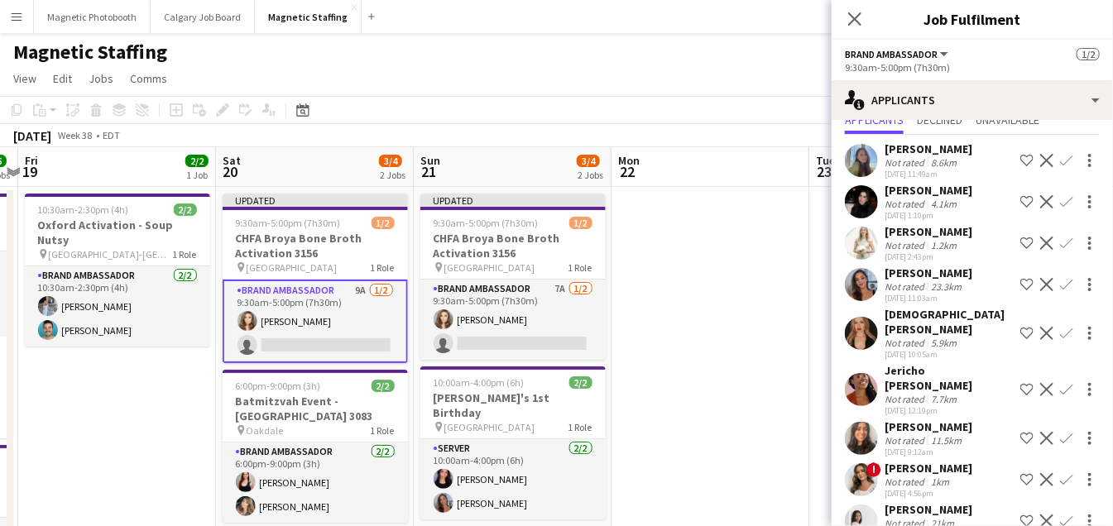
click at [1069, 473] on app-icon "Confirm" at bounding box center [1066, 479] width 13 height 13
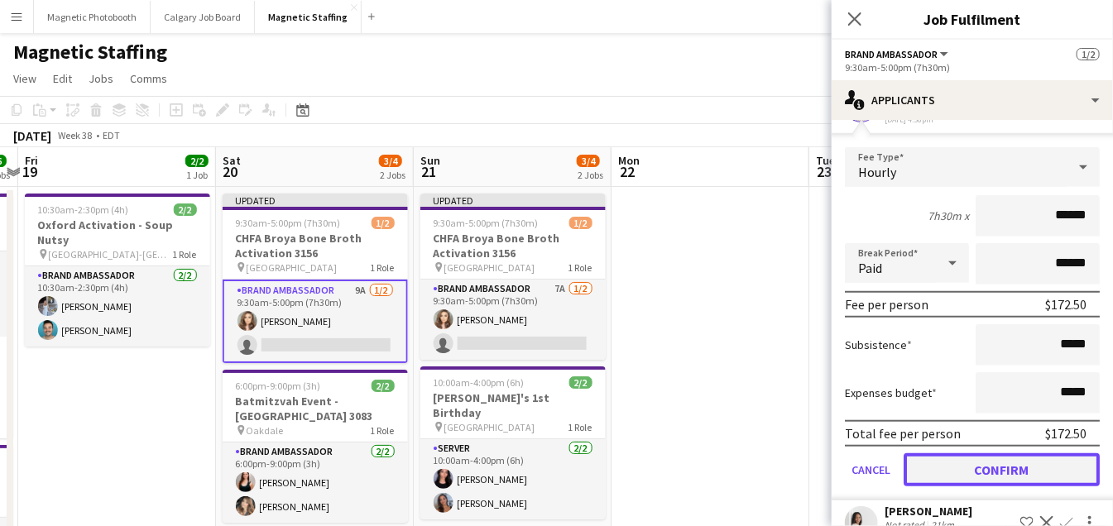
click at [1034, 453] on button "Confirm" at bounding box center [1001, 469] width 196 height 33
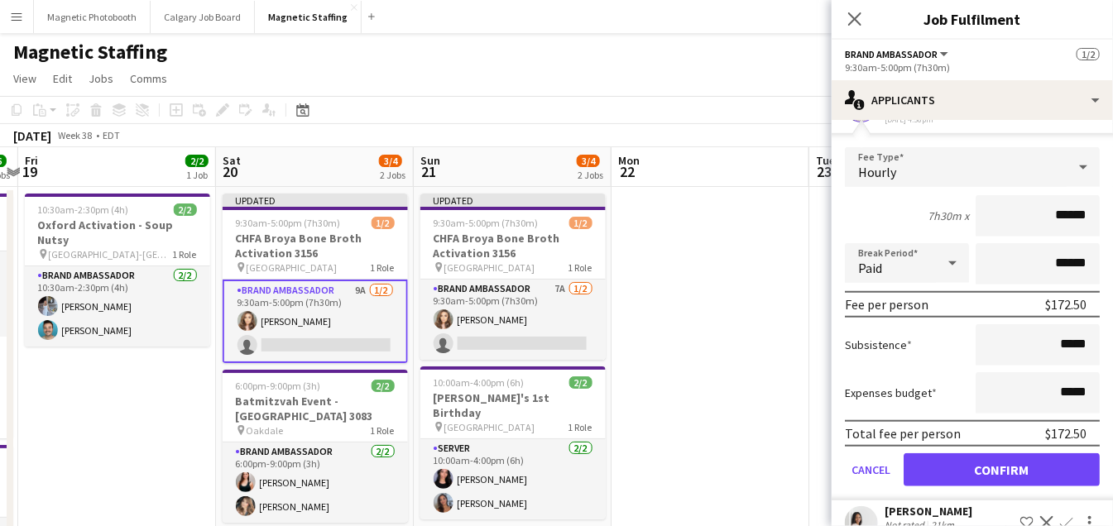
scroll to position [17, 0]
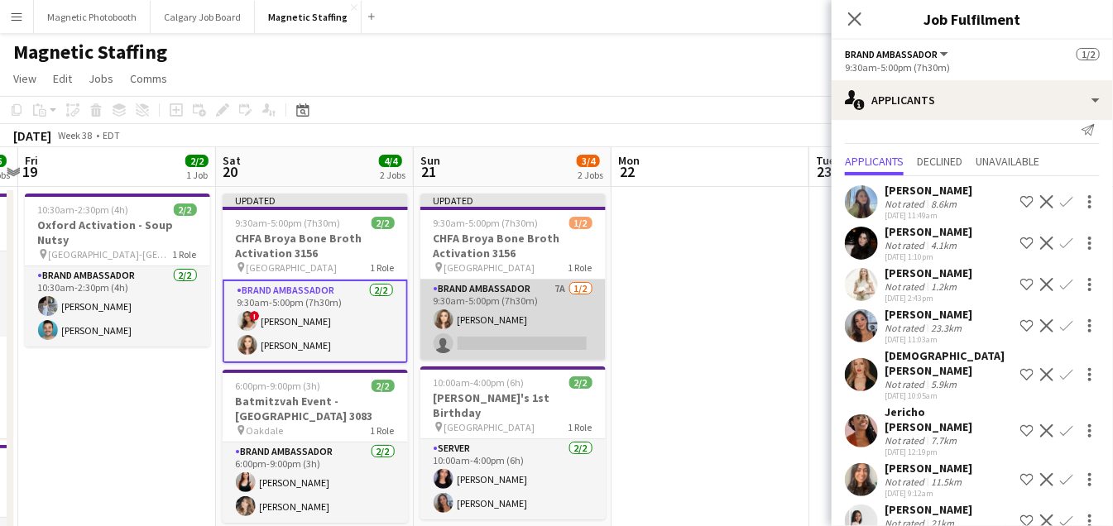
click at [560, 335] on app-card-role "Brand Ambassador 7A 1/2 9:30am-5:00pm (7h30m) Sabrina Couture single-neutral-ac…" at bounding box center [512, 320] width 185 height 80
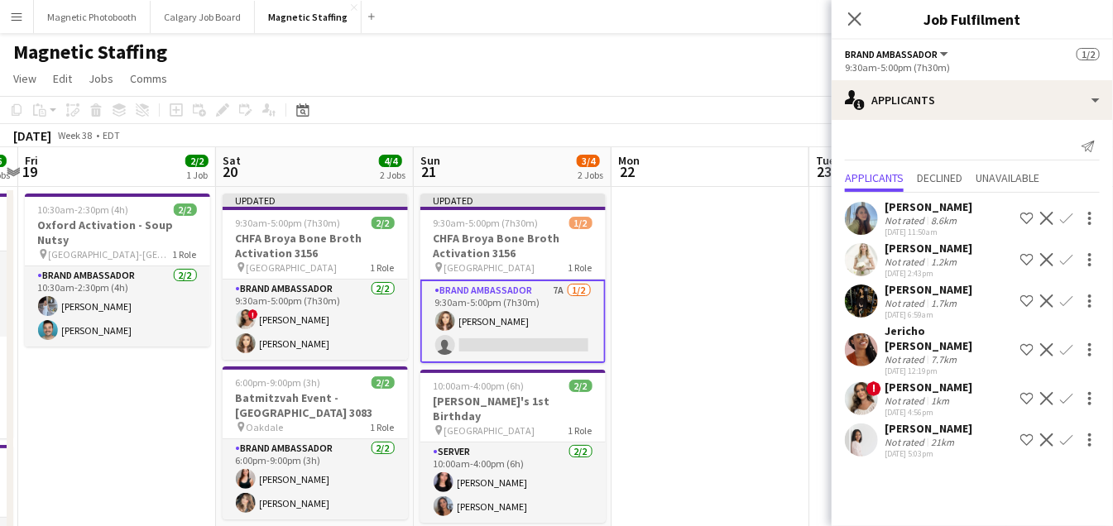
click at [1070, 392] on app-icon "Confirm" at bounding box center [1066, 398] width 13 height 13
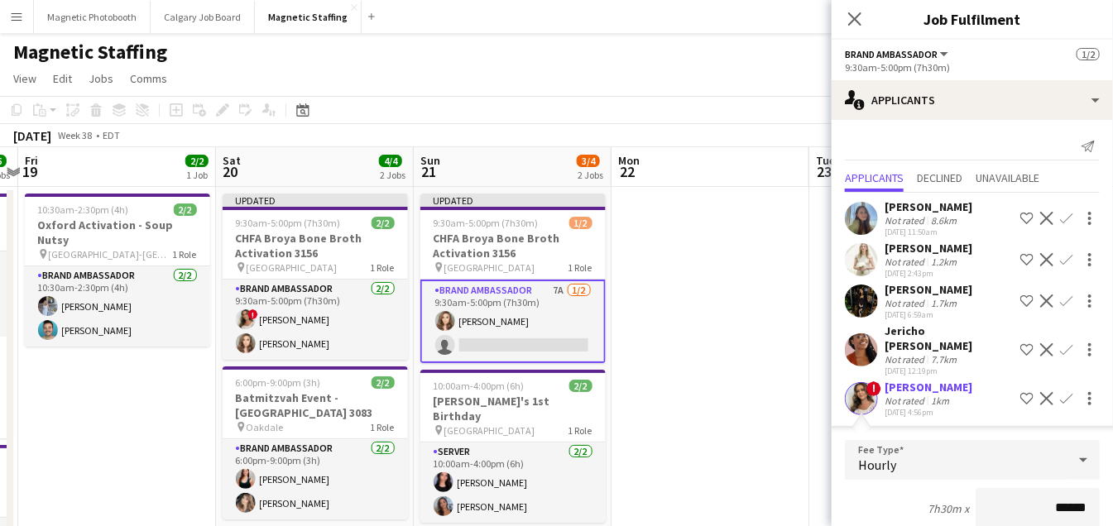
scroll to position [308, 0]
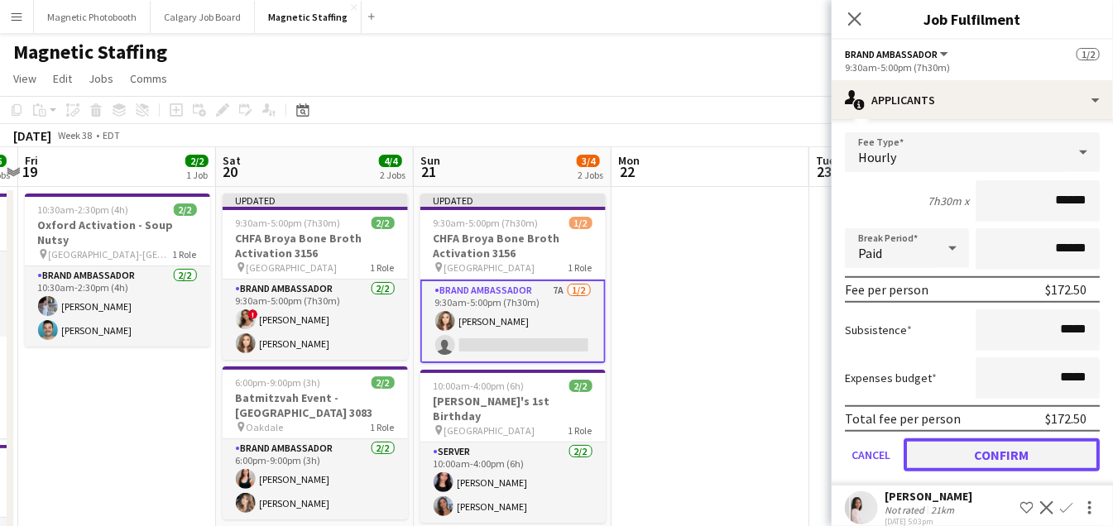
click at [1009, 439] on button "Confirm" at bounding box center [1001, 454] width 196 height 33
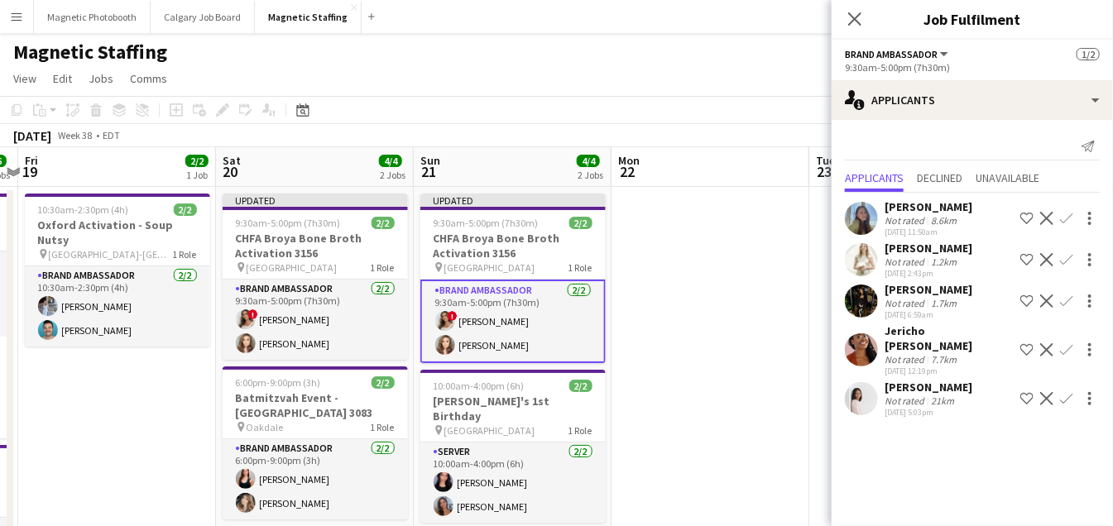
scroll to position [0, 0]
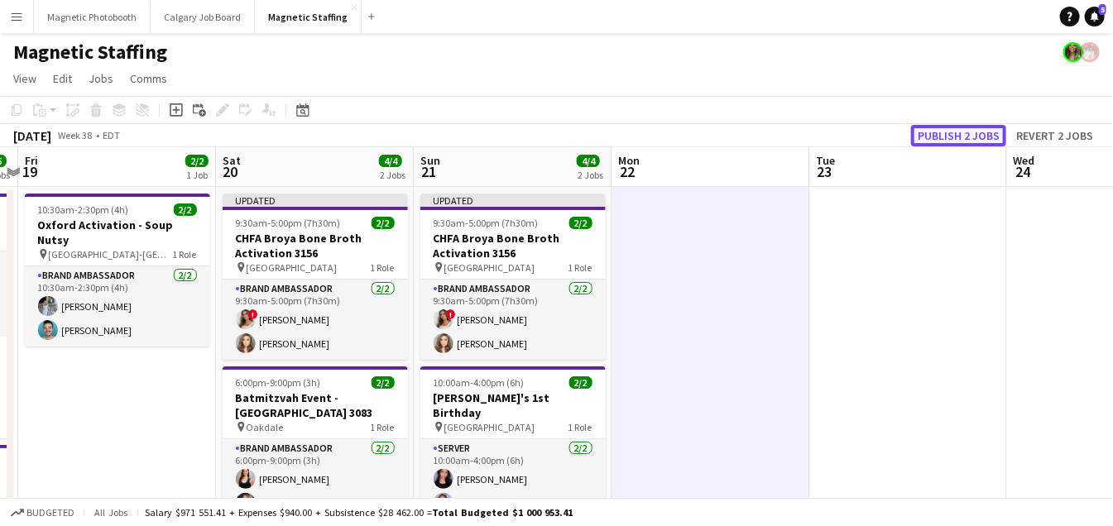
click at [958, 134] on button "Publish 2 jobs" at bounding box center [958, 136] width 95 height 22
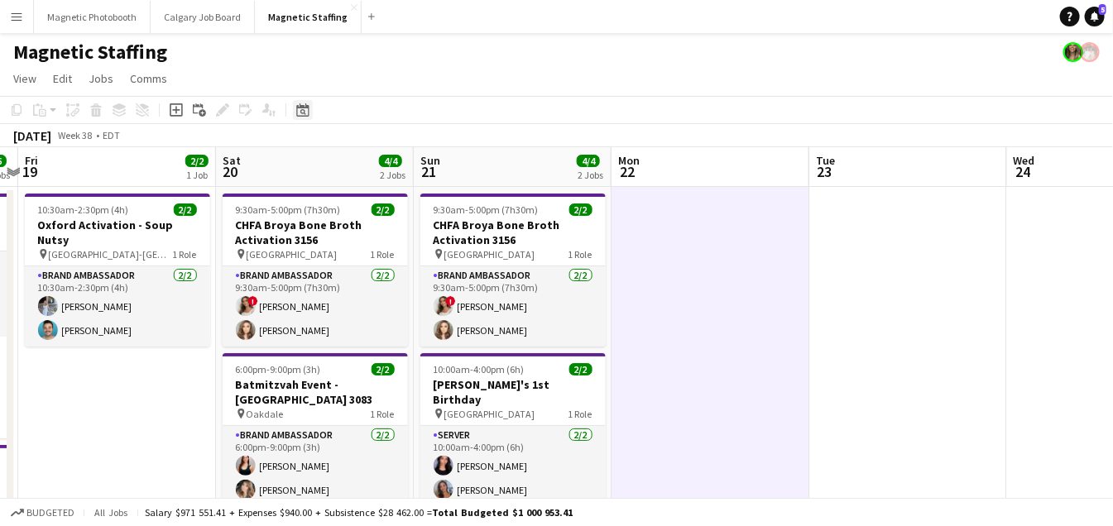
click at [309, 119] on app-toolbar "Copy Paste Paste Command V Paste with crew Command Shift V Paste linked Job Del…" at bounding box center [556, 110] width 1113 height 28
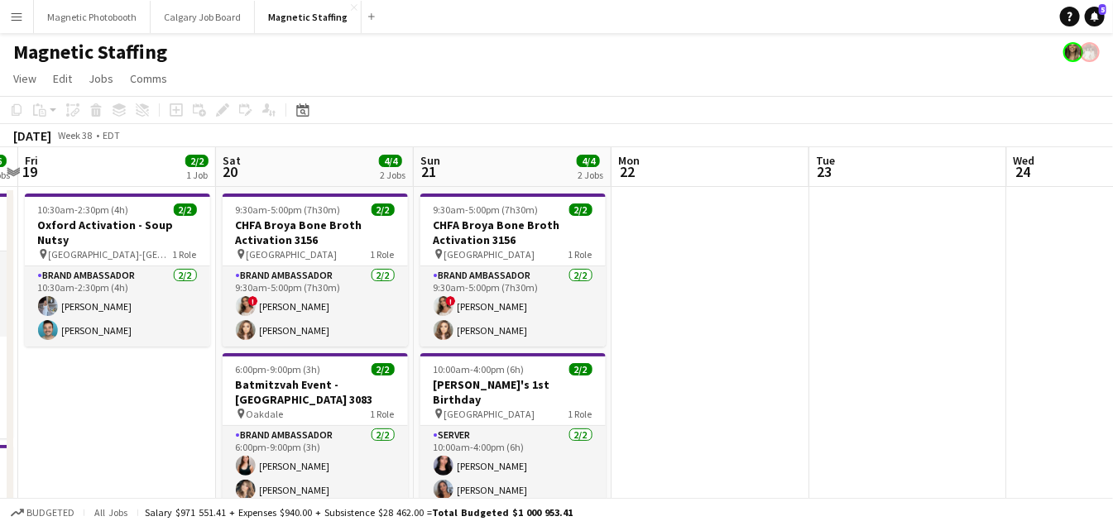
click at [312, 125] on div "September 2025 Week 38 • EDT" at bounding box center [556, 135] width 1113 height 23
click at [304, 106] on icon at bounding box center [302, 109] width 12 height 13
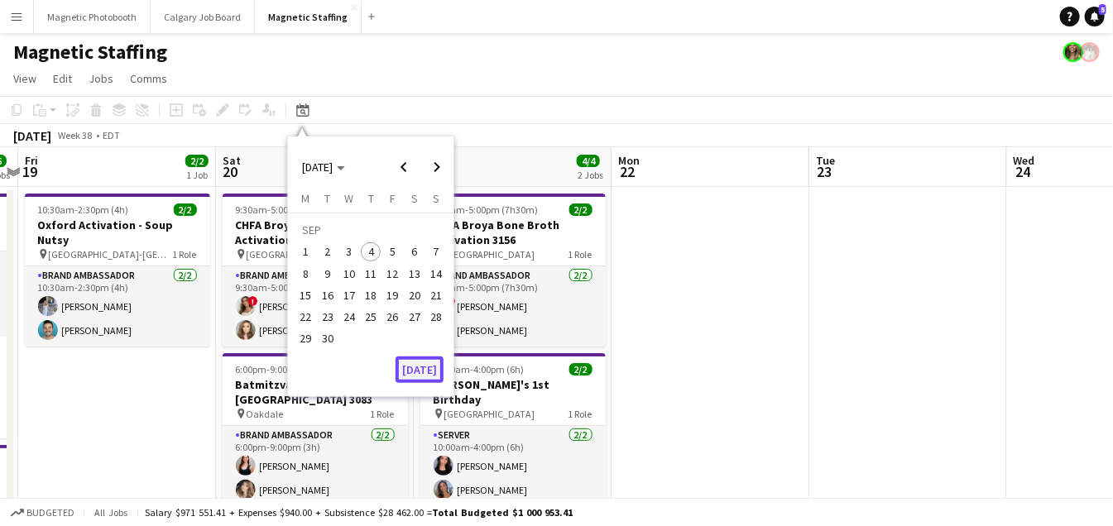
click at [410, 371] on button "[DATE]" at bounding box center [419, 370] width 48 height 26
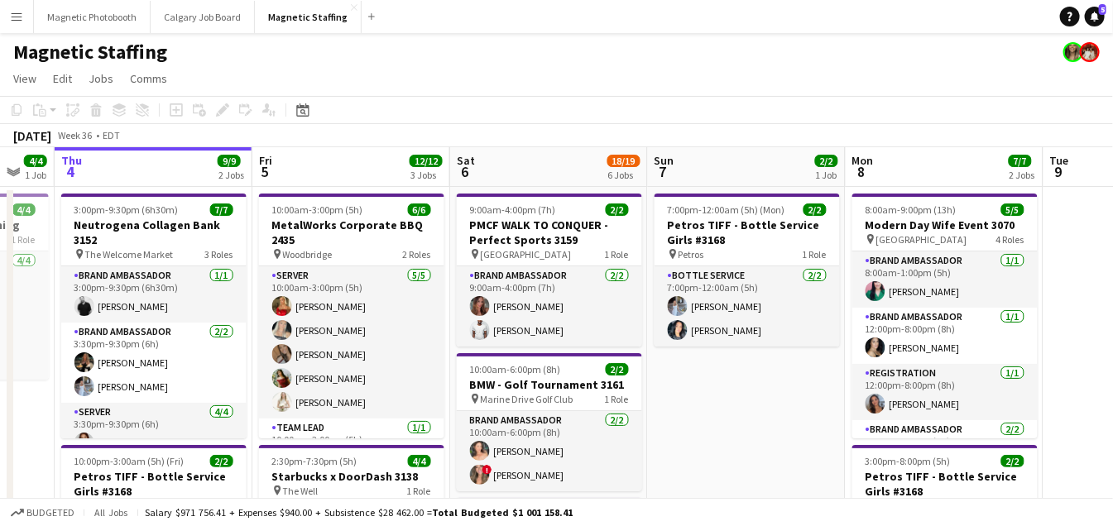
drag, startPoint x: 620, startPoint y: 282, endPoint x: 24, endPoint y: 339, distance: 598.3
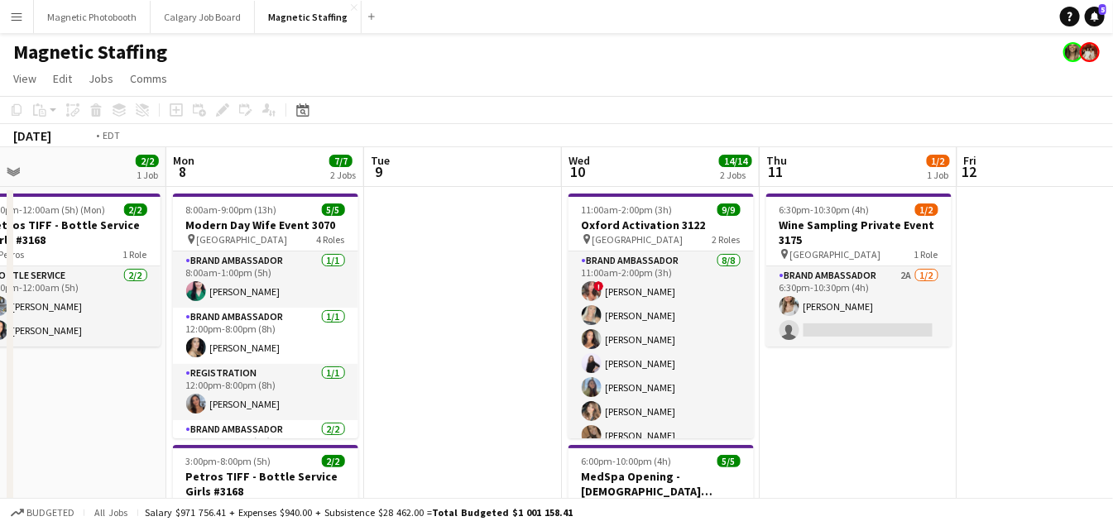
drag, startPoint x: 744, startPoint y: 336, endPoint x: 45, endPoint y: 342, distance: 698.2
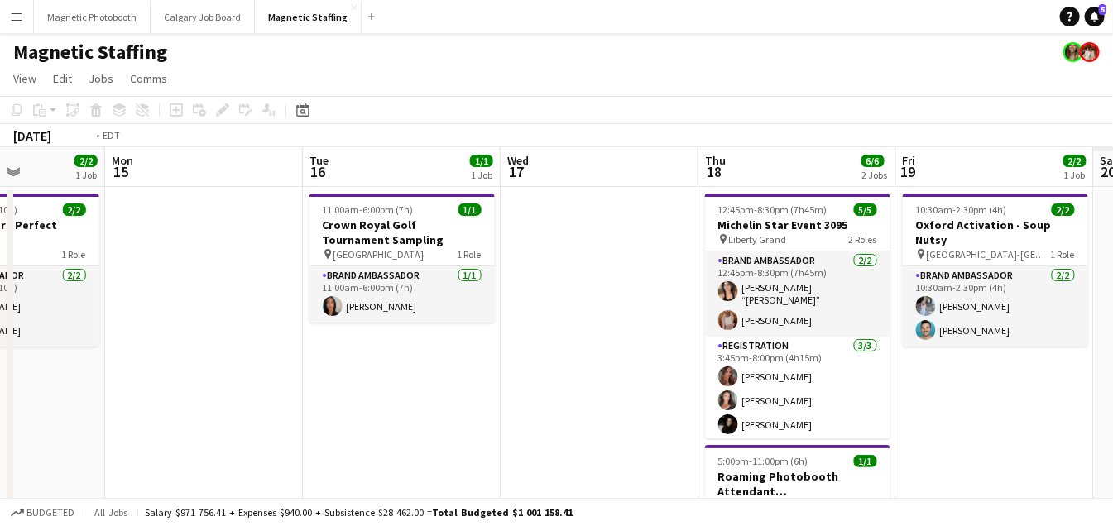
drag, startPoint x: 312, startPoint y: 342, endPoint x: 24, endPoint y: 356, distance: 288.2
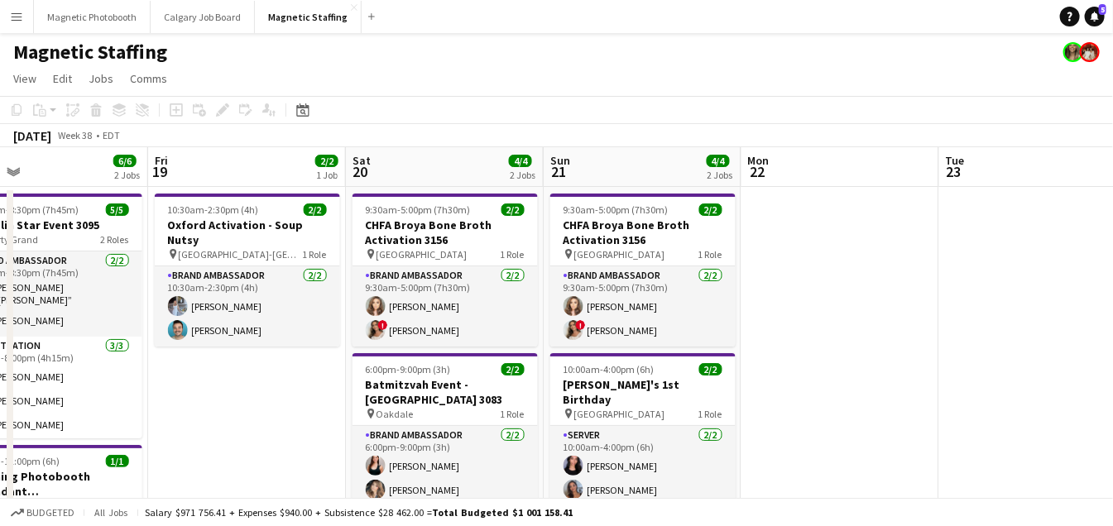
scroll to position [0, 646]
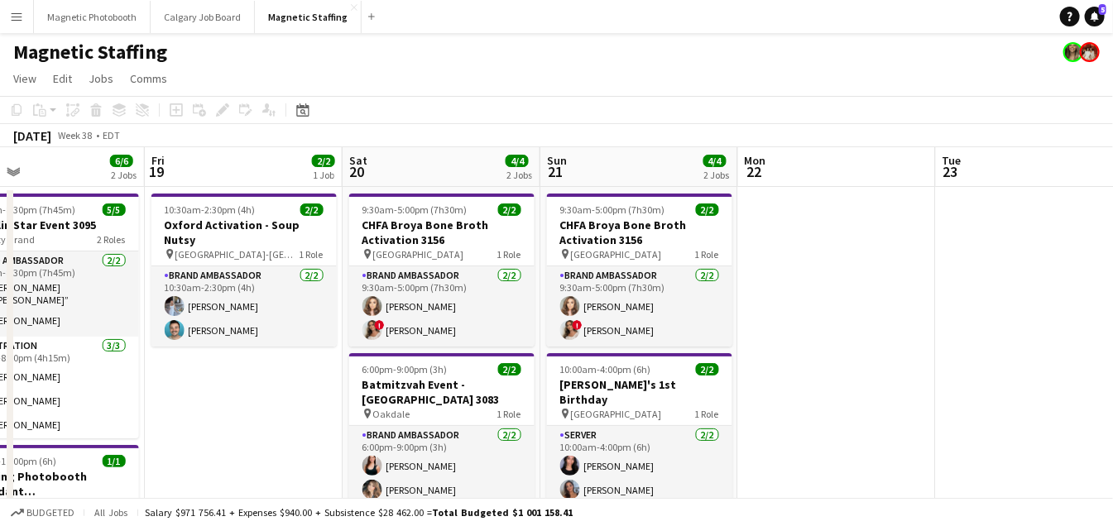
drag, startPoint x: 808, startPoint y: 388, endPoint x: 296, endPoint y: 388, distance: 512.1
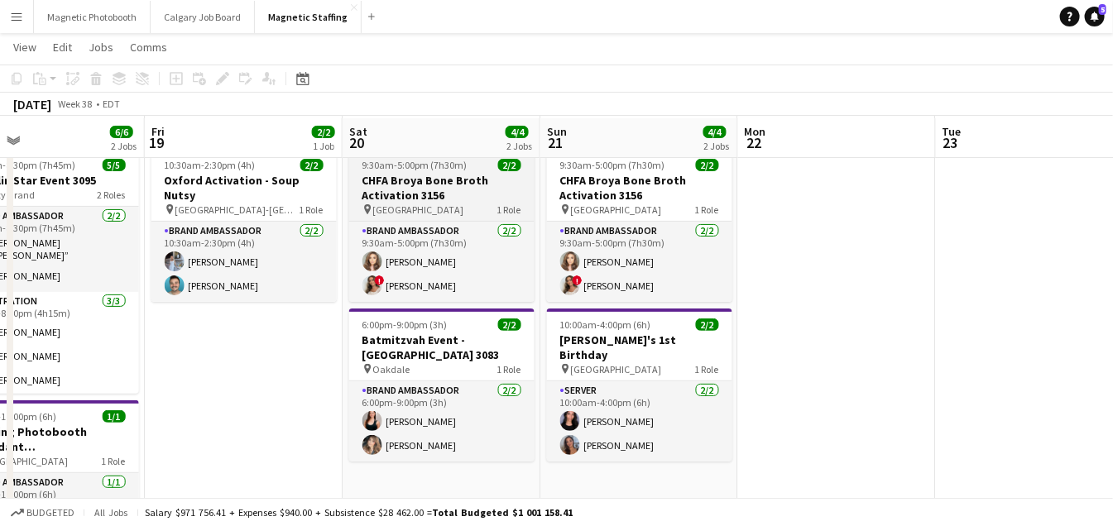
scroll to position [45, 0]
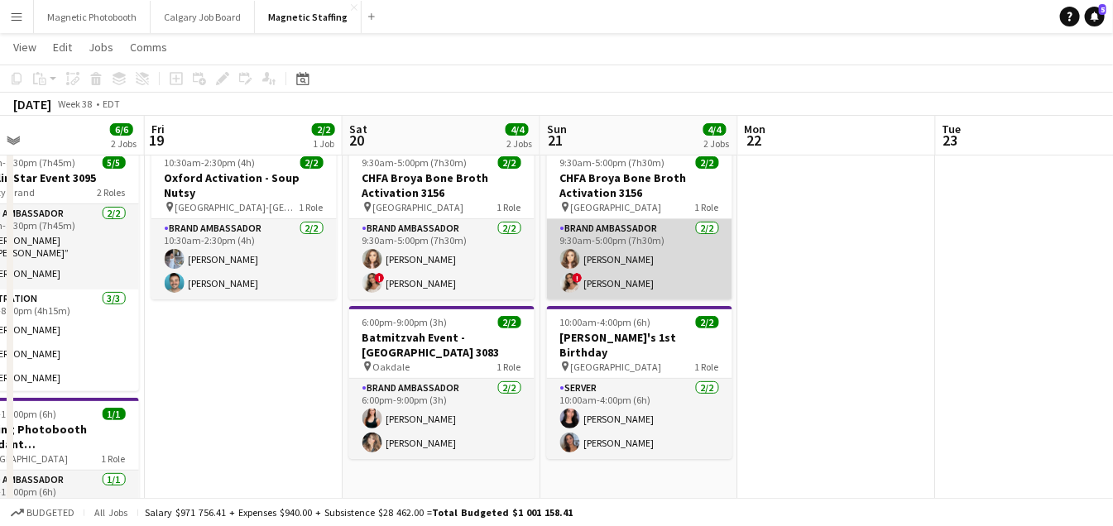
click at [566, 285] on app-user-avatar at bounding box center [570, 283] width 20 height 20
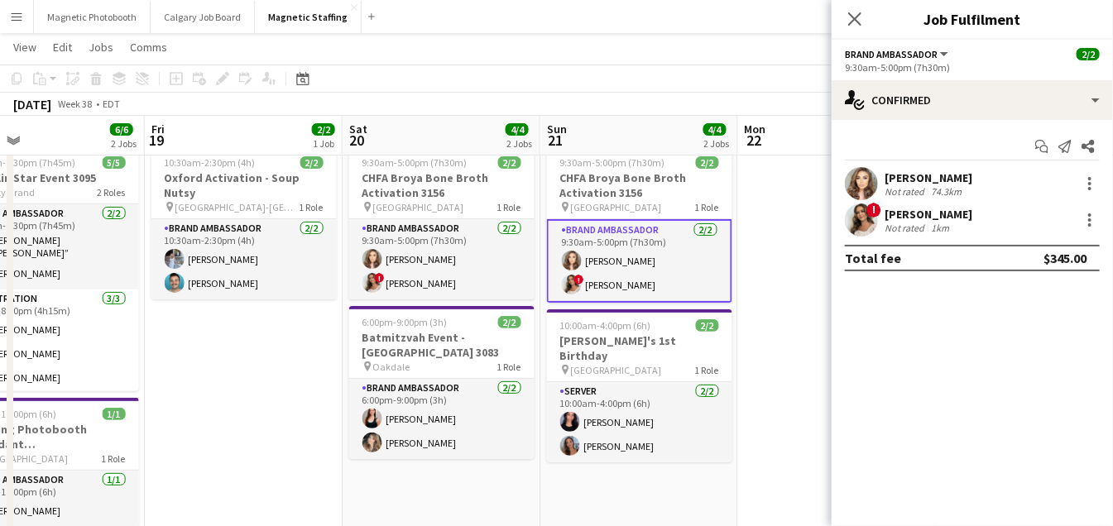
click at [872, 222] on app-user-avatar at bounding box center [861, 219] width 33 height 33
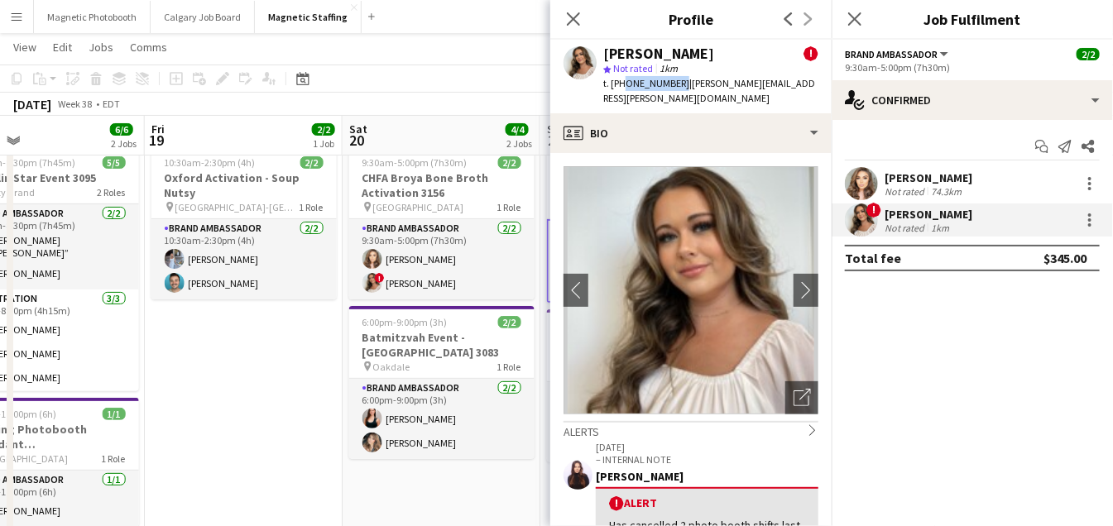
drag, startPoint x: 621, startPoint y: 83, endPoint x: 672, endPoint y: 84, distance: 50.5
click at [672, 84] on span "t. +19052089413" at bounding box center [646, 83] width 86 height 12
copy span "9052089413"
click at [863, 180] on app-user-avatar at bounding box center [861, 183] width 33 height 33
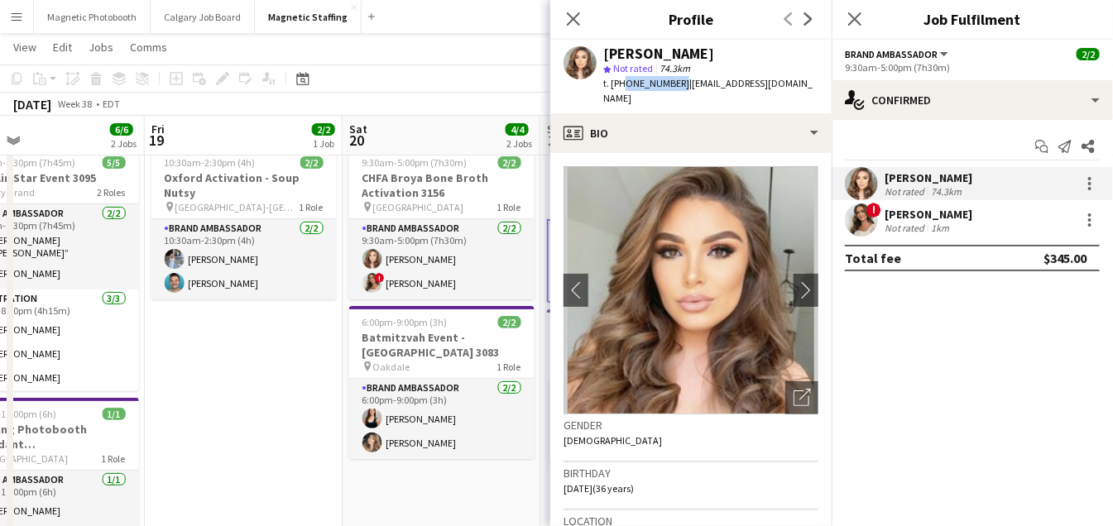
drag, startPoint x: 621, startPoint y: 86, endPoint x: 671, endPoint y: 87, distance: 49.6
click at [672, 87] on div "t. +14168597474 | sabrinacouture@yahoo.com" at bounding box center [710, 91] width 215 height 30
copy span "4168597474"
drag, startPoint x: 677, startPoint y: 85, endPoint x: 805, endPoint y: 85, distance: 127.4
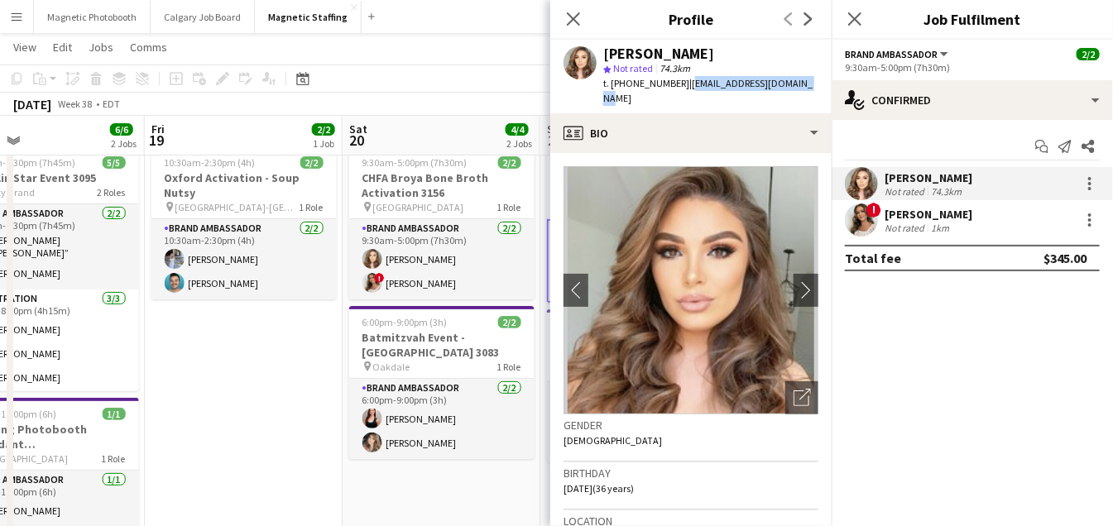
click at [805, 85] on div "Sabrina Couture star Not rated 74.3km t. +14168597474 | sabrinacouture@yahoo.com" at bounding box center [690, 77] width 281 height 74
copy span "sabrinacouture@yahoo.com"
click at [859, 218] on app-user-avatar at bounding box center [861, 219] width 33 height 33
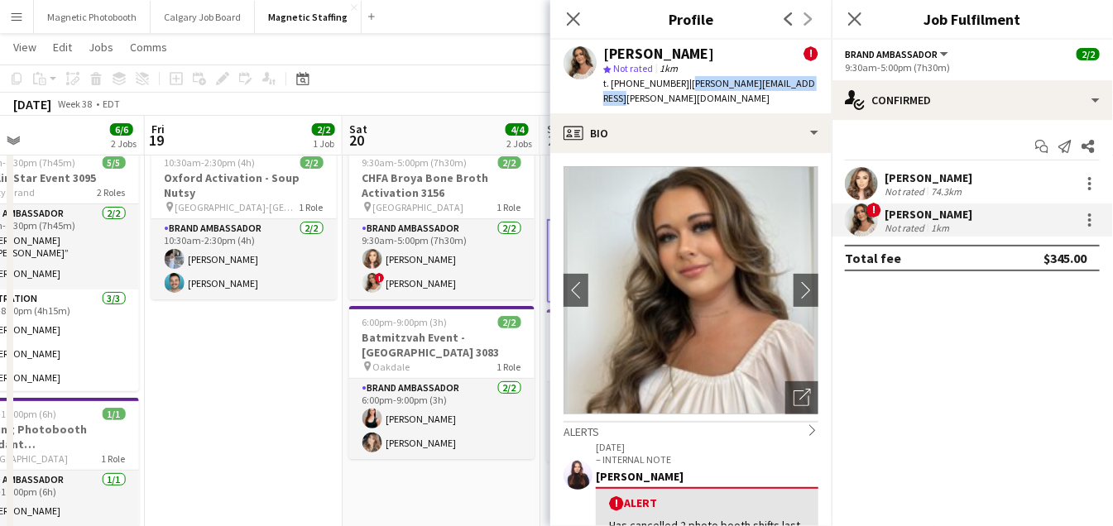
drag, startPoint x: 677, startPoint y: 84, endPoint x: 809, endPoint y: 84, distance: 132.4
click at [809, 84] on div "Emily Vandongen ! star Not rated 1km t. +19052089413 | emily.vandongen@outlook.…" at bounding box center [690, 77] width 281 height 74
copy span "emily.vandongen@outlook.com"
click at [304, 74] on icon "Date picker" at bounding box center [302, 78] width 13 height 13
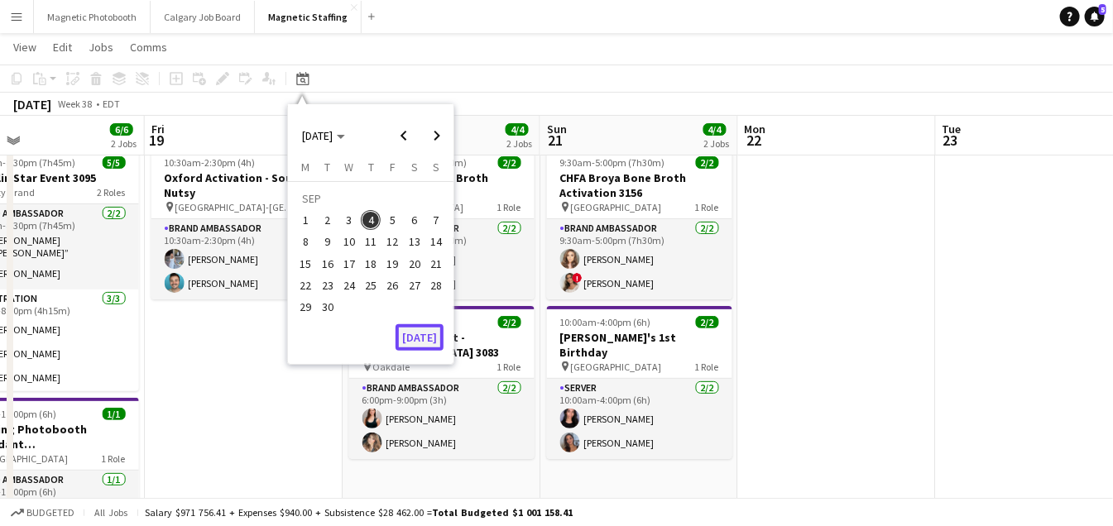
click at [424, 336] on button "[DATE]" at bounding box center [419, 337] width 48 height 26
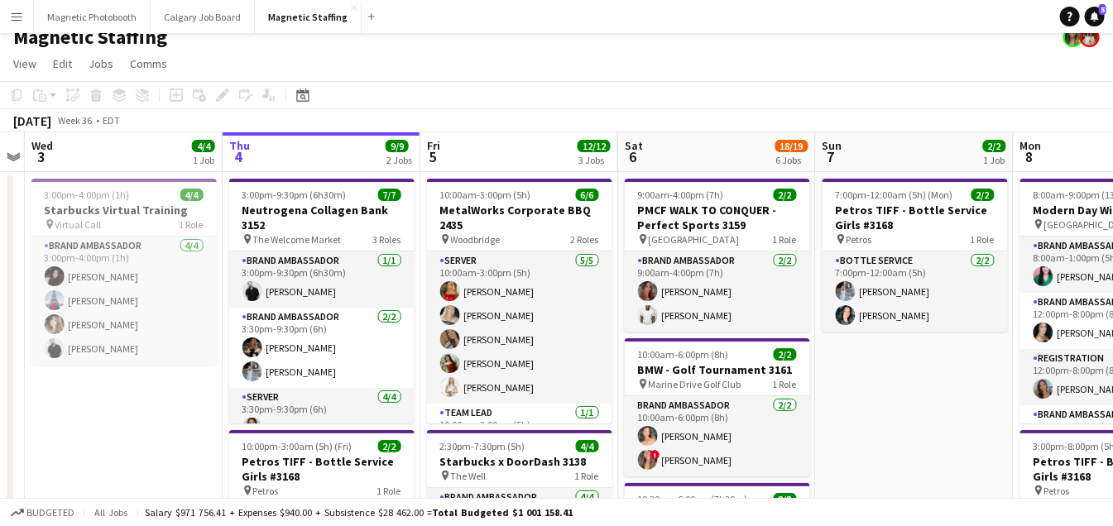
scroll to position [6, 0]
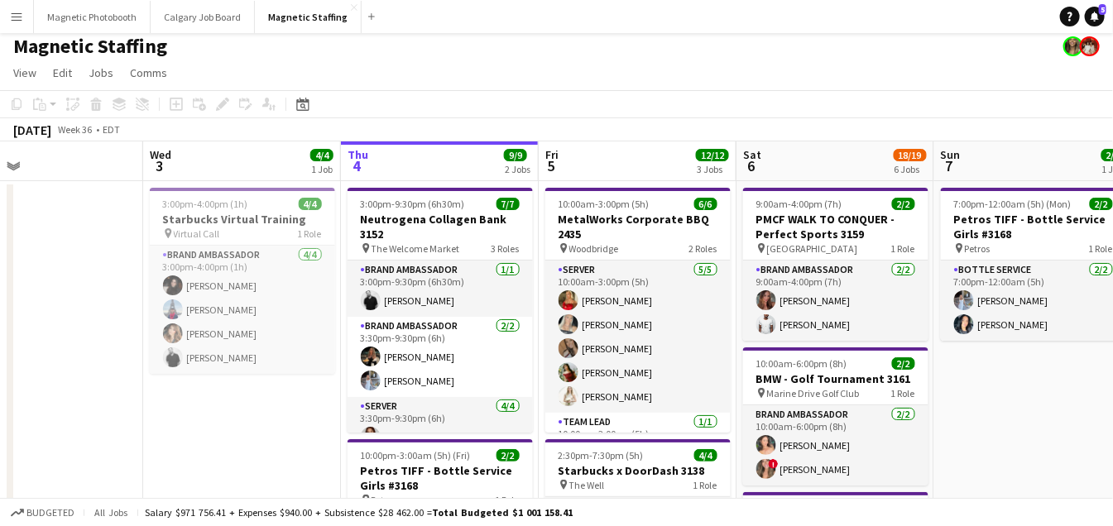
drag, startPoint x: 850, startPoint y: 311, endPoint x: 24, endPoint y: 381, distance: 829.3
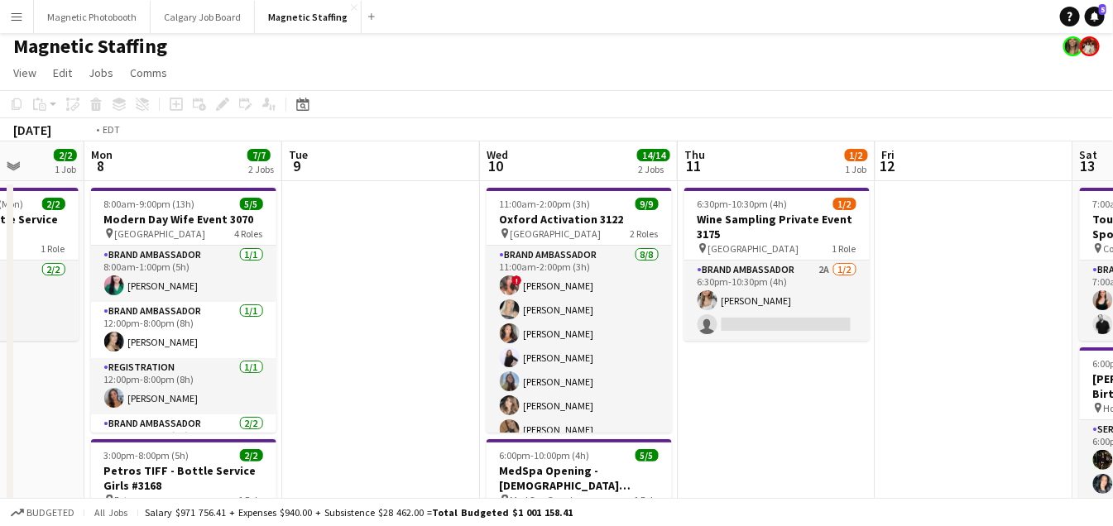
drag, startPoint x: 640, startPoint y: 365, endPoint x: 26, endPoint y: 387, distance: 615.0
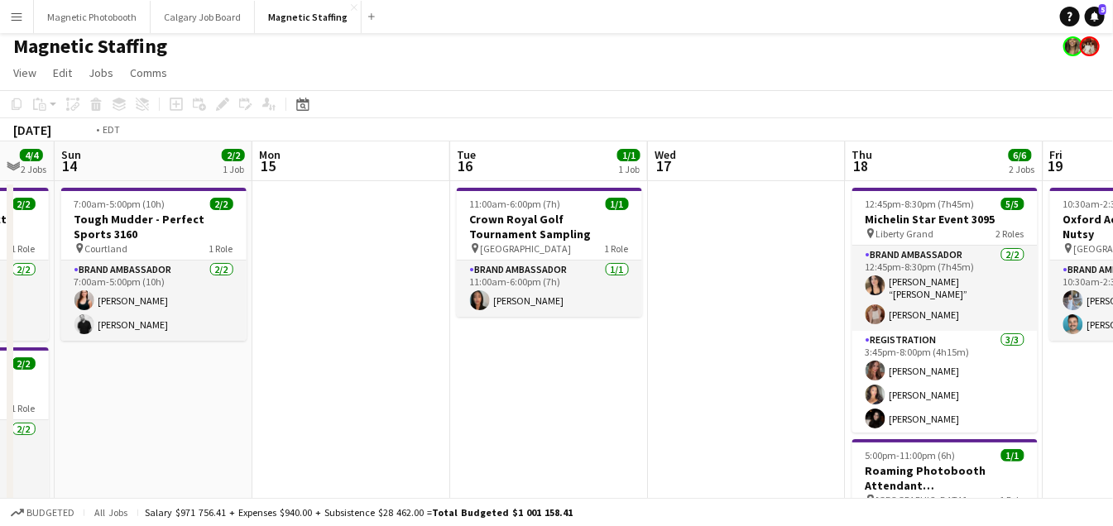
drag, startPoint x: 484, startPoint y: 400, endPoint x: 24, endPoint y: 480, distance: 466.9
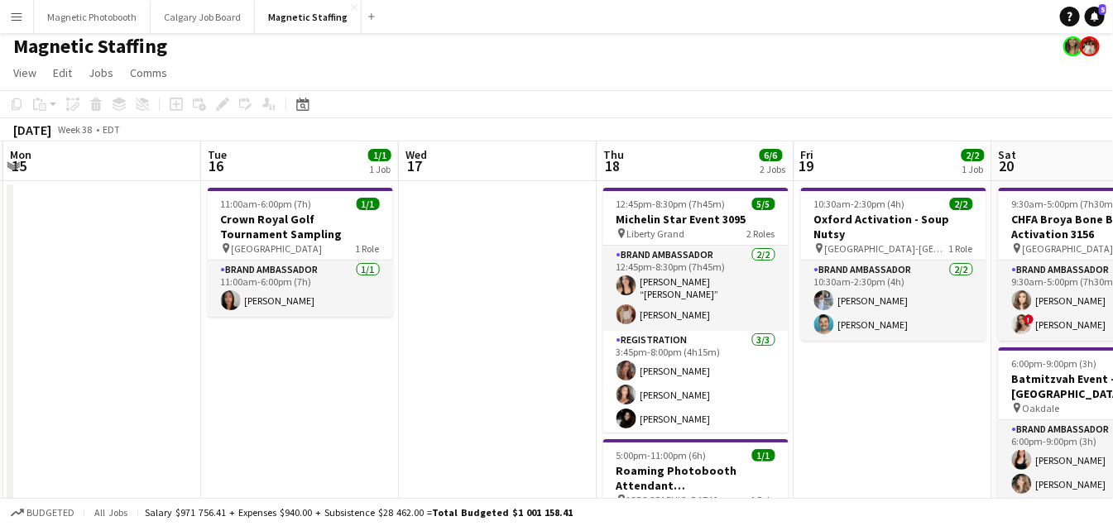
drag, startPoint x: 874, startPoint y: 371, endPoint x: 113, endPoint y: 416, distance: 762.4
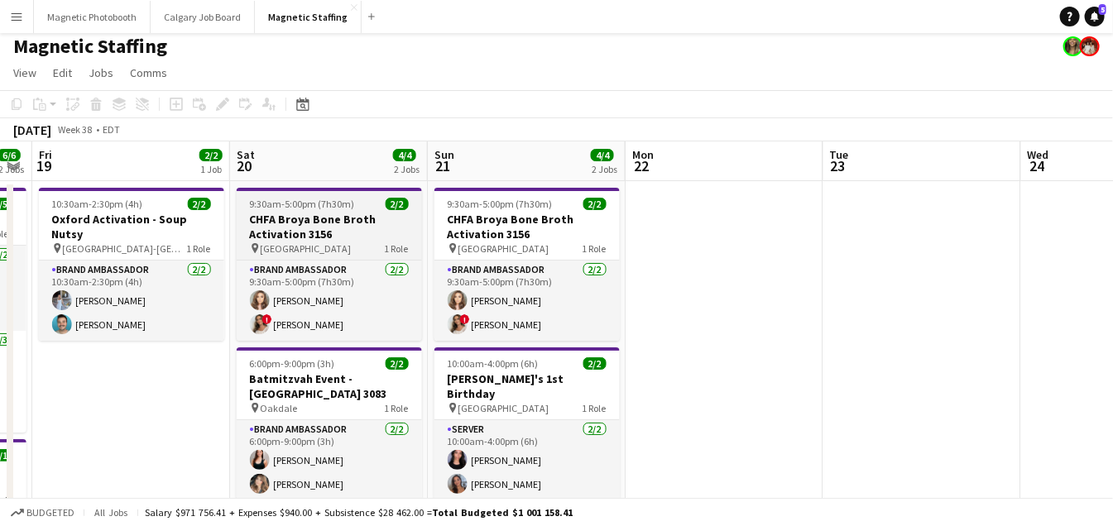
click at [293, 212] on h3 "CHFA Broya Bone Broth Activation 3156" at bounding box center [329, 227] width 185 height 30
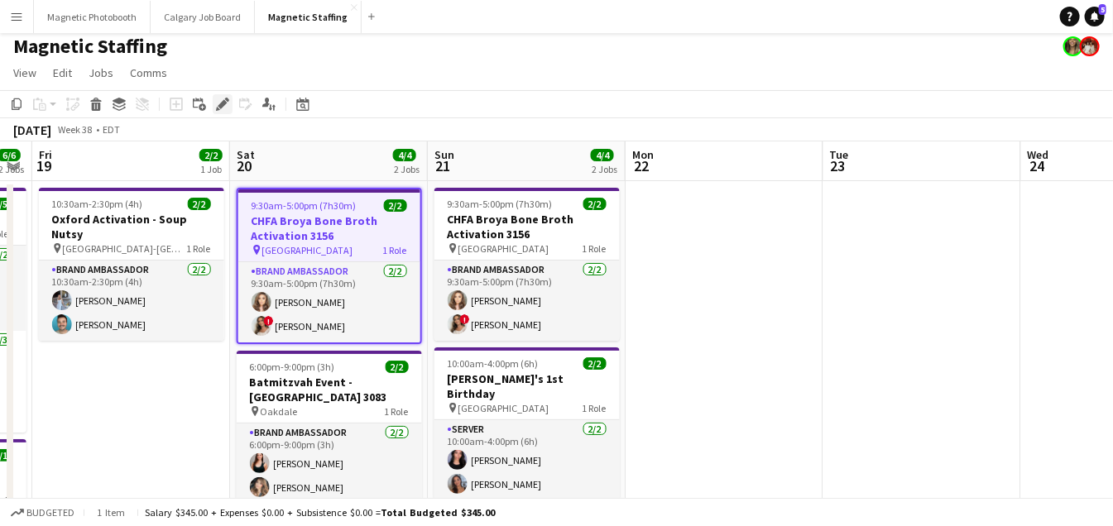
click at [220, 103] on icon at bounding box center [222, 104] width 9 height 9
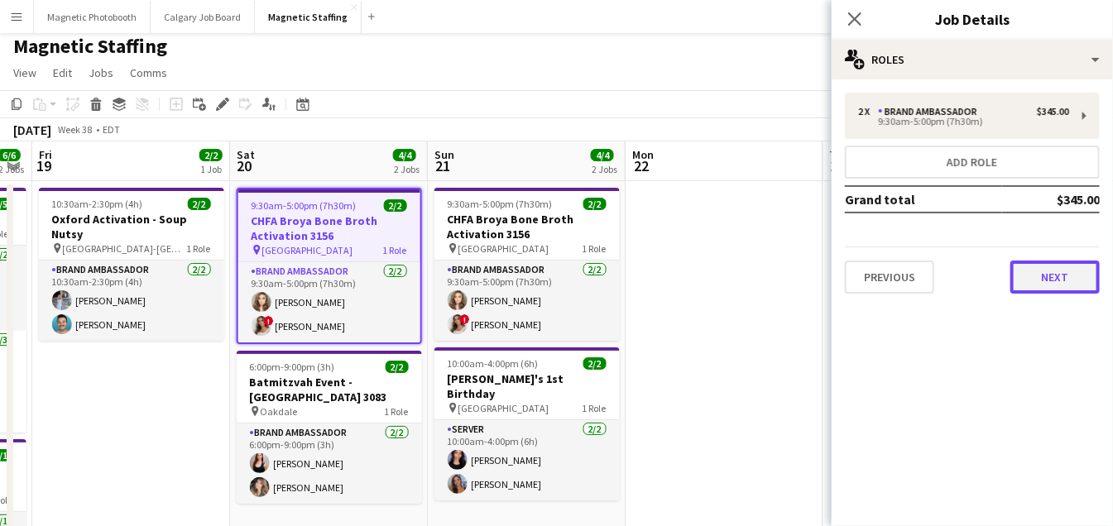
click at [1045, 273] on button "Next" at bounding box center [1054, 277] width 89 height 33
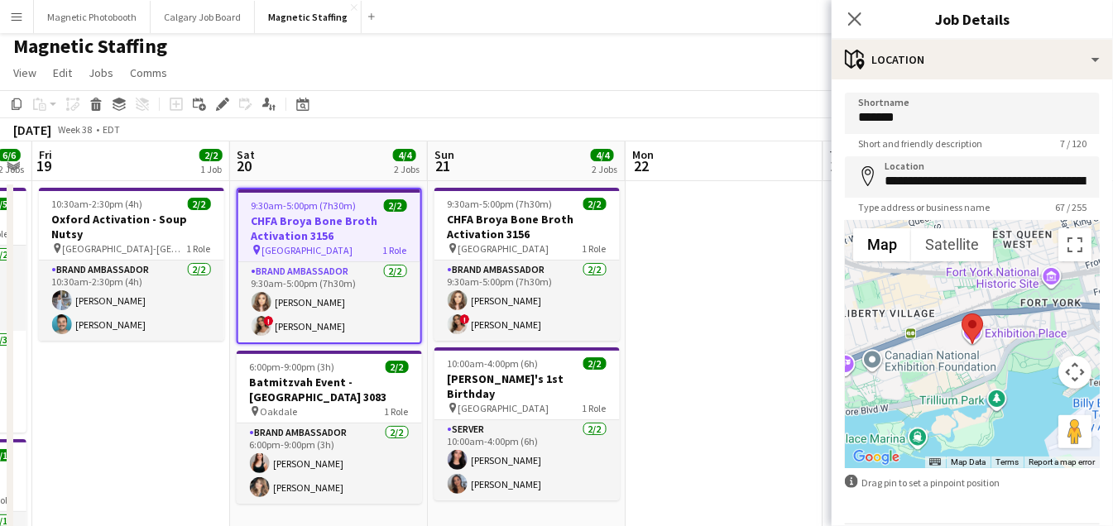
click at [307, 217] on h3 "CHFA Broya Bone Broth Activation 3156" at bounding box center [329, 228] width 182 height 30
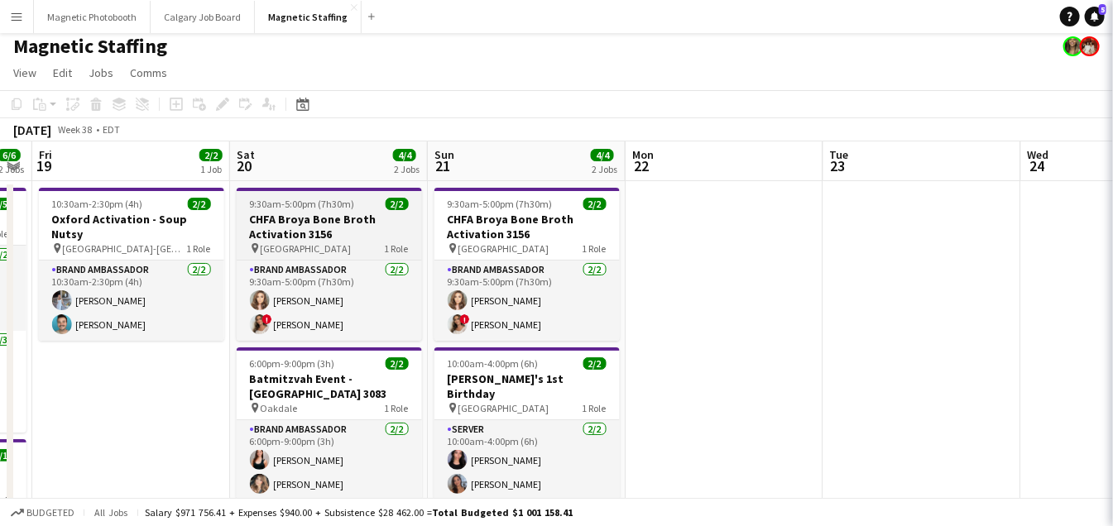
click at [307, 217] on h3 "CHFA Broya Bone Broth Activation 3156" at bounding box center [329, 227] width 185 height 30
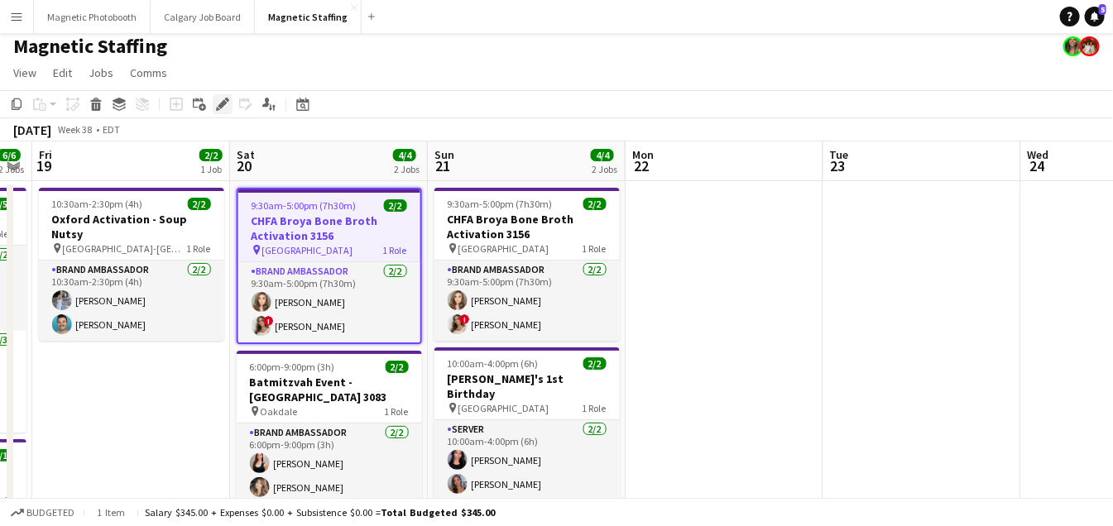
click at [223, 103] on icon at bounding box center [222, 104] width 9 height 9
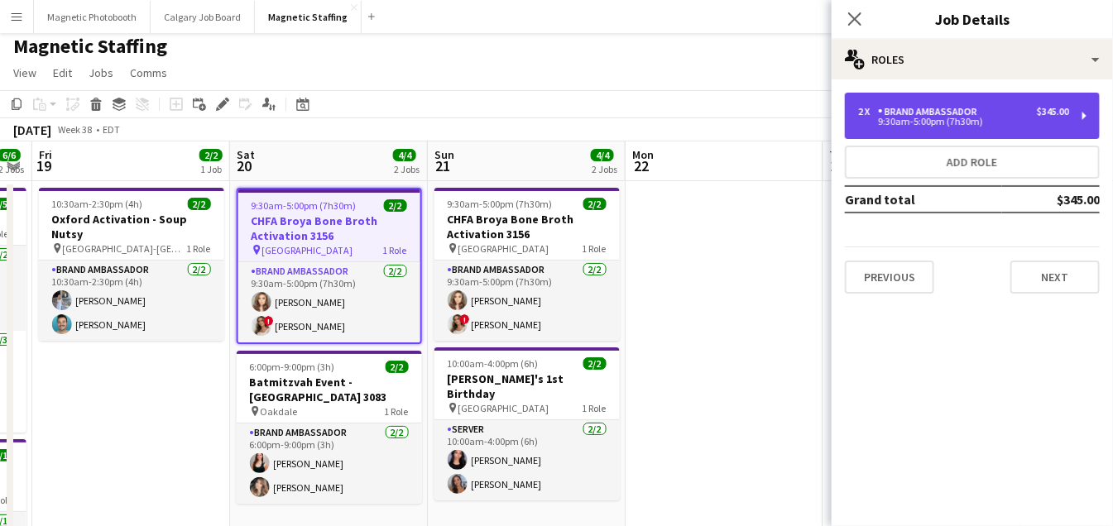
click at [979, 122] on div "9:30am-5:00pm (7h30m)" at bounding box center [963, 121] width 211 height 8
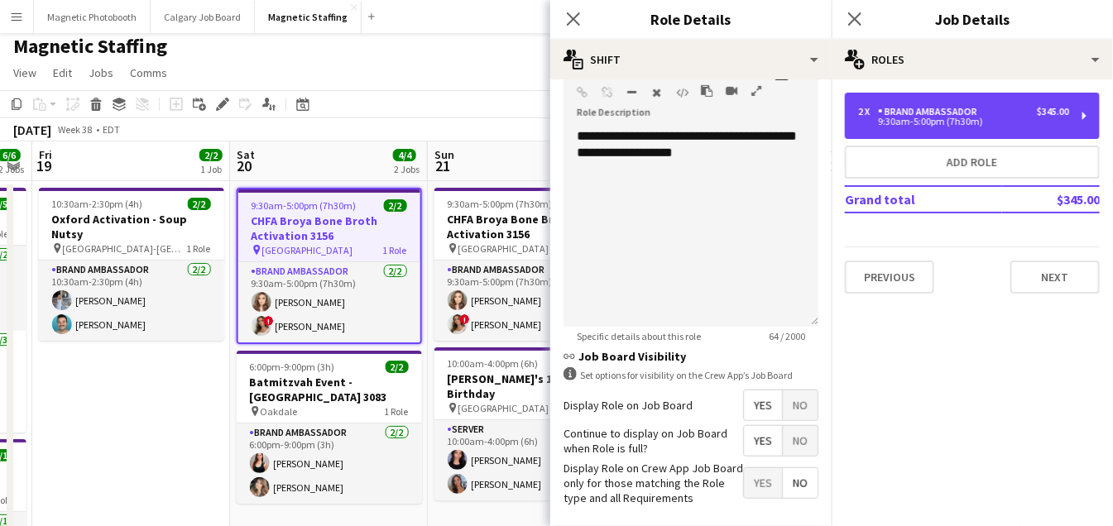
scroll to position [517, 0]
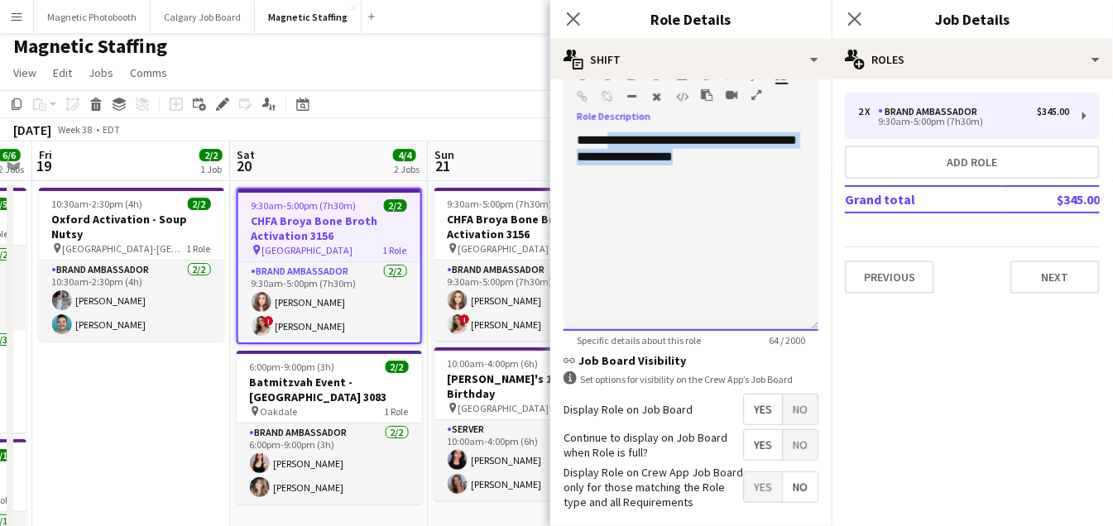
drag, startPoint x: 607, startPoint y: 137, endPoint x: 749, endPoint y: 152, distance: 142.2
click at [749, 152] on div "**********" at bounding box center [690, 231] width 255 height 199
copy div "**********"
